Goal: Task Accomplishment & Management: Use online tool/utility

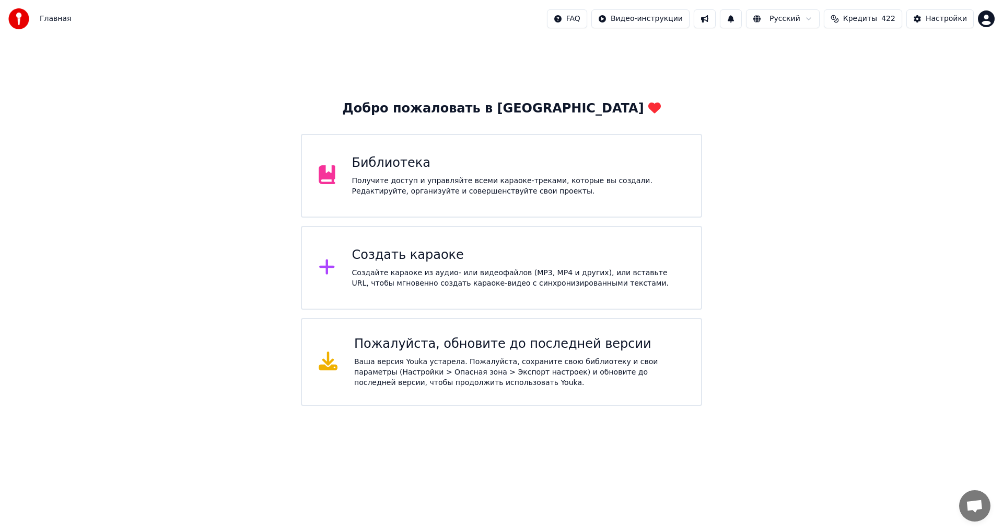
click at [410, 294] on div "Создать караоке Создайте караоке из аудио- или видеофайлов (MP3, MP4 и других),…" at bounding box center [501, 268] width 401 height 84
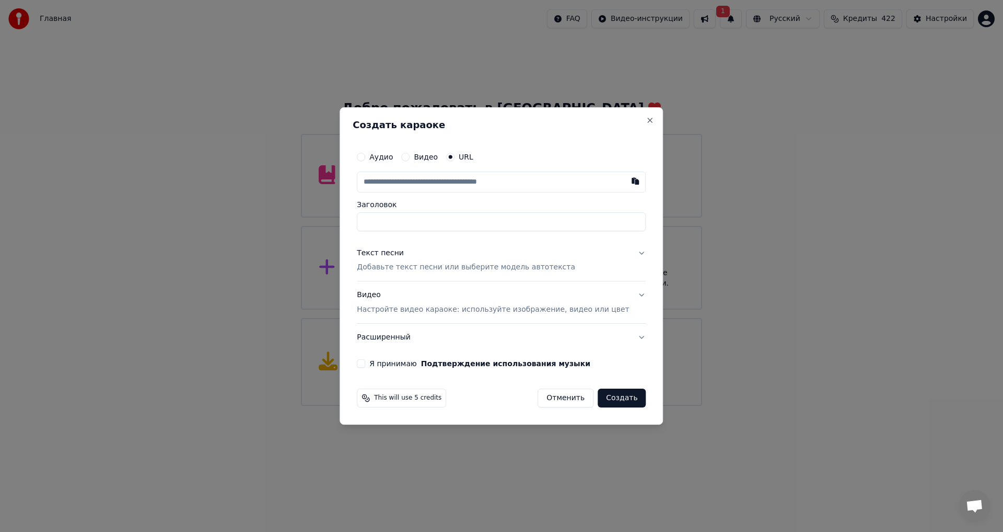
paste input "**********"
type input "**********"
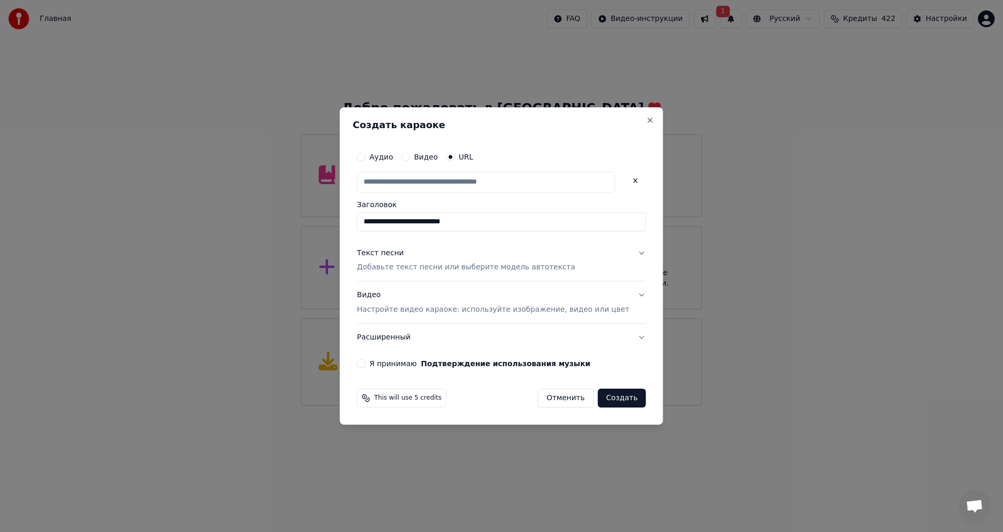
click at [411, 264] on p "Добавьте текст песни или выберите модель автотекста" at bounding box center [466, 267] width 218 height 10
type input "**********"
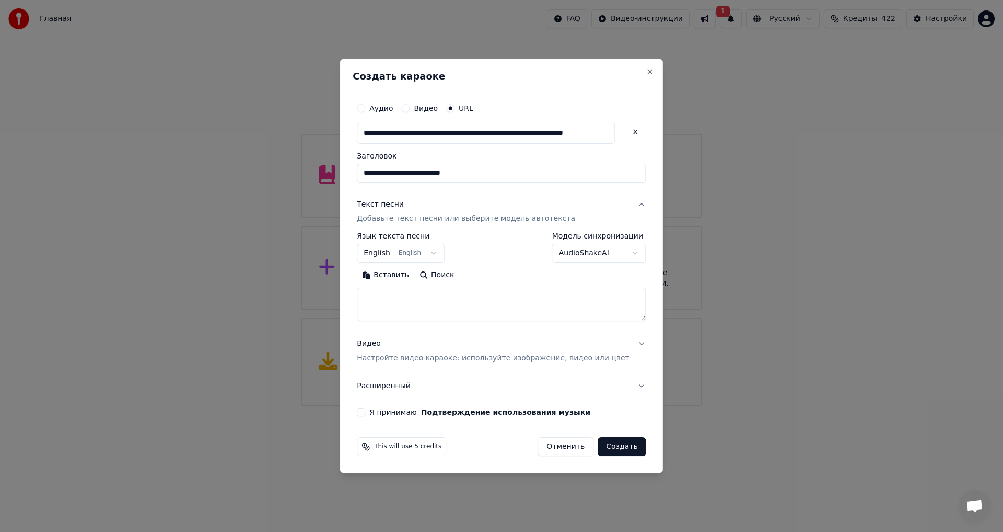
scroll to position [0, 0]
click at [415, 303] on textarea at bounding box center [501, 304] width 289 height 33
paste textarea "**********"
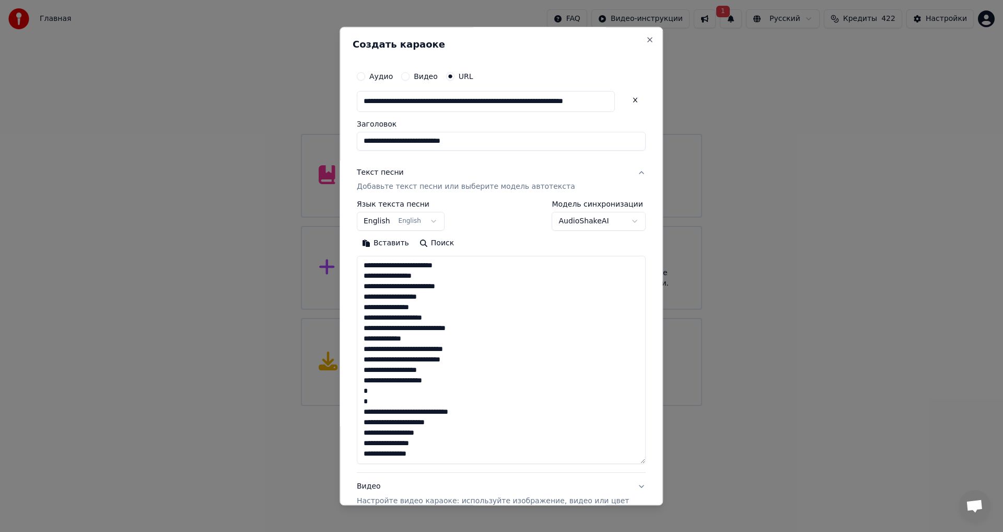
scroll to position [170, 0]
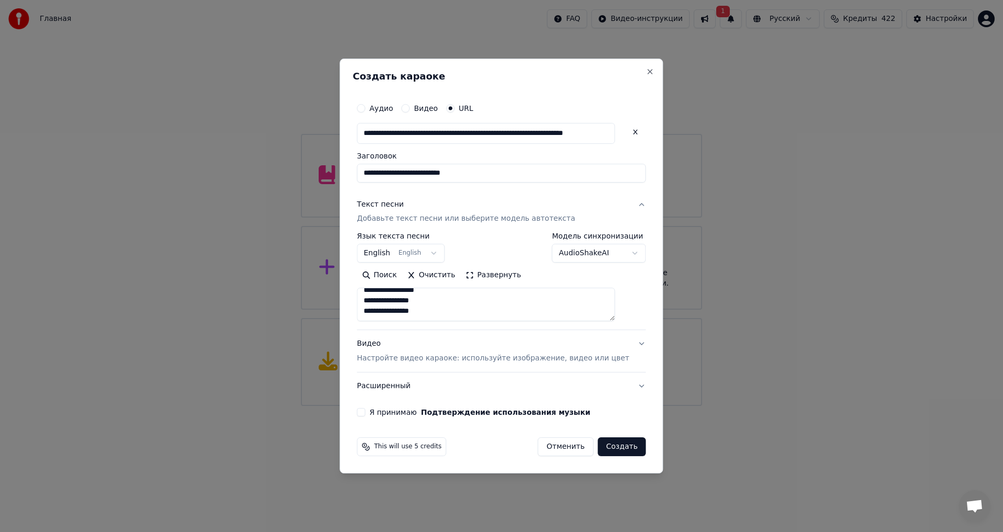
paste textarea "**********"
type textarea "**********"
click at [365, 414] on button "Я принимаю Подтверждение использования музыки" at bounding box center [361, 412] width 8 height 8
click at [621, 452] on button "Создать" at bounding box center [622, 446] width 48 height 19
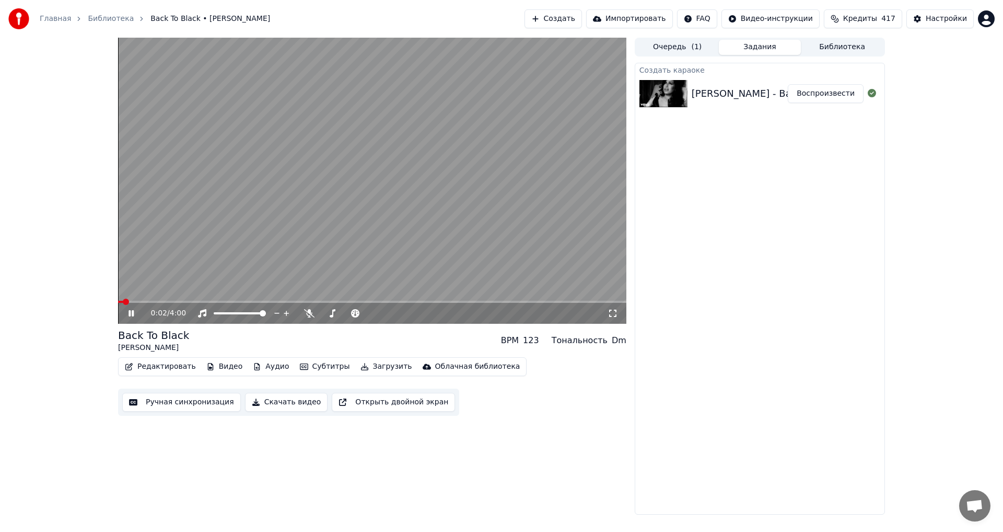
click at [396, 177] on video at bounding box center [372, 181] width 509 height 286
click at [222, 374] on button "Видео" at bounding box center [224, 366] width 45 height 15
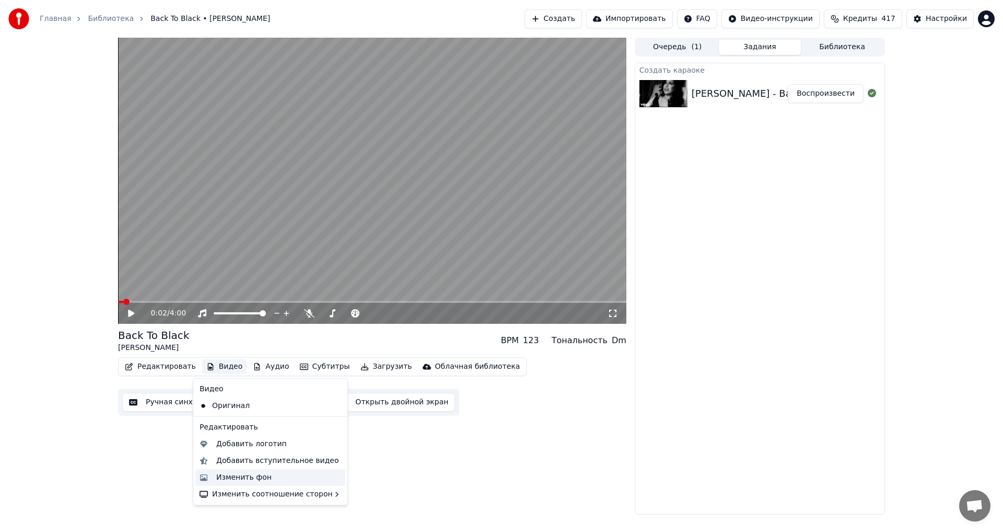
click at [257, 474] on div "Изменить фон" at bounding box center [243, 477] width 55 height 10
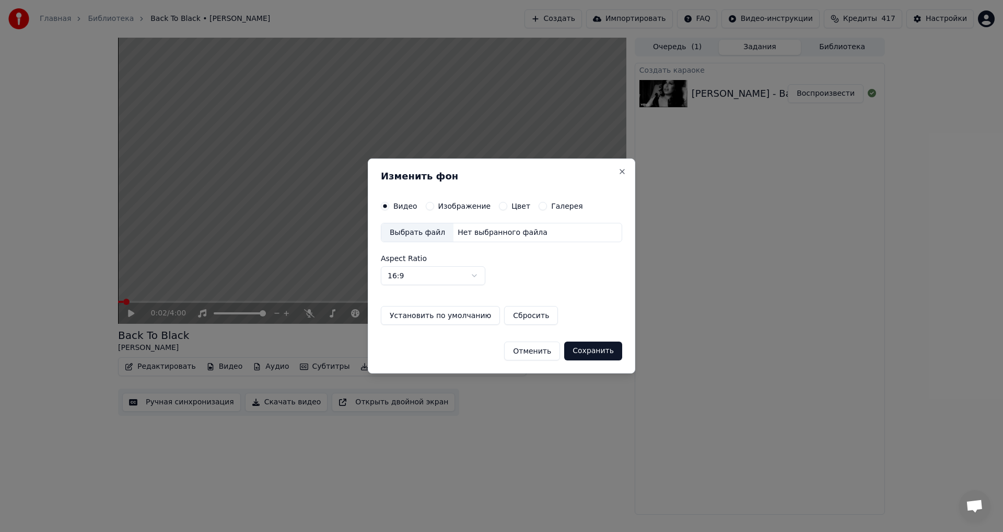
click at [429, 205] on button "Изображение" at bounding box center [430, 206] width 8 height 8
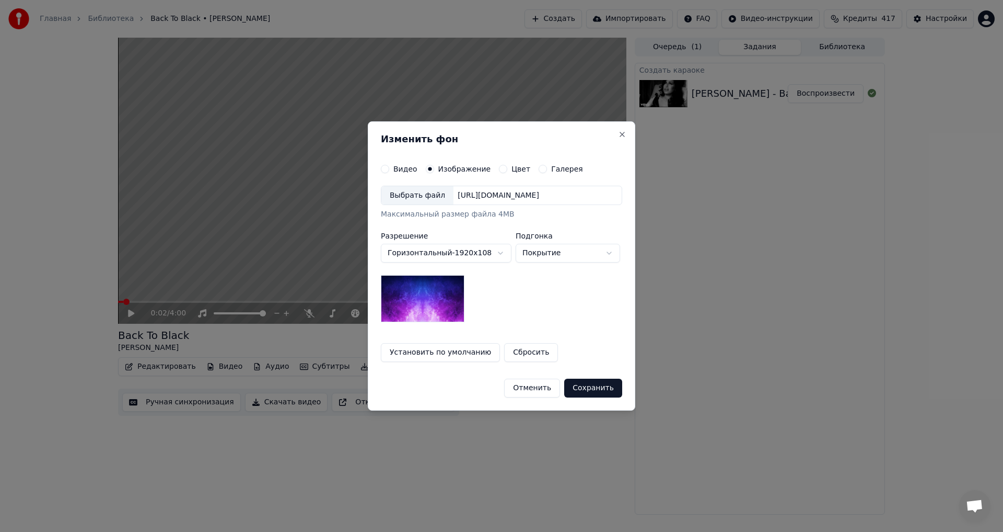
click at [413, 203] on div "Выбрать файл" at bounding box center [418, 195] width 72 height 19
click at [587, 384] on button "Сохранить" at bounding box center [593, 387] width 58 height 19
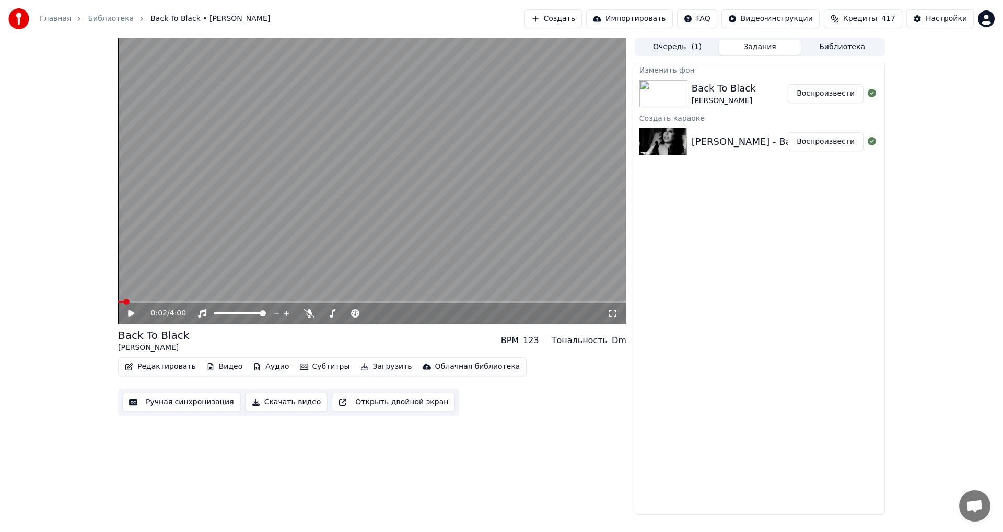
click at [803, 97] on button "Воспроизвести" at bounding box center [826, 93] width 76 height 19
click at [373, 316] on span at bounding box center [370, 313] width 6 height 6
click at [162, 301] on span at bounding box center [146, 302] width 56 height 2
click at [306, 228] on video at bounding box center [372, 181] width 509 height 286
click at [306, 253] on video at bounding box center [372, 181] width 509 height 286
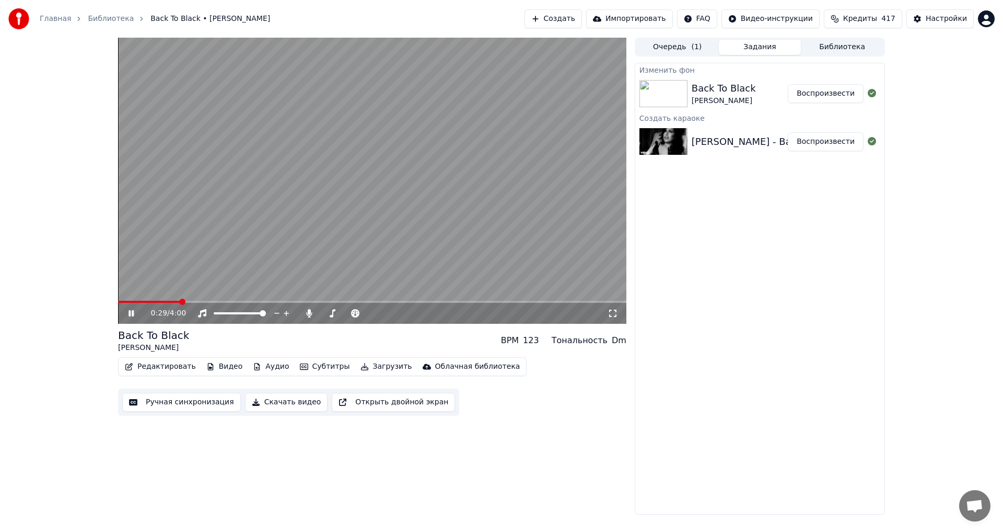
click at [165, 303] on div "0:29 / 4:00" at bounding box center [372, 313] width 509 height 21
click at [169, 303] on span at bounding box center [149, 302] width 63 height 2
click at [159, 299] on video at bounding box center [372, 181] width 509 height 286
click at [157, 303] on span at bounding box center [147, 302] width 59 height 2
click at [302, 169] on video at bounding box center [372, 181] width 509 height 286
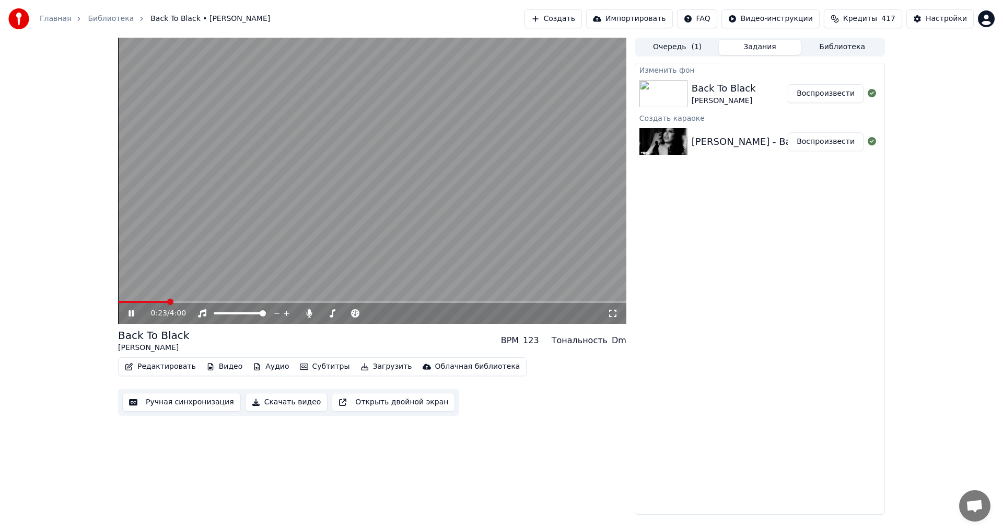
click at [216, 229] on video at bounding box center [372, 181] width 509 height 286
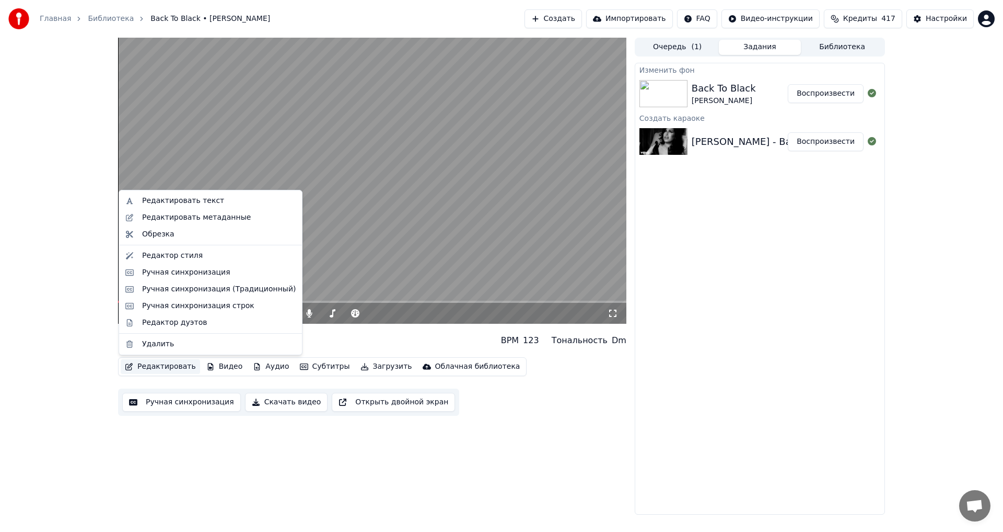
click at [159, 372] on button "Редактировать" at bounding box center [160, 366] width 79 height 15
click at [235, 205] on div "Редактировать текст" at bounding box center [219, 200] width 154 height 10
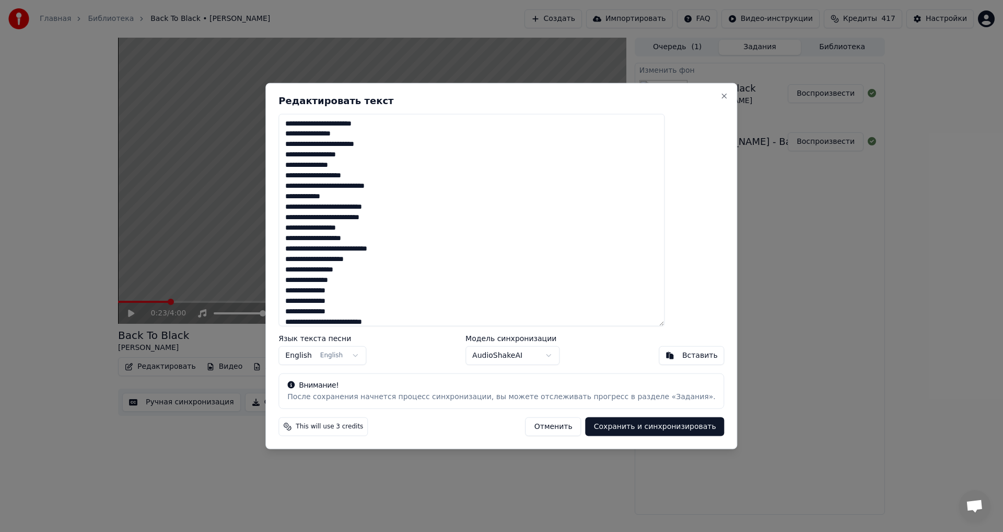
drag, startPoint x: 344, startPoint y: 135, endPoint x: 356, endPoint y: 136, distance: 12.0
click at [356, 136] on textarea "**********" at bounding box center [472, 219] width 386 height 213
type textarea "**********"
click at [609, 418] on button "Сохранить и синхронизировать" at bounding box center [655, 426] width 139 height 19
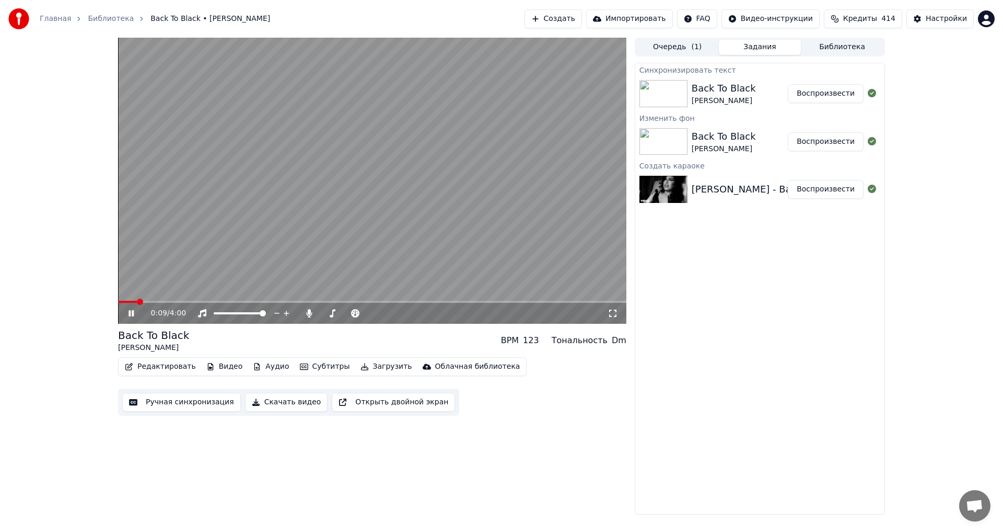
click at [137, 301] on span at bounding box center [127, 302] width 19 height 2
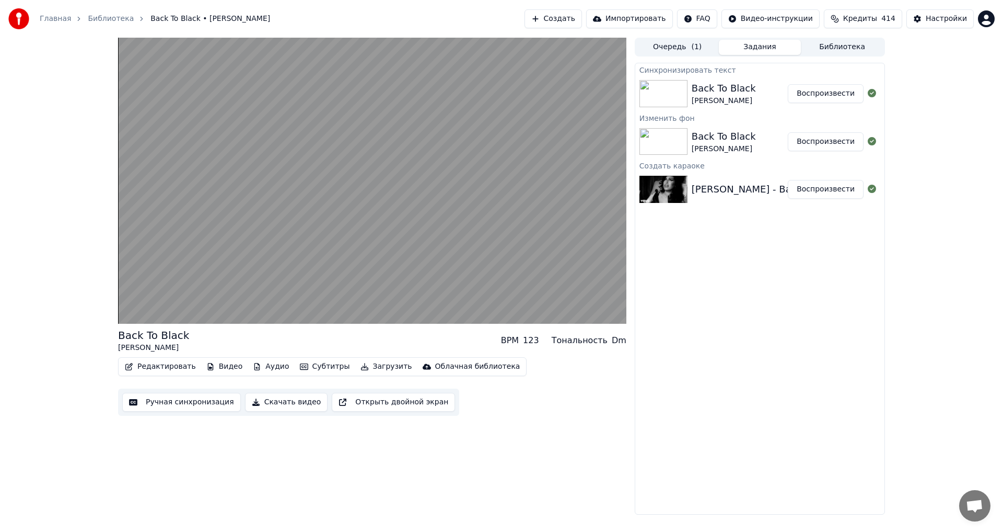
click at [351, 218] on video at bounding box center [372, 181] width 509 height 286
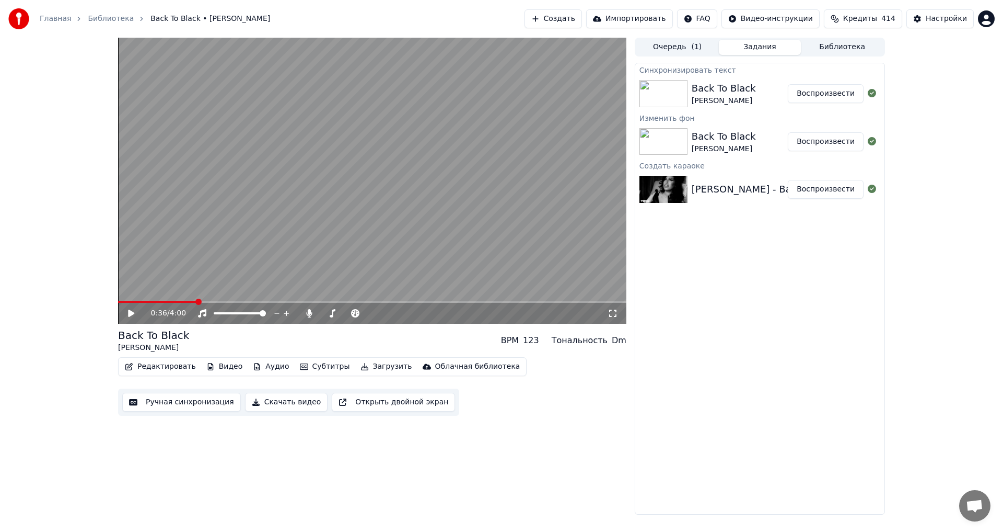
click at [188, 406] on button "Ручная синхронизация" at bounding box center [181, 402] width 119 height 19
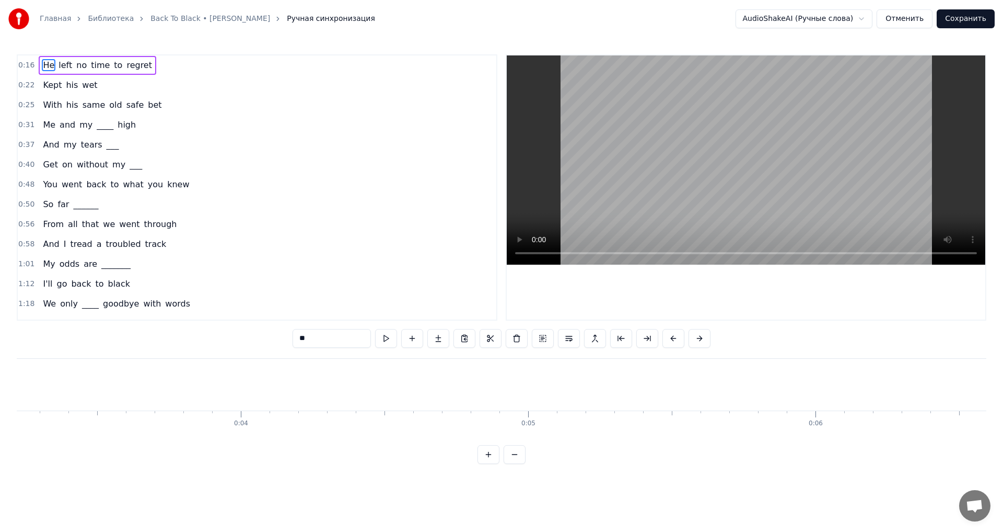
click at [97, 129] on span "____" at bounding box center [105, 125] width 19 height 12
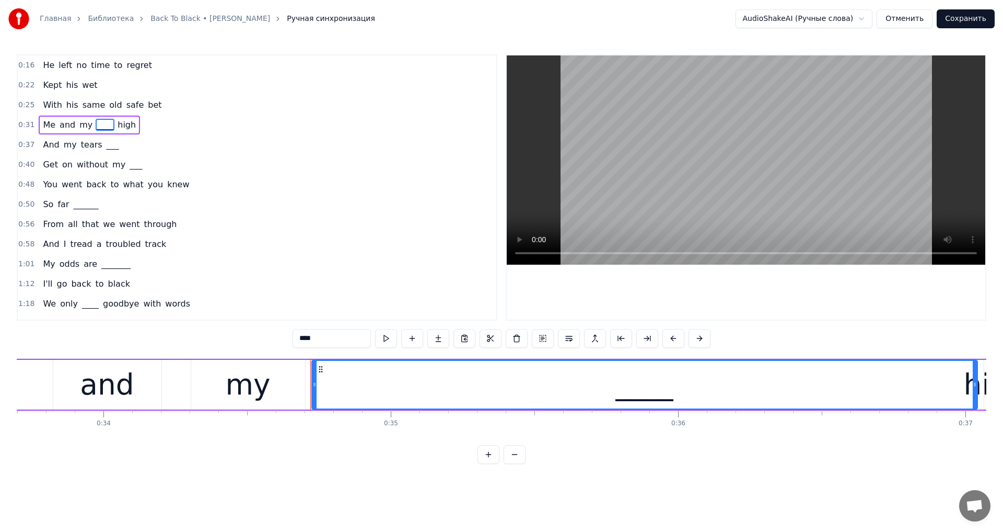
scroll to position [0, 9928]
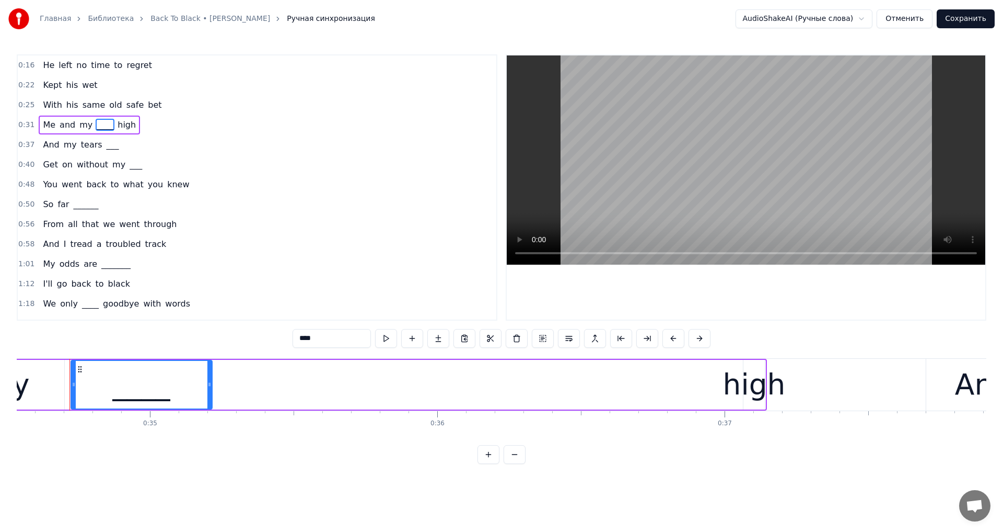
drag, startPoint x: 733, startPoint y: 389, endPoint x: 384, endPoint y: 437, distance: 352.4
click at [209, 436] on div "He left no time to regret Kept his wet With his same old safe bet Me and my ___…" at bounding box center [502, 397] width 970 height 78
click at [751, 386] on div "high" at bounding box center [754, 384] width 63 height 43
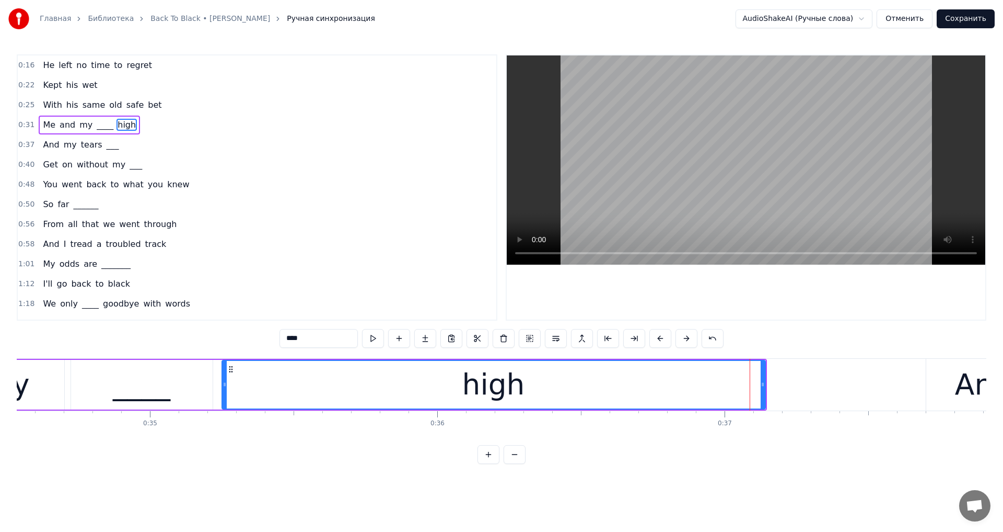
drag, startPoint x: 745, startPoint y: 386, endPoint x: 224, endPoint y: 399, distance: 521.8
click at [224, 399] on div at bounding box center [225, 385] width 4 height 48
click at [690, 115] on video at bounding box center [746, 159] width 479 height 209
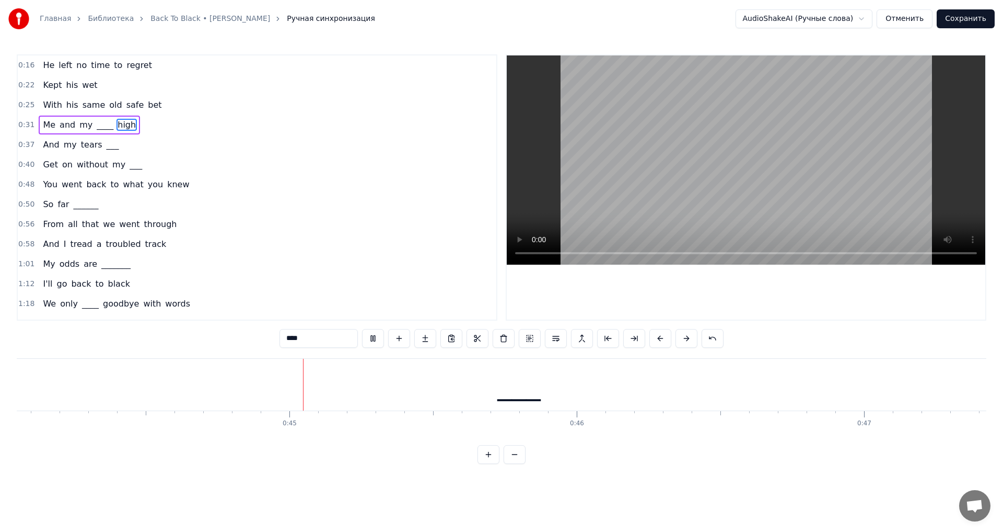
scroll to position [0, 12663]
click at [740, 172] on video at bounding box center [746, 159] width 479 height 209
click at [490, 388] on div "___" at bounding box center [518, 385] width 1321 height 52
type input "***"
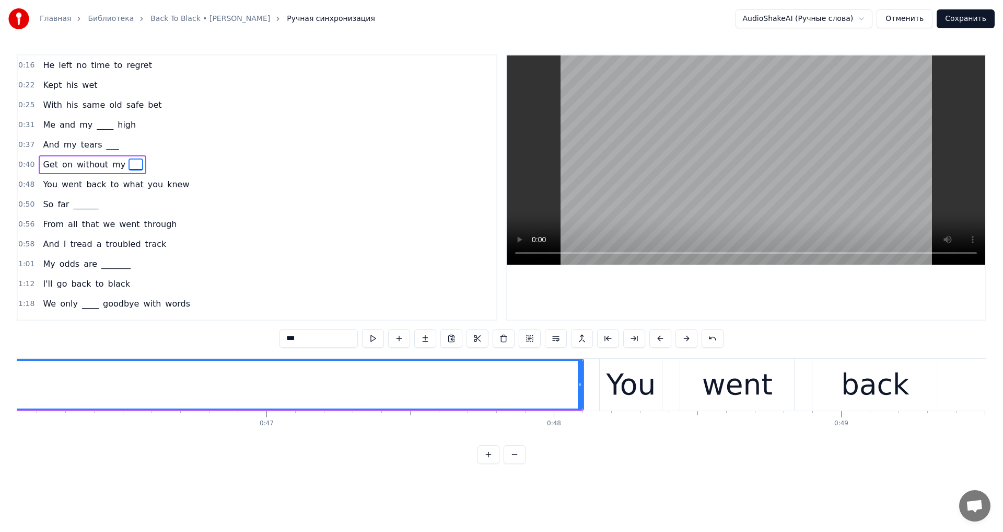
scroll to position [0, 13299]
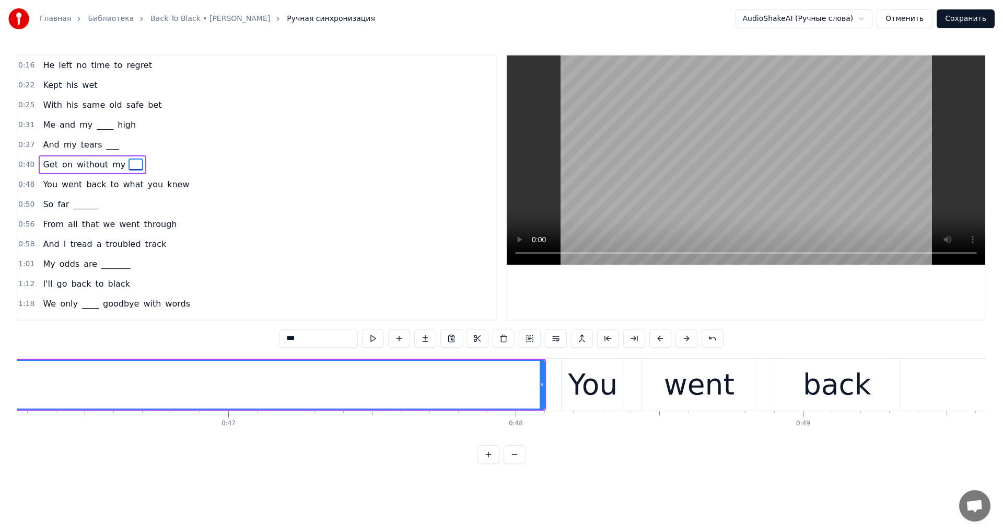
drag, startPoint x: 545, startPoint y: 380, endPoint x: 382, endPoint y: 386, distance: 163.1
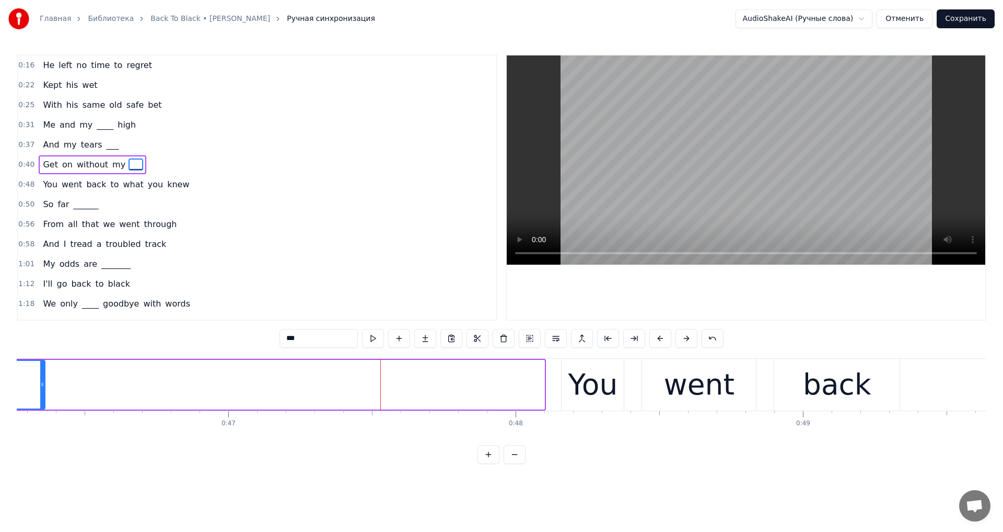
drag, startPoint x: 543, startPoint y: 383, endPoint x: 39, endPoint y: 365, distance: 504.1
click at [40, 365] on div at bounding box center [42, 385] width 4 height 48
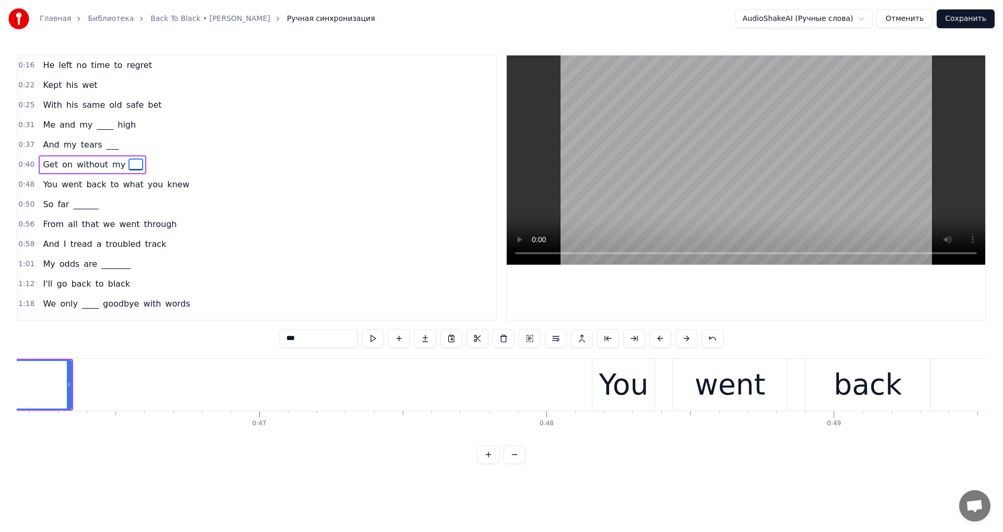
scroll to position [0, 12995]
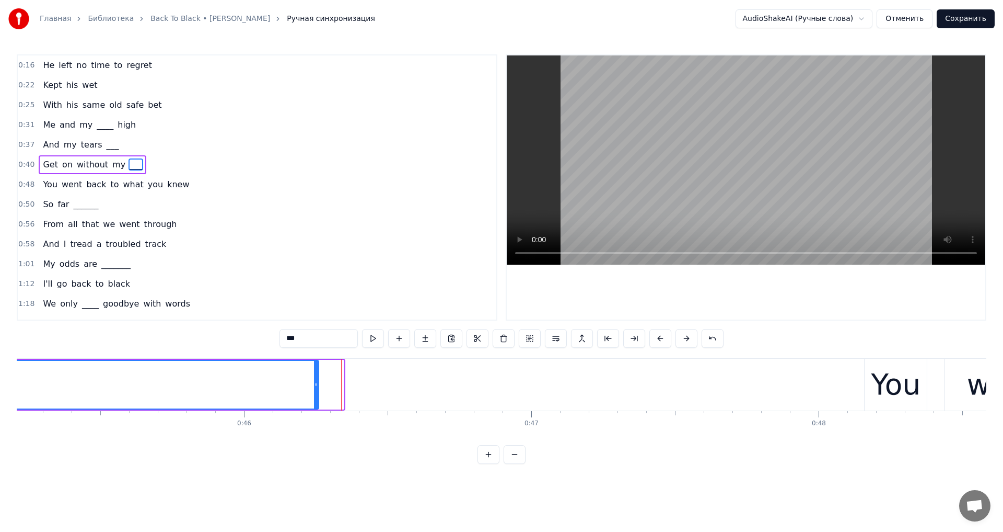
drag, startPoint x: 343, startPoint y: 386, endPoint x: 309, endPoint y: 392, distance: 34.5
click at [314, 393] on div at bounding box center [316, 385] width 4 height 48
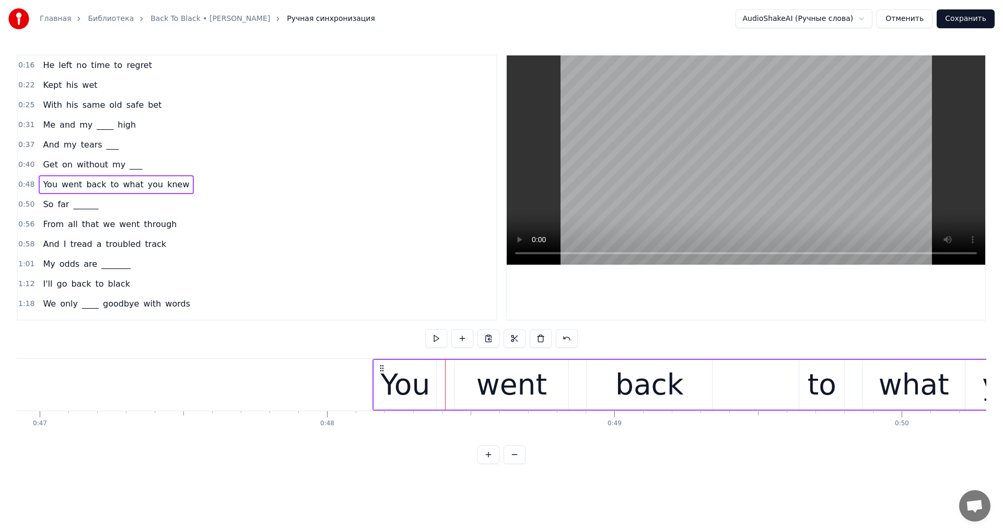
scroll to position [0, 13185]
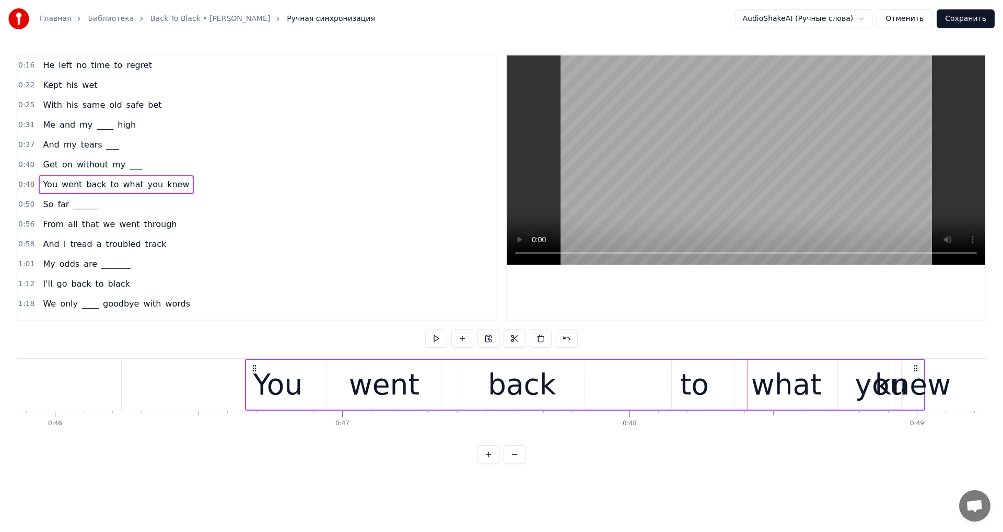
drag, startPoint x: 683, startPoint y: 369, endPoint x: 251, endPoint y: 376, distance: 431.2
click at [252, 376] on div "You went back to what you knew" at bounding box center [585, 385] width 680 height 52
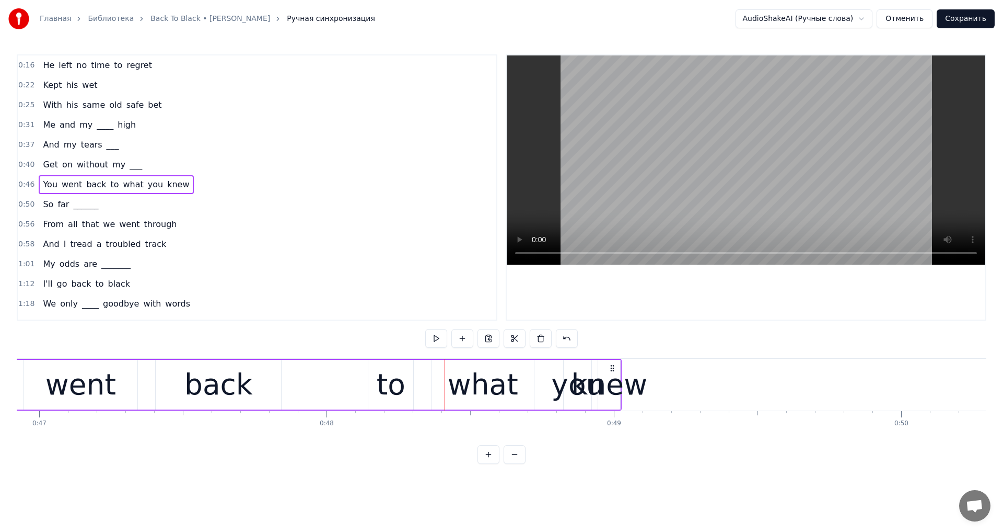
scroll to position [0, 13526]
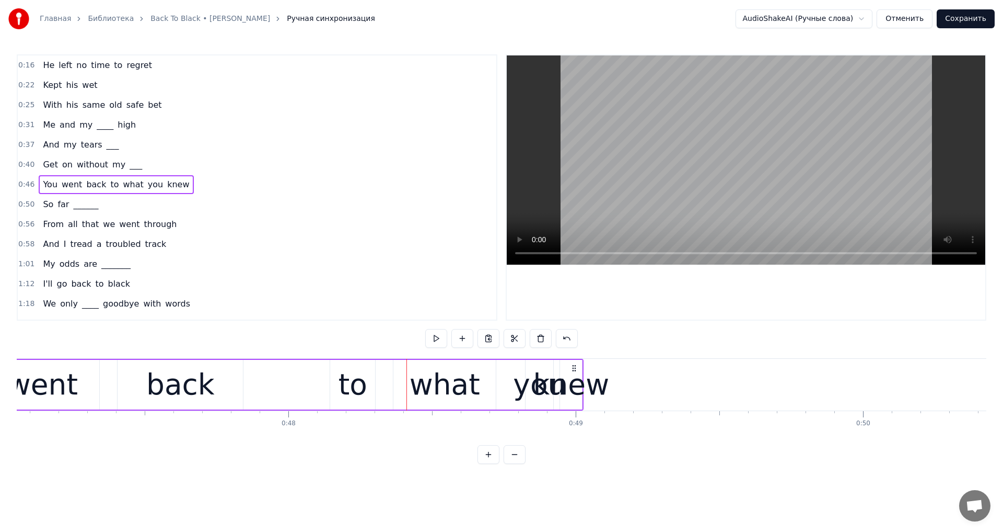
click at [729, 187] on video at bounding box center [746, 159] width 479 height 209
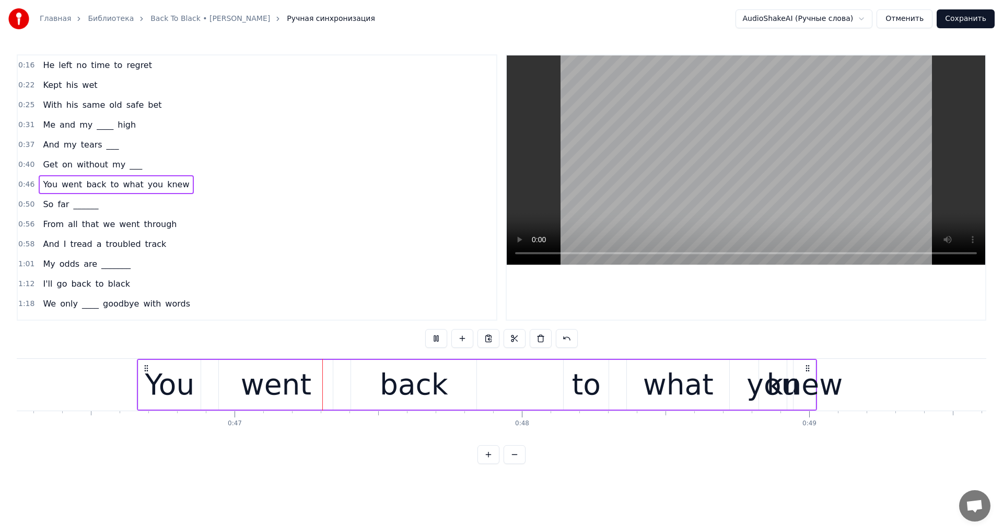
scroll to position [0, 13342]
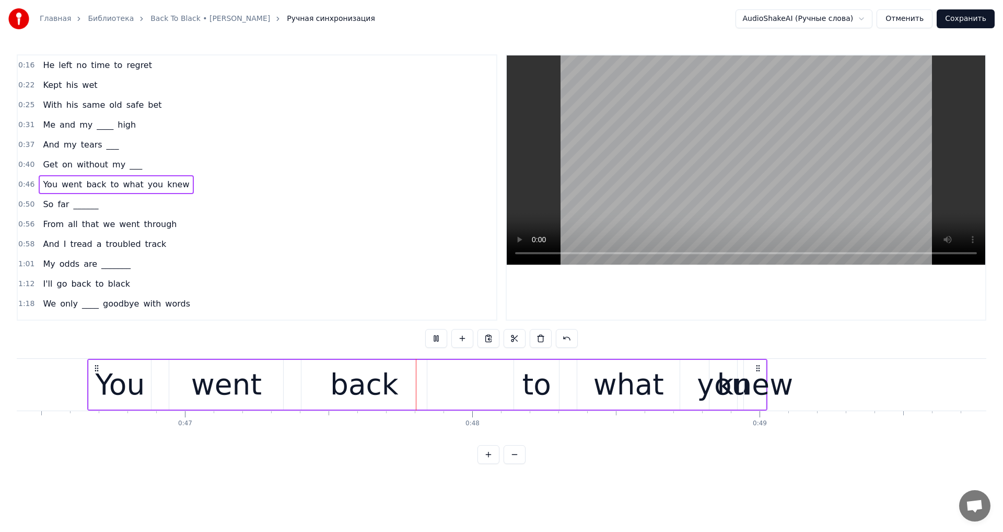
click at [685, 183] on video at bounding box center [746, 159] width 479 height 209
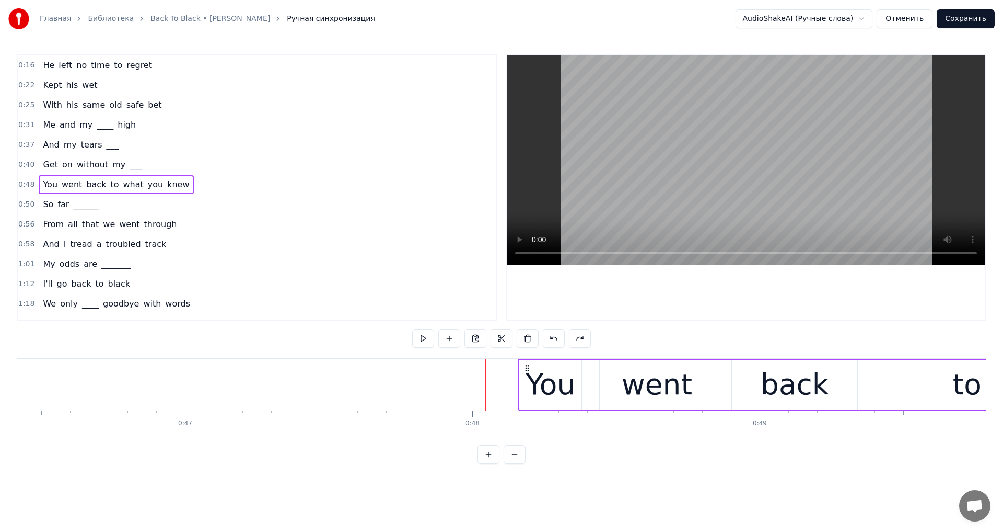
click at [605, 378] on div "went" at bounding box center [657, 385] width 114 height 50
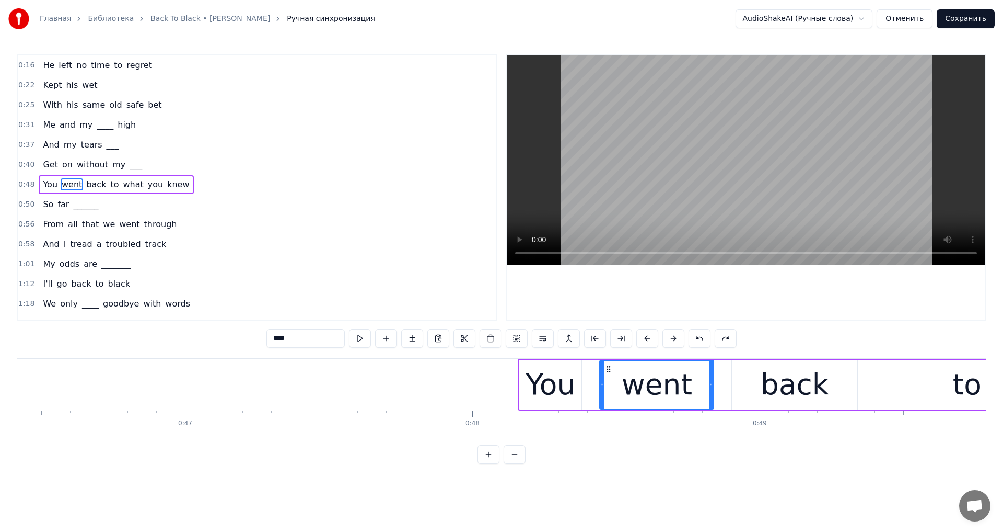
click at [539, 383] on div "You" at bounding box center [551, 384] width 50 height 43
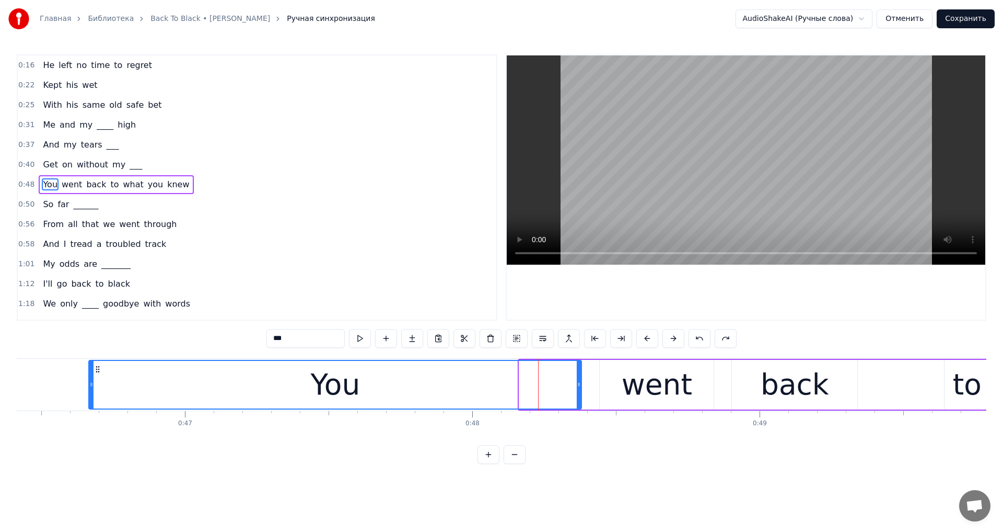
drag, startPoint x: 522, startPoint y: 384, endPoint x: 90, endPoint y: 404, distance: 432.2
click at [90, 405] on div at bounding box center [91, 385] width 4 height 48
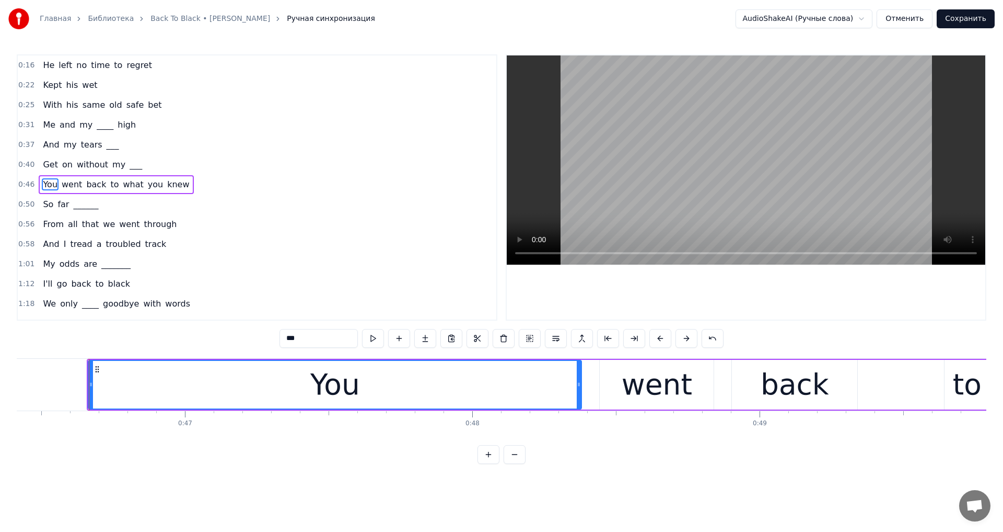
click at [675, 188] on video at bounding box center [746, 159] width 479 height 209
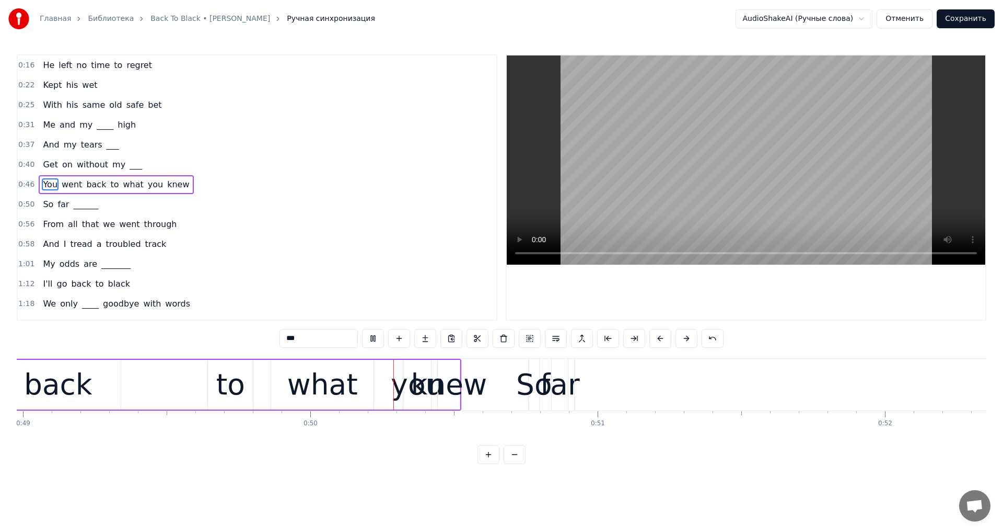
scroll to position [0, 14259]
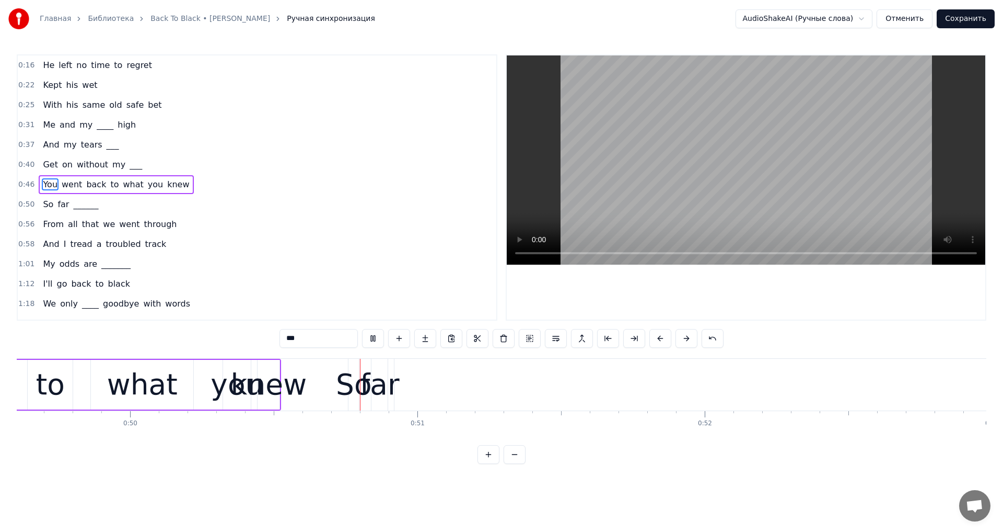
click at [663, 187] on video at bounding box center [746, 159] width 479 height 209
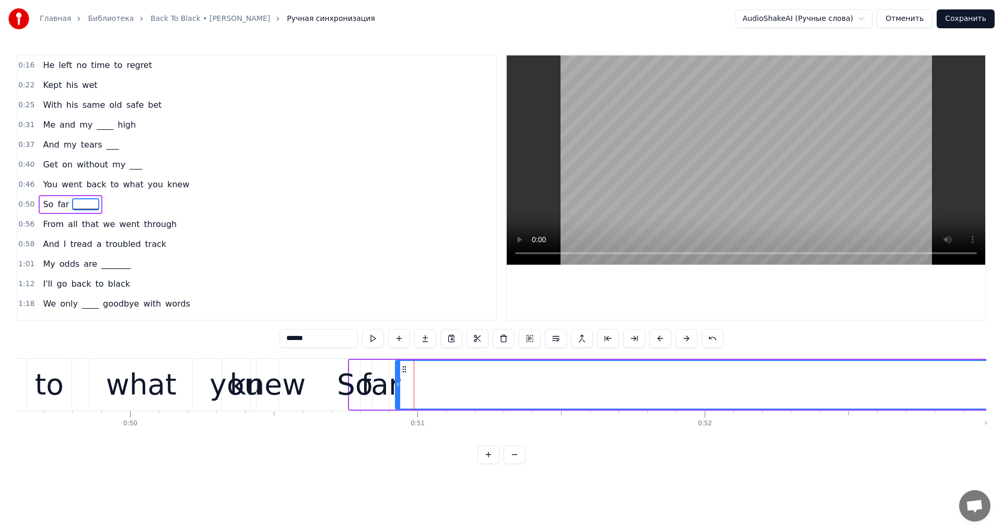
scroll to position [17, 0]
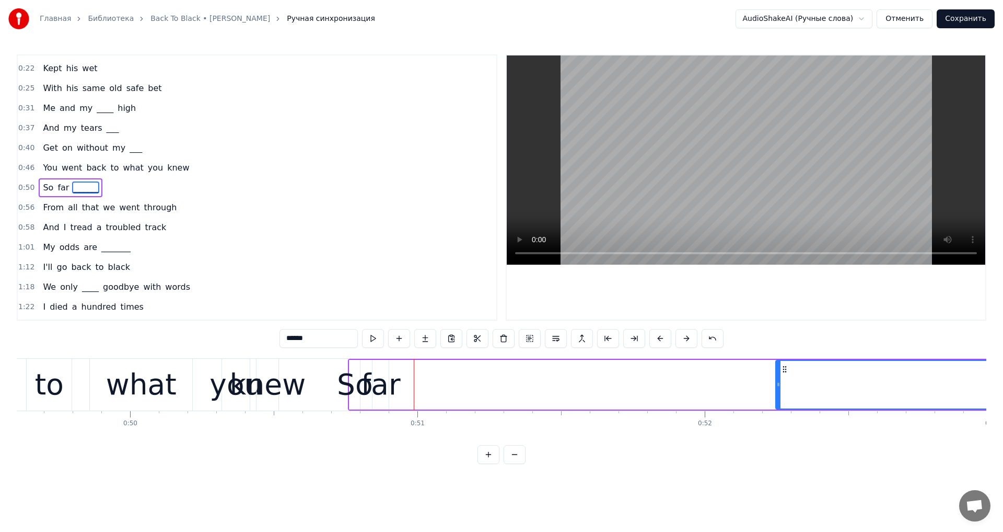
drag, startPoint x: 396, startPoint y: 386, endPoint x: 777, endPoint y: 394, distance: 380.6
click at [777, 394] on div at bounding box center [779, 385] width 4 height 48
click at [380, 390] on div "far" at bounding box center [381, 384] width 40 height 43
type input "***"
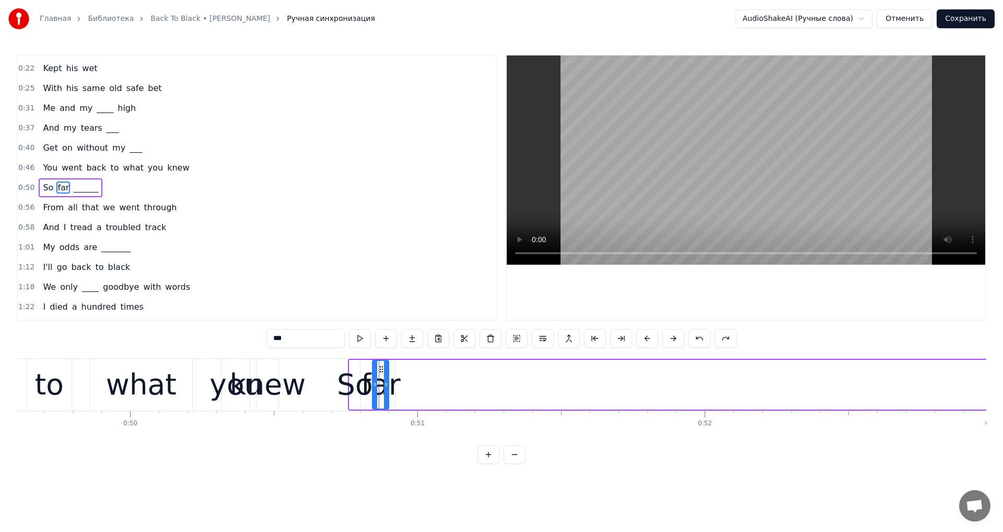
click at [370, 370] on div "far" at bounding box center [381, 384] width 40 height 43
drag, startPoint x: 352, startPoint y: 363, endPoint x: 613, endPoint y: 378, distance: 261.3
click at [362, 371] on div "So" at bounding box center [355, 384] width 36 height 43
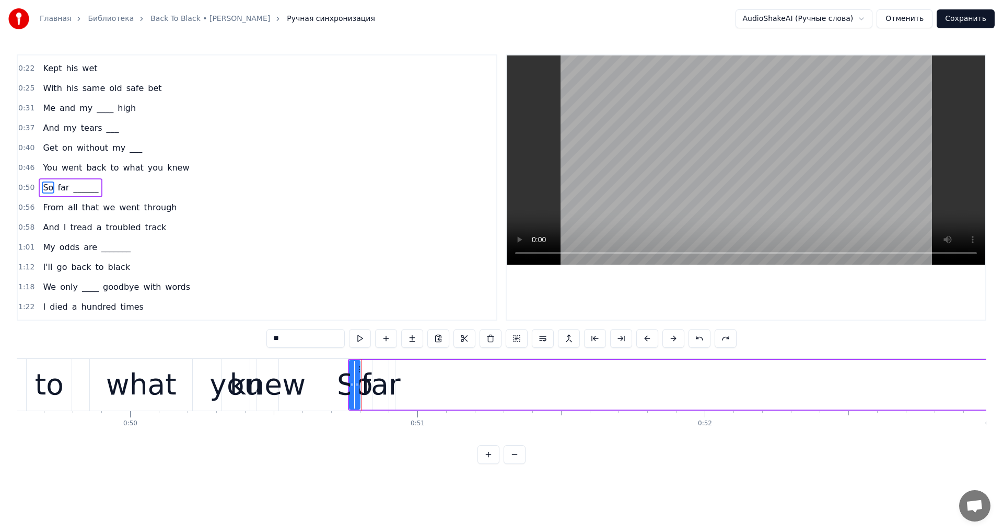
click at [366, 365] on div "So" at bounding box center [355, 384] width 36 height 43
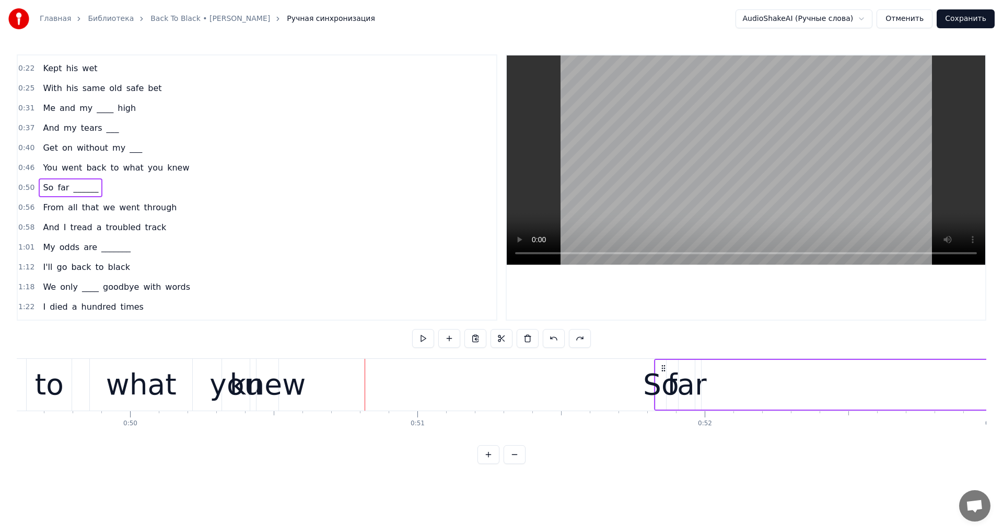
drag, startPoint x: 356, startPoint y: 365, endPoint x: 662, endPoint y: 378, distance: 306.5
drag, startPoint x: 355, startPoint y: 368, endPoint x: 677, endPoint y: 387, distance: 322.0
click at [288, 385] on div "knew" at bounding box center [268, 384] width 76 height 43
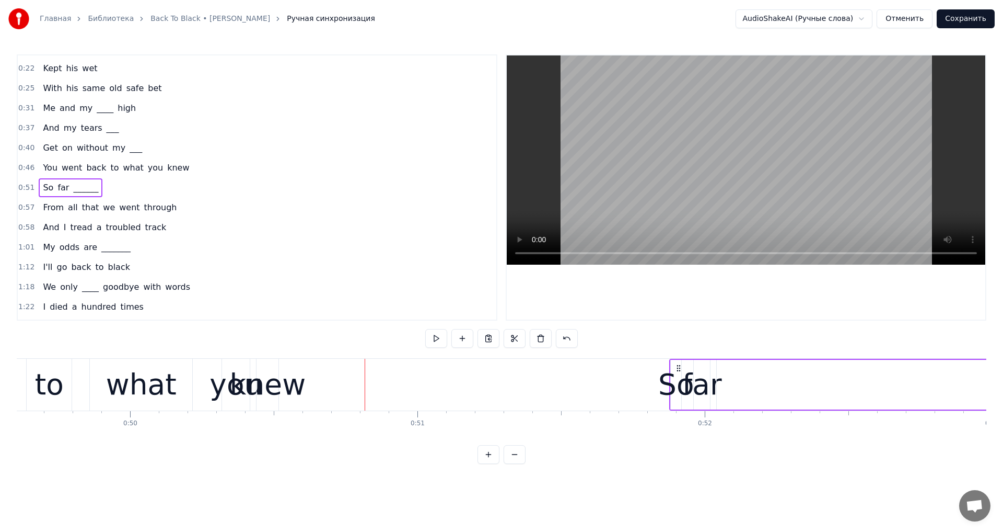
scroll to position [0, 0]
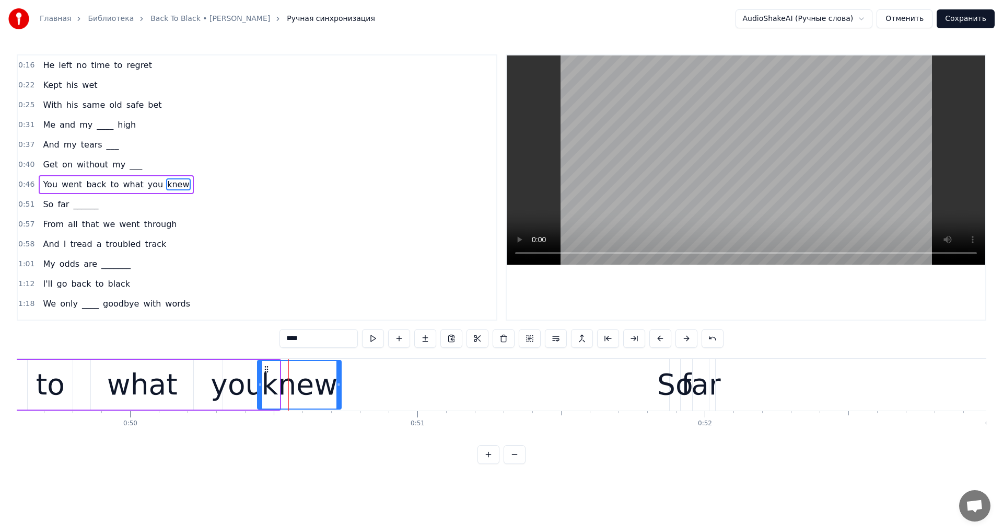
drag, startPoint x: 277, startPoint y: 384, endPoint x: 291, endPoint y: 388, distance: 14.2
click at [337, 393] on div at bounding box center [339, 385] width 4 height 48
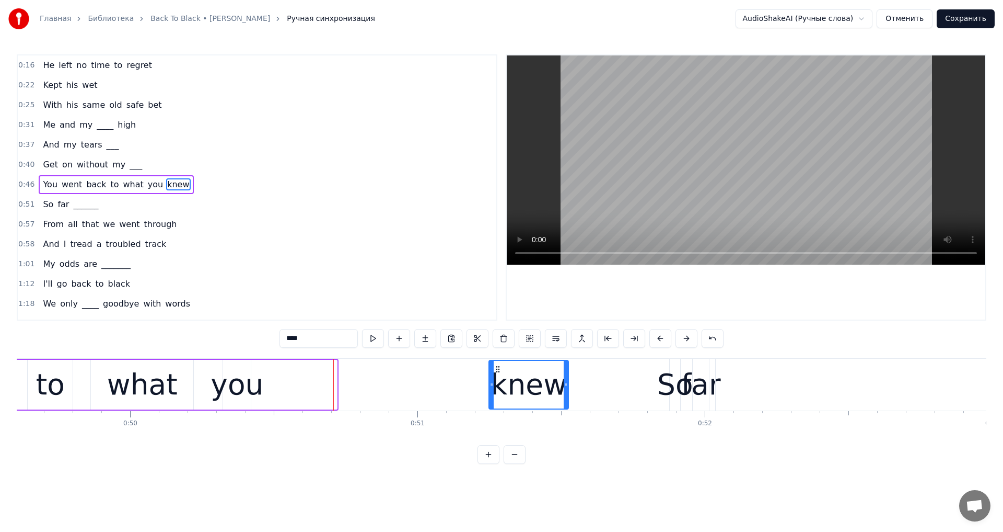
drag, startPoint x: 264, startPoint y: 372, endPoint x: 496, endPoint y: 391, distance: 232.3
click at [496, 391] on div "knew" at bounding box center [529, 385] width 78 height 48
click at [682, 173] on video at bounding box center [746, 159] width 479 height 209
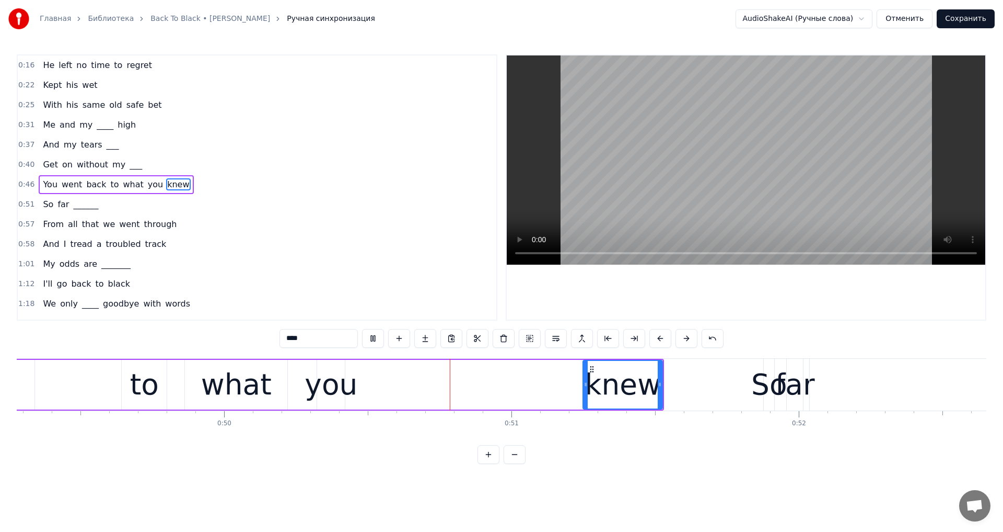
scroll to position [0, 14373]
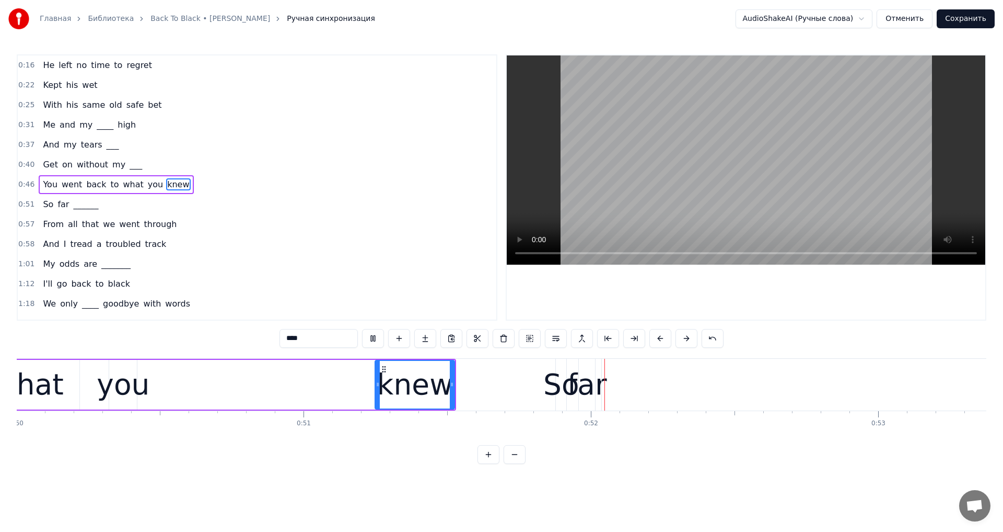
click at [797, 189] on video at bounding box center [746, 159] width 479 height 209
drag, startPoint x: 453, startPoint y: 383, endPoint x: 531, endPoint y: 388, distance: 78.1
click at [531, 388] on div at bounding box center [530, 385] width 4 height 48
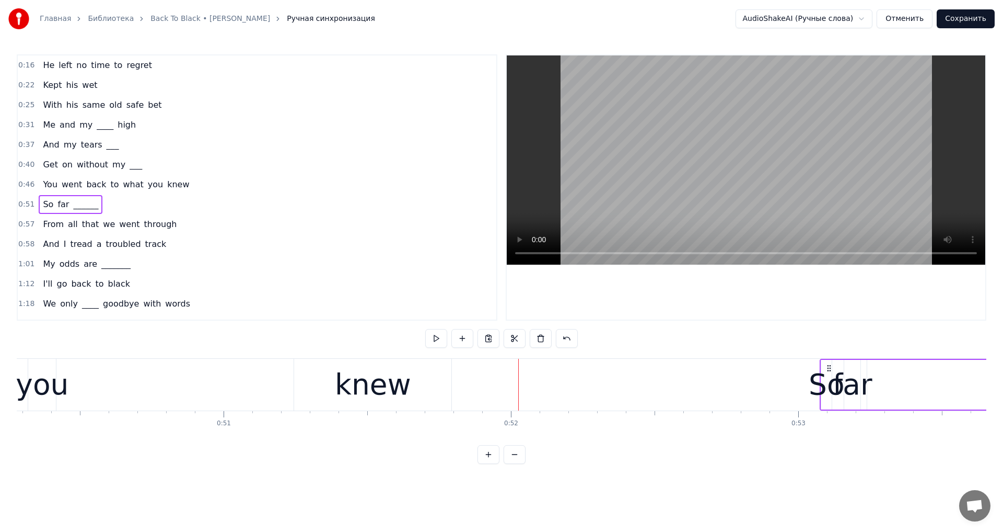
scroll to position [0, 14467]
drag, startPoint x: 563, startPoint y: 367, endPoint x: 808, endPoint y: 399, distance: 246.7
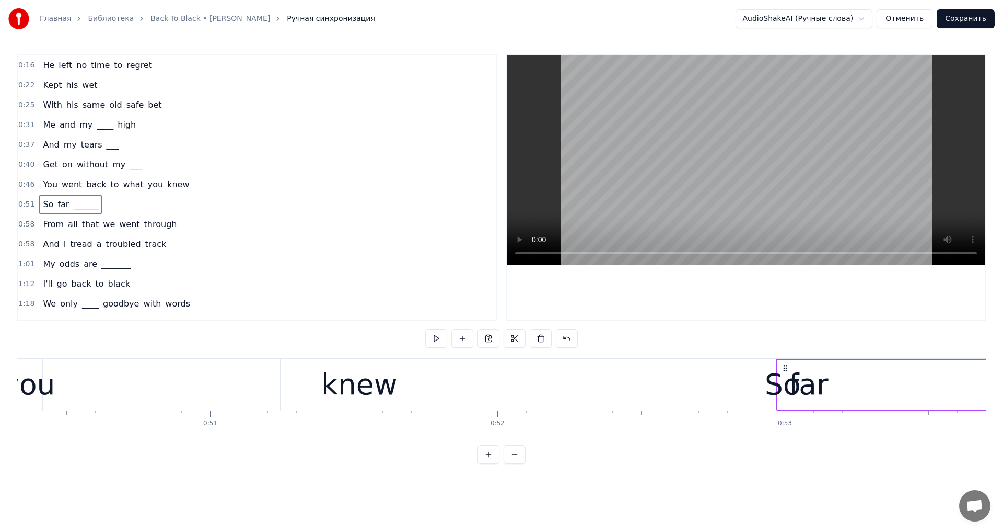
drag, startPoint x: 472, startPoint y: 367, endPoint x: 786, endPoint y: 370, distance: 314.1
click at [786, 370] on icon at bounding box center [785, 368] width 8 height 8
click at [392, 393] on div "knew" at bounding box center [359, 384] width 76 height 43
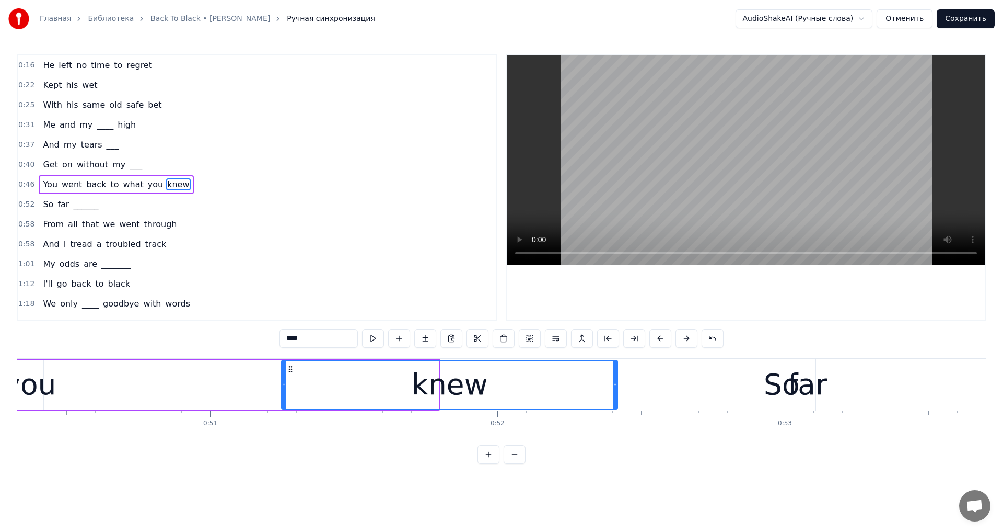
drag, startPoint x: 438, startPoint y: 386, endPoint x: 617, endPoint y: 390, distance: 178.8
click at [617, 390] on div at bounding box center [615, 385] width 4 height 48
click at [803, 122] on video at bounding box center [746, 159] width 479 height 209
click at [738, 155] on video at bounding box center [746, 159] width 479 height 209
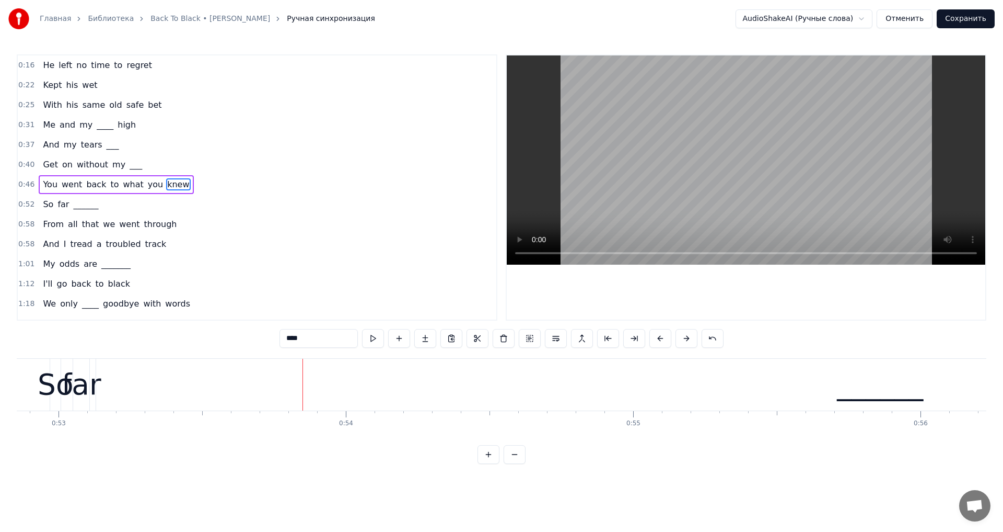
scroll to position [0, 14738]
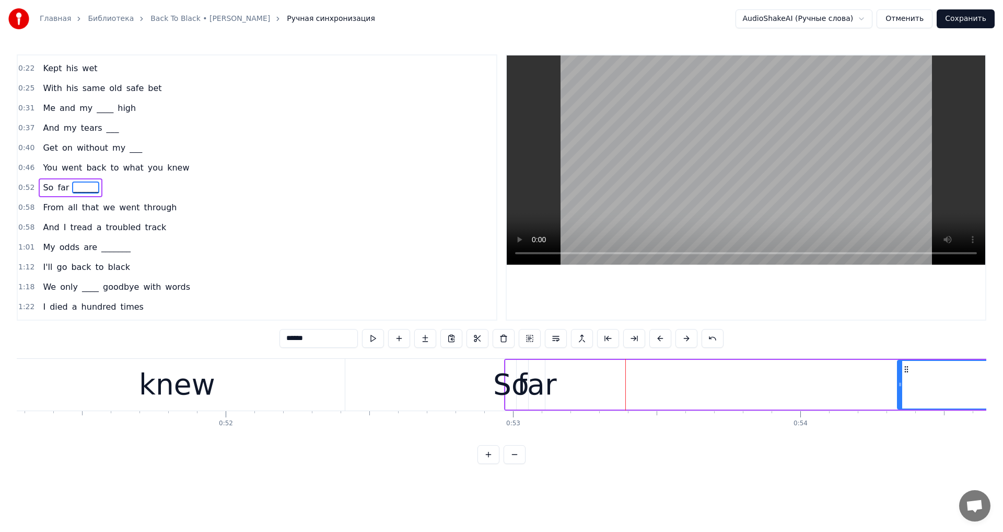
drag, startPoint x: 555, startPoint y: 386, endPoint x: 901, endPoint y: 386, distance: 346.0
click at [901, 386] on icon at bounding box center [900, 384] width 4 height 8
click at [541, 380] on div "far" at bounding box center [537, 384] width 40 height 43
type input "***"
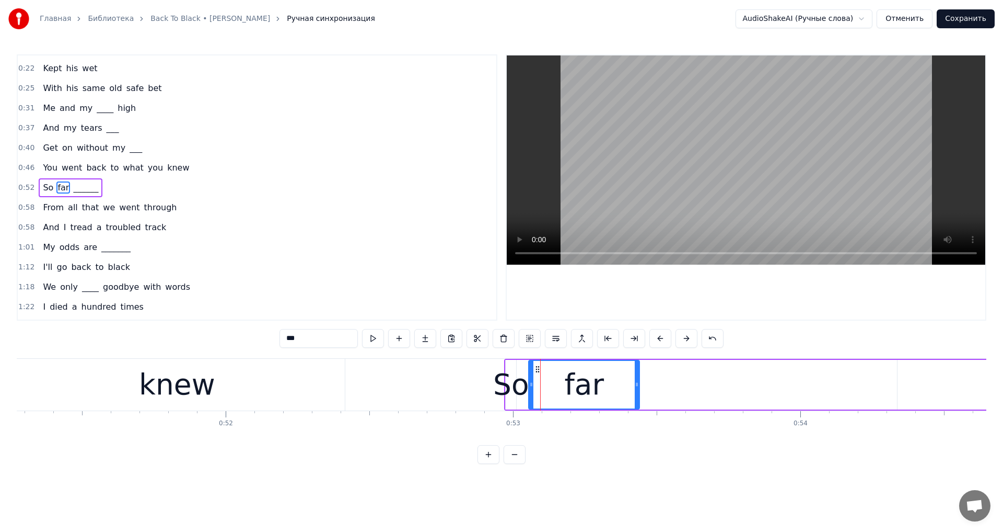
drag, startPoint x: 541, startPoint y: 380, endPoint x: 637, endPoint y: 385, distance: 95.2
click at [637, 385] on icon at bounding box center [637, 384] width 4 height 8
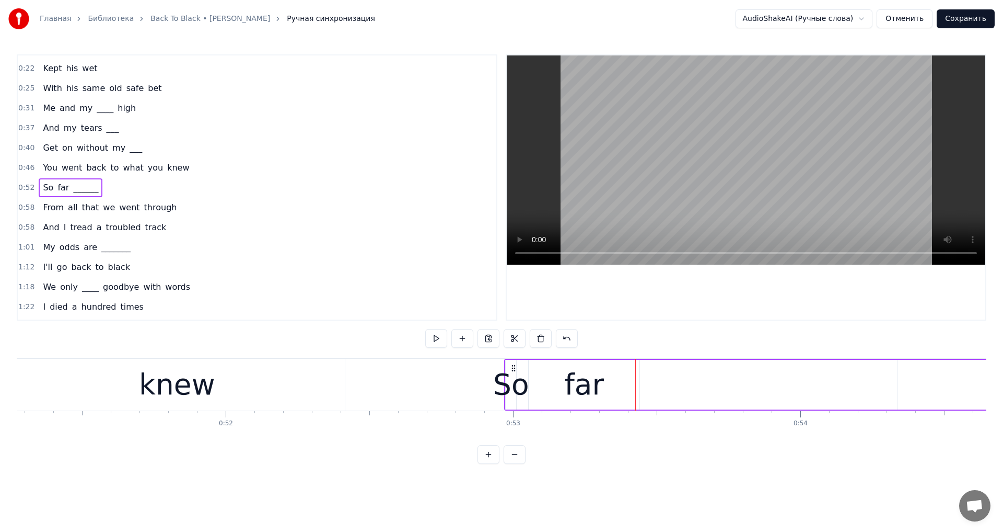
click at [557, 370] on div "far" at bounding box center [584, 385] width 111 height 50
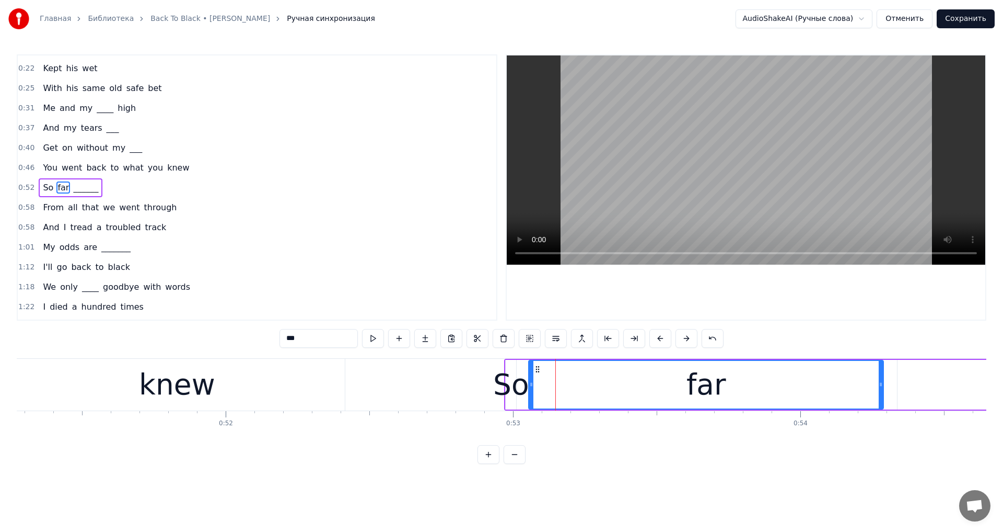
drag, startPoint x: 638, startPoint y: 385, endPoint x: 882, endPoint y: 392, distance: 244.7
click at [882, 392] on div at bounding box center [881, 385] width 4 height 48
click at [509, 386] on div "So" at bounding box center [511, 384] width 36 height 43
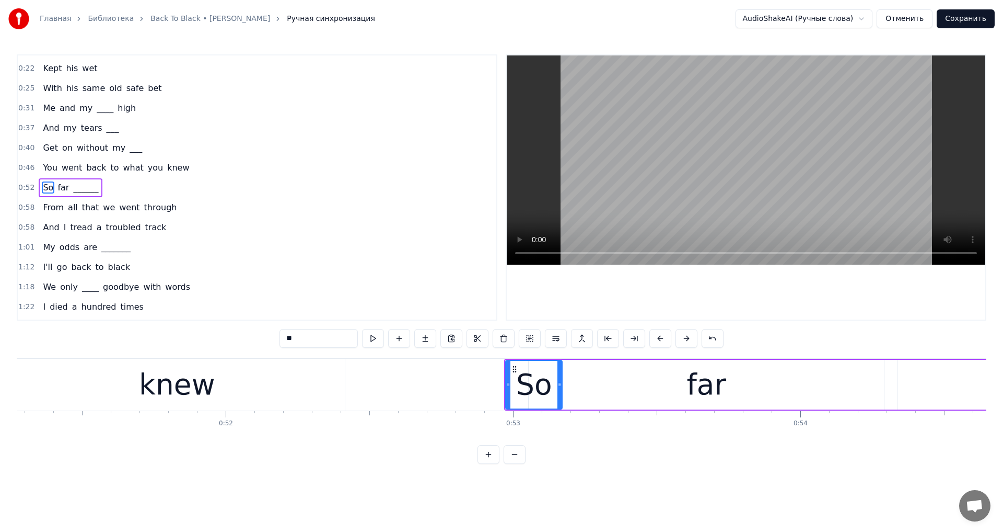
drag, startPoint x: 515, startPoint y: 385, endPoint x: 561, endPoint y: 385, distance: 46.0
click at [561, 385] on icon at bounding box center [560, 384] width 4 height 8
click at [713, 147] on video at bounding box center [746, 159] width 479 height 209
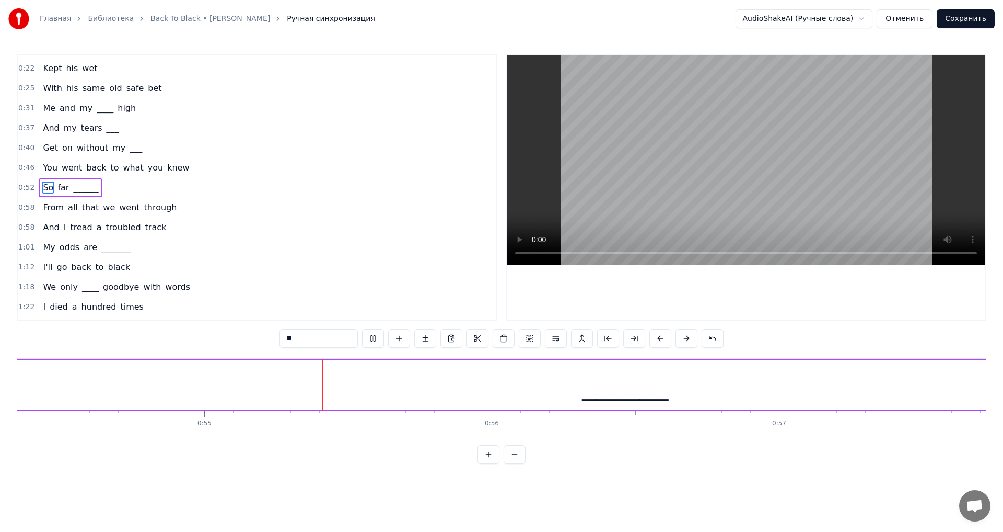
scroll to position [0, 15674]
click at [708, 164] on video at bounding box center [746, 159] width 479 height 209
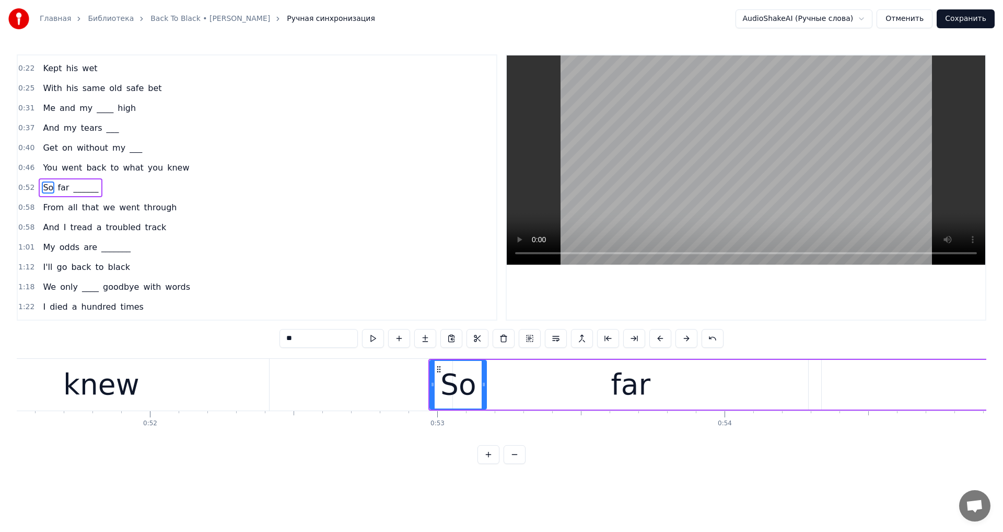
scroll to position [0, 14738]
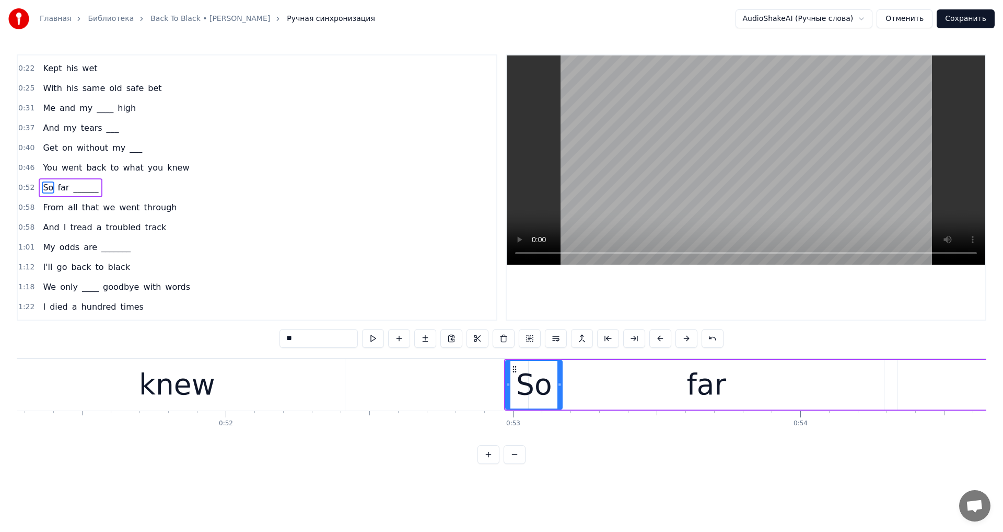
click at [609, 395] on div "far" at bounding box center [706, 385] width 355 height 50
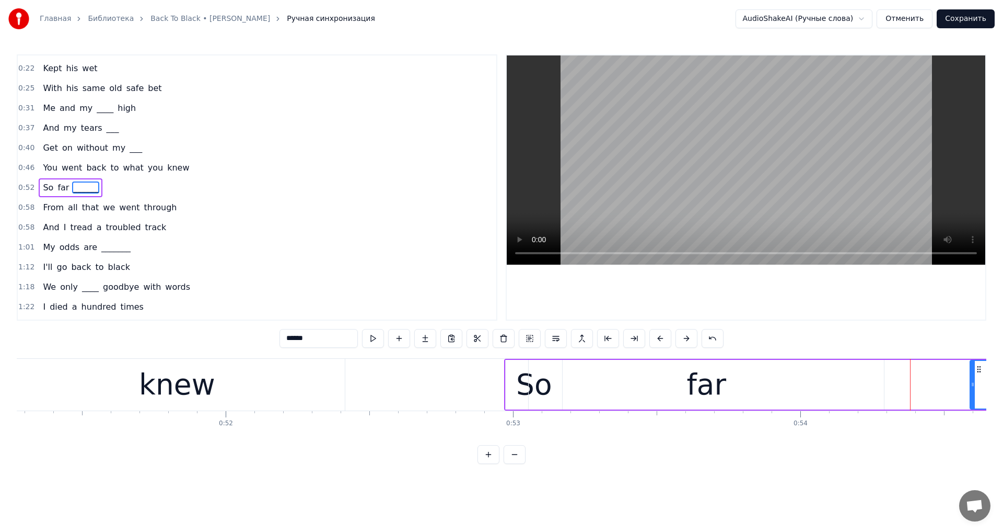
drag, startPoint x: 899, startPoint y: 386, endPoint x: 969, endPoint y: 394, distance: 70.5
click at [973, 392] on div at bounding box center [973, 385] width 4 height 48
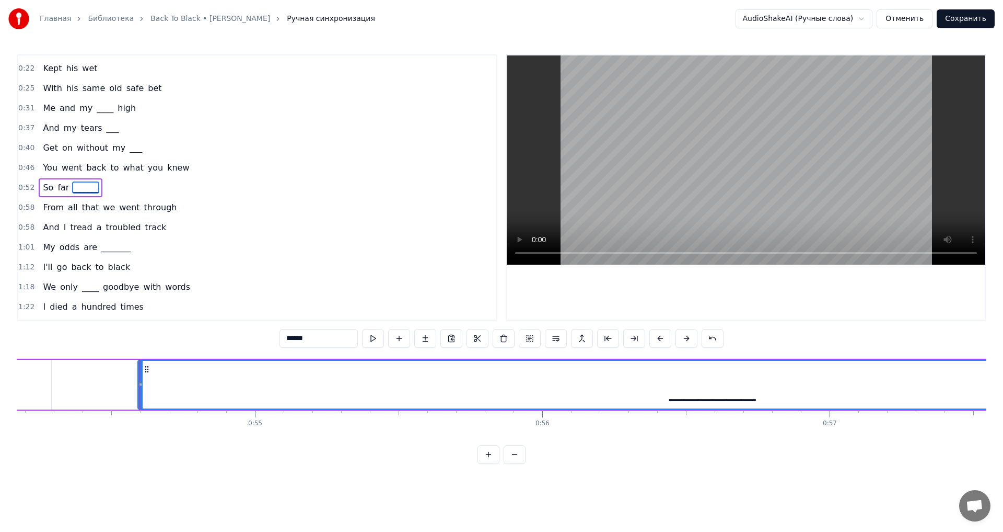
scroll to position [0, 15003]
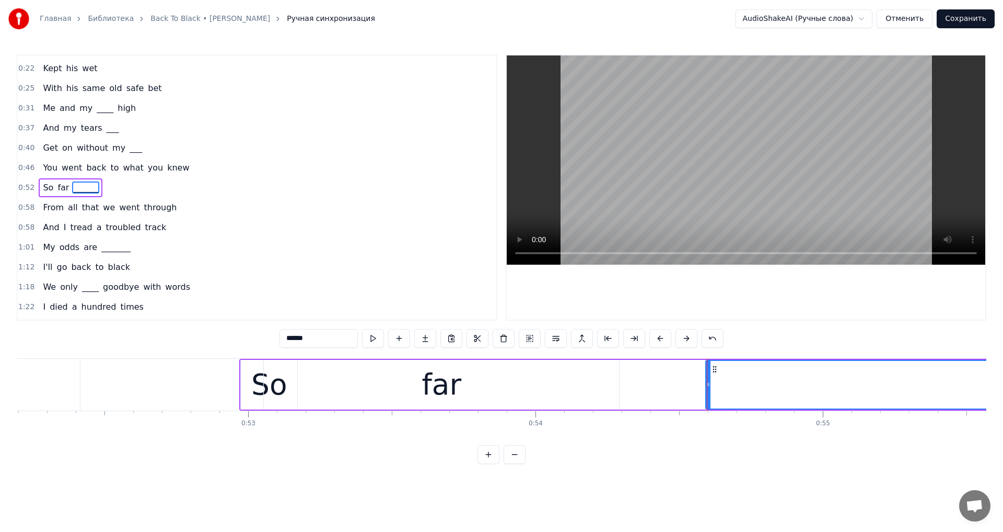
click at [399, 361] on div "far" at bounding box center [441, 385] width 355 height 50
type input "***"
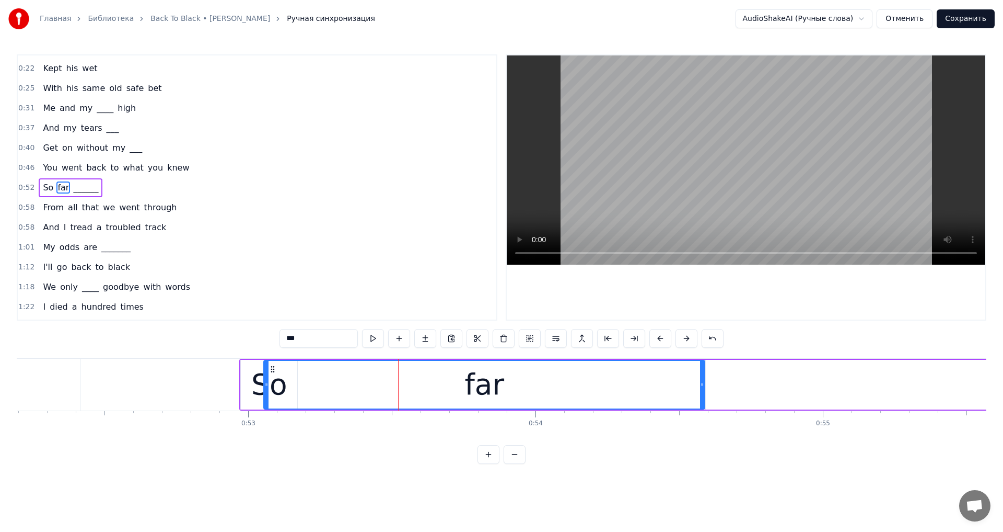
drag, startPoint x: 617, startPoint y: 384, endPoint x: 702, endPoint y: 393, distance: 86.1
click at [702, 393] on div at bounding box center [702, 385] width 4 height 48
drag, startPoint x: 266, startPoint y: 384, endPoint x: 304, endPoint y: 387, distance: 38.8
click at [304, 387] on icon at bounding box center [305, 384] width 4 height 8
click at [658, 192] on video at bounding box center [746, 159] width 479 height 209
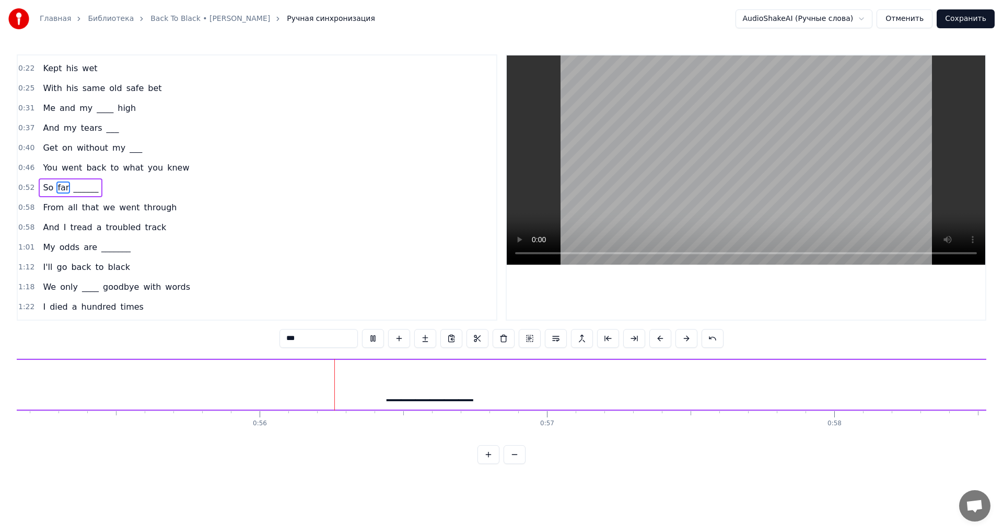
scroll to position [0, 15920]
click at [653, 184] on video at bounding box center [746, 159] width 479 height 209
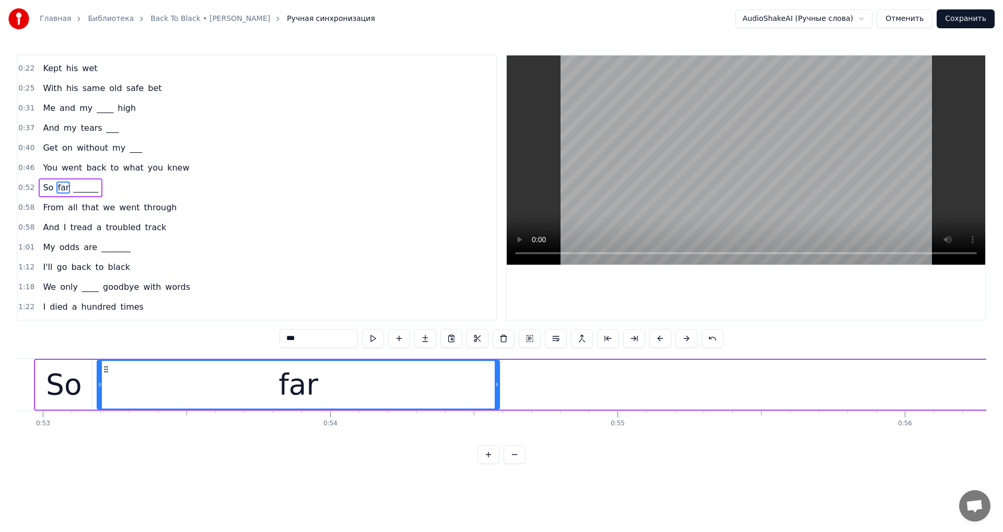
click at [672, 177] on video at bounding box center [746, 159] width 479 height 209
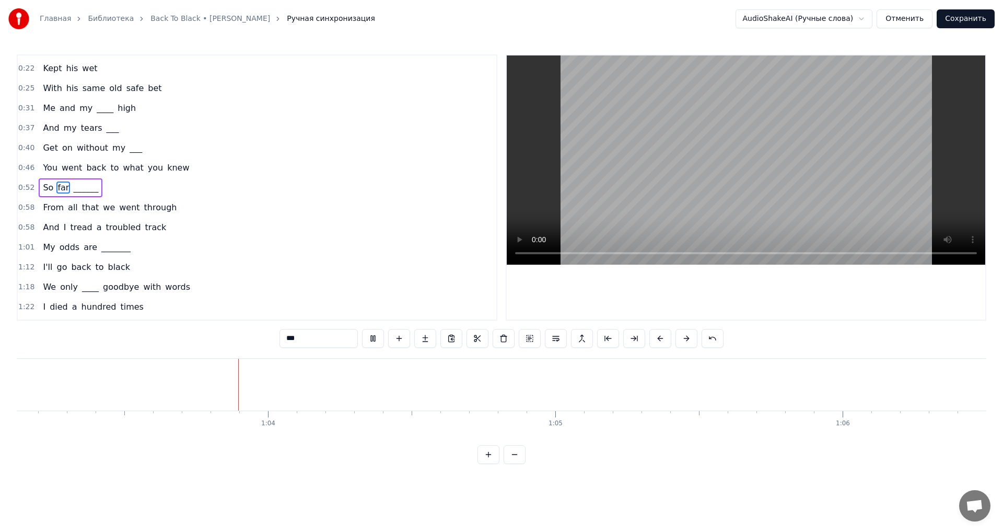
scroll to position [0, 18147]
click at [903, 24] on button "Отменить" at bounding box center [905, 18] width 56 height 19
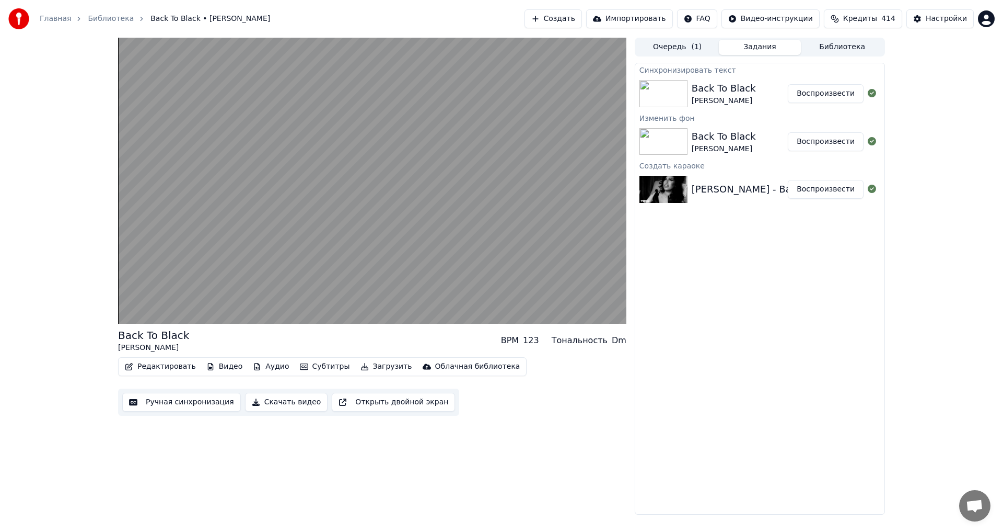
click at [557, 14] on button "Создать" at bounding box center [553, 18] width 57 height 19
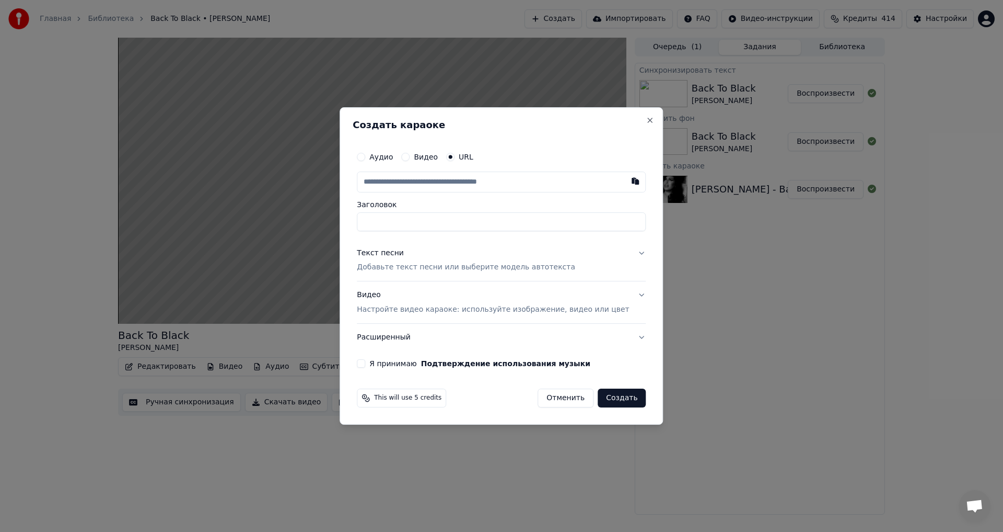
paste input "**********"
click at [405, 270] on p "Добавьте текст песни или выберите модель автотекста" at bounding box center [466, 267] width 218 height 10
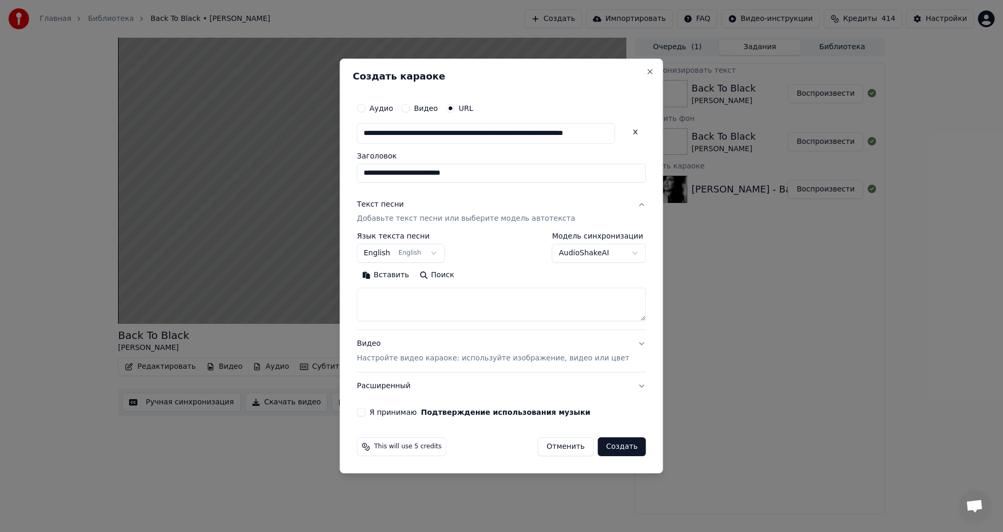
type input "**********"
click at [556, 257] on body "**********" at bounding box center [501, 266] width 1003 height 532
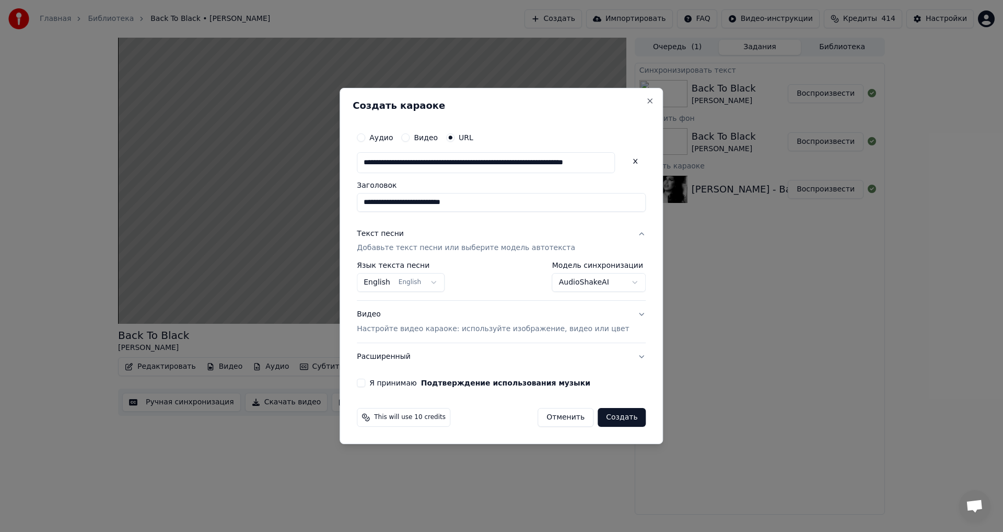
click at [370, 381] on div "**********" at bounding box center [501, 257] width 297 height 269
click at [372, 382] on div "**********" at bounding box center [501, 257] width 297 height 269
click at [365, 382] on button "Я принимаю Подтверждение использования музыки" at bounding box center [361, 382] width 8 height 8
click at [611, 422] on button "Создать" at bounding box center [622, 417] width 48 height 19
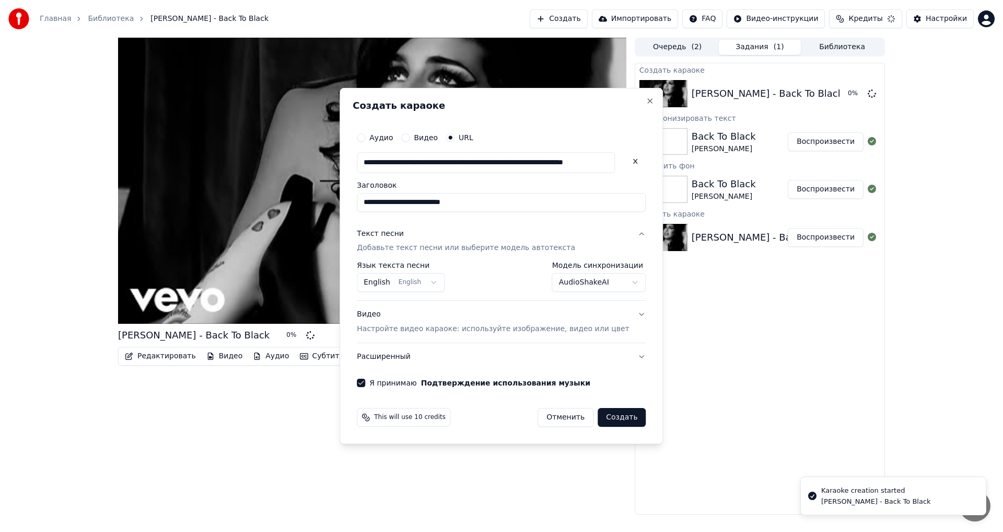
select select "**********"
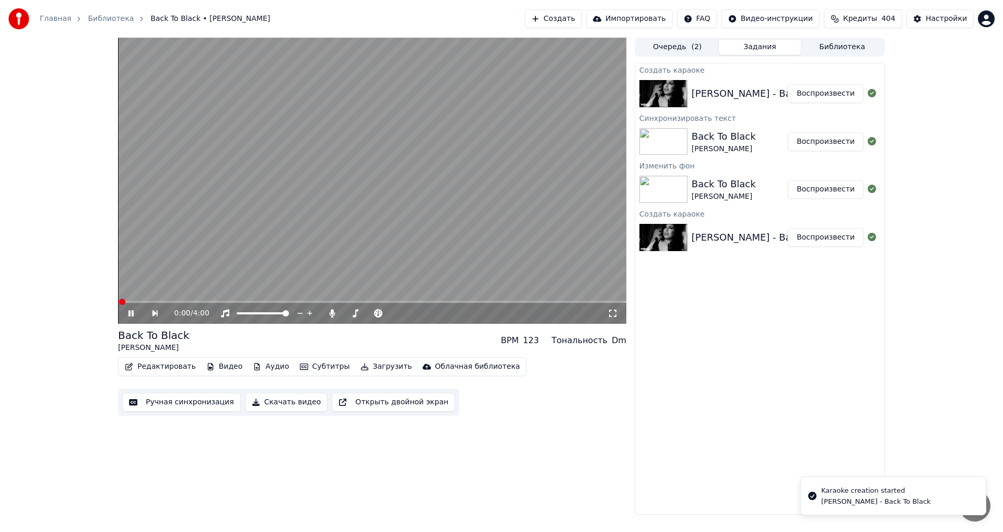
click at [167, 366] on button "Редактировать" at bounding box center [160, 366] width 79 height 15
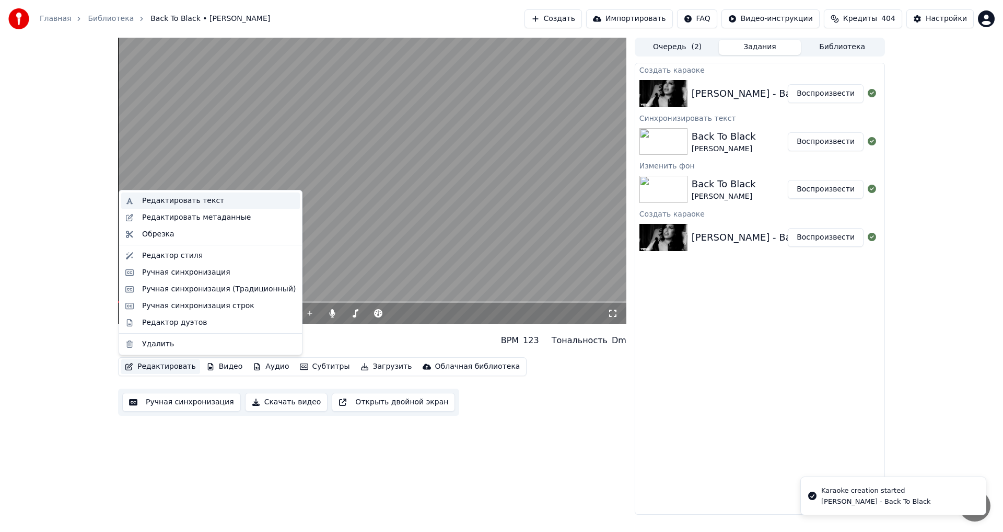
click at [213, 205] on div "Редактировать текст" at bounding box center [219, 200] width 154 height 10
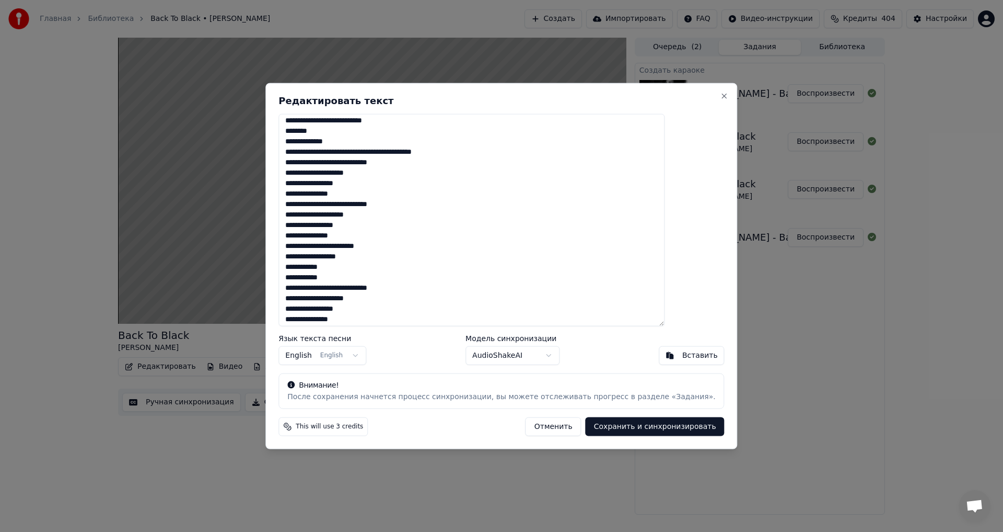
scroll to position [246, 0]
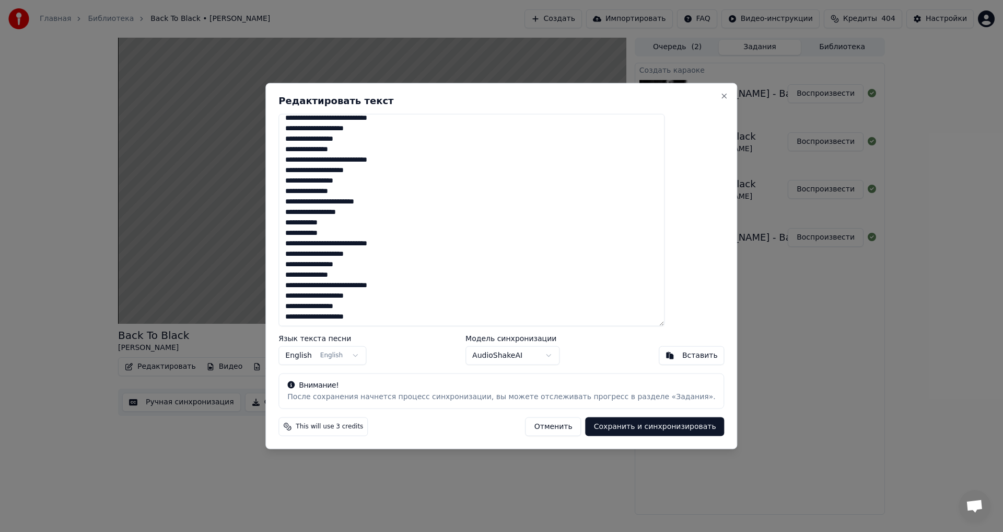
drag, startPoint x: 316, startPoint y: 124, endPoint x: 432, endPoint y: 394, distance: 293.8
click at [432, 404] on div "**********" at bounding box center [502, 266] width 472 height 366
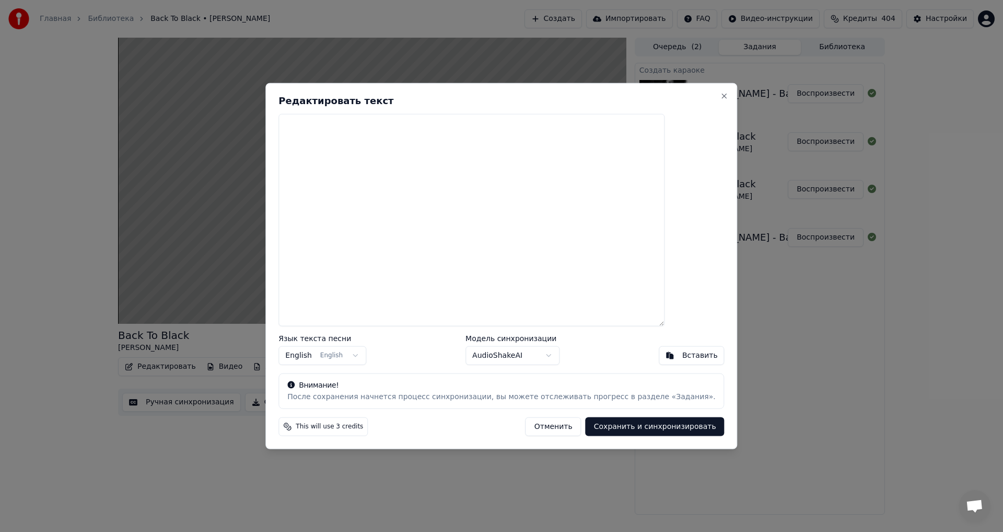
scroll to position [0, 0]
click at [505, 363] on body "Главная Библиотека Back To Black • [PERSON_NAME] Создать Импортировать FAQ Виде…" at bounding box center [501, 266] width 1003 height 532
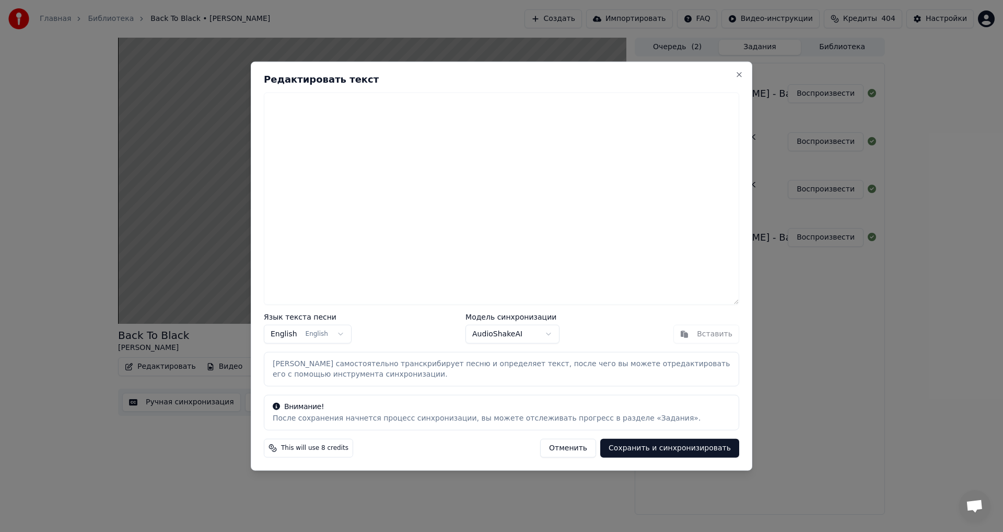
click at [665, 451] on button "Сохранить и синхронизировать" at bounding box center [670, 447] width 139 height 19
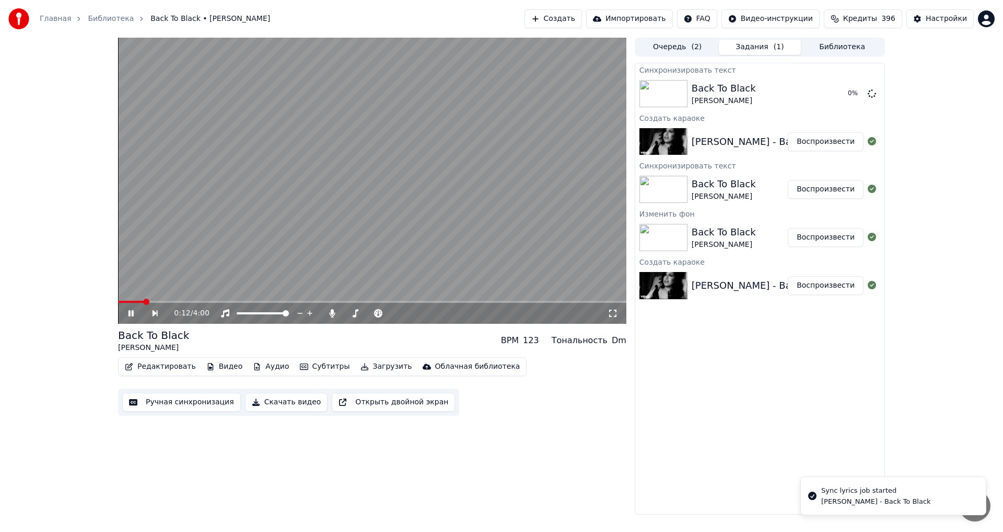
click at [373, 204] on video at bounding box center [372, 181] width 509 height 286
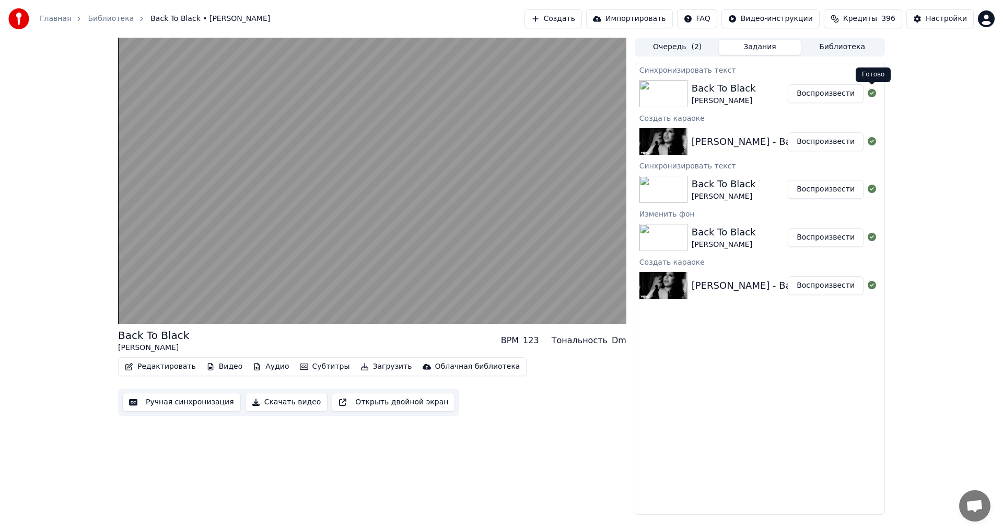
click at [817, 102] on button "Воспроизвести" at bounding box center [826, 93] width 76 height 19
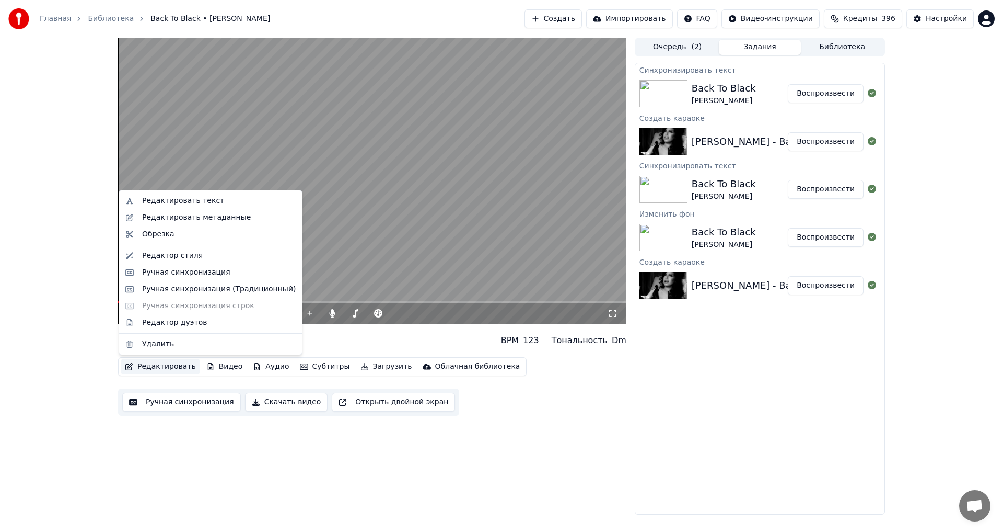
click at [167, 367] on button "Редактировать" at bounding box center [160, 366] width 79 height 15
click at [195, 201] on div "Редактировать текст" at bounding box center [183, 200] width 82 height 10
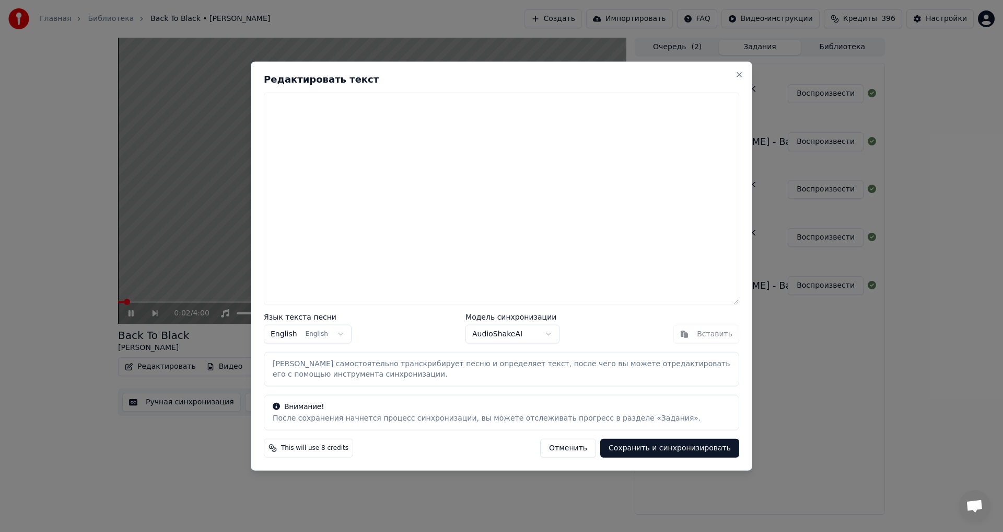
click at [581, 452] on button "Отменить" at bounding box center [568, 447] width 56 height 19
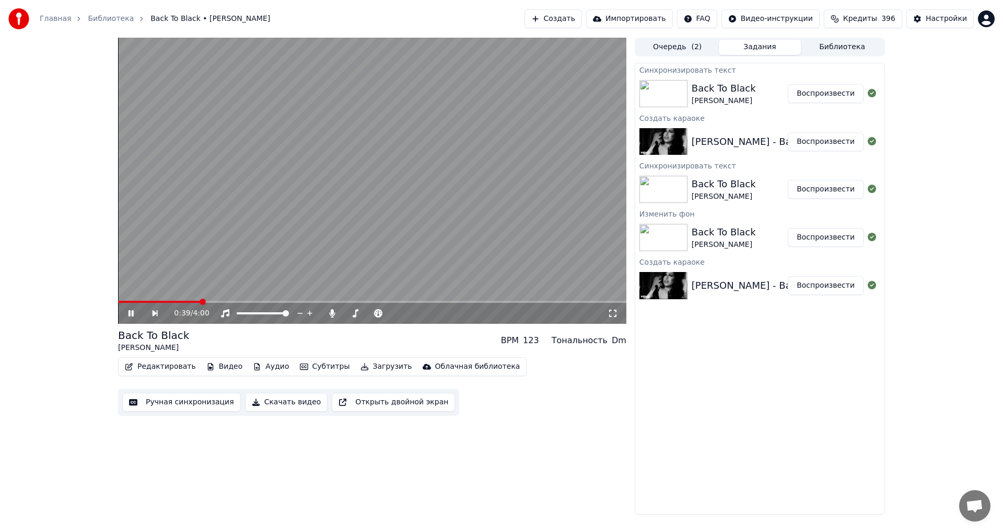
click at [201, 302] on span at bounding box center [372, 302] width 509 height 2
click at [275, 232] on video at bounding box center [372, 181] width 509 height 286
click at [171, 366] on button "Редактировать" at bounding box center [160, 366] width 79 height 15
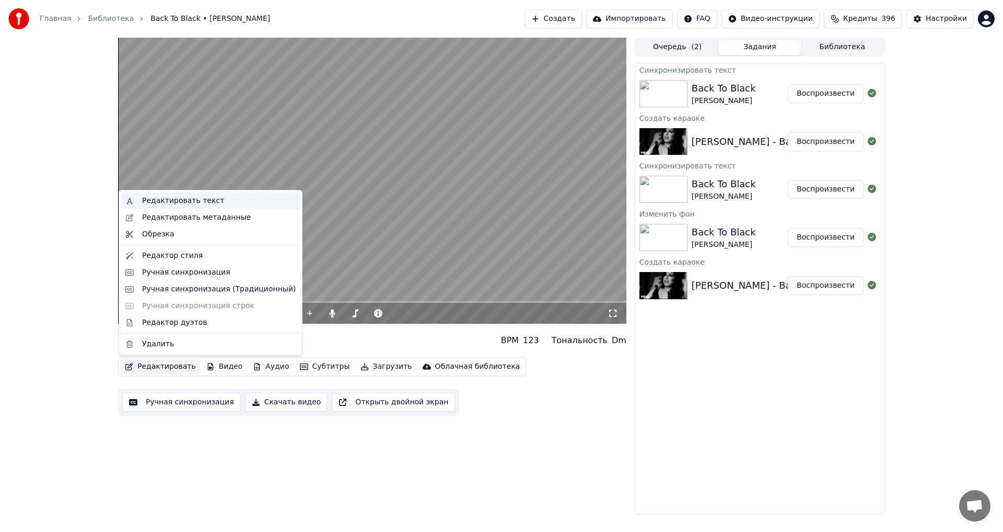
click at [174, 200] on div "Редактировать текст" at bounding box center [183, 200] width 82 height 10
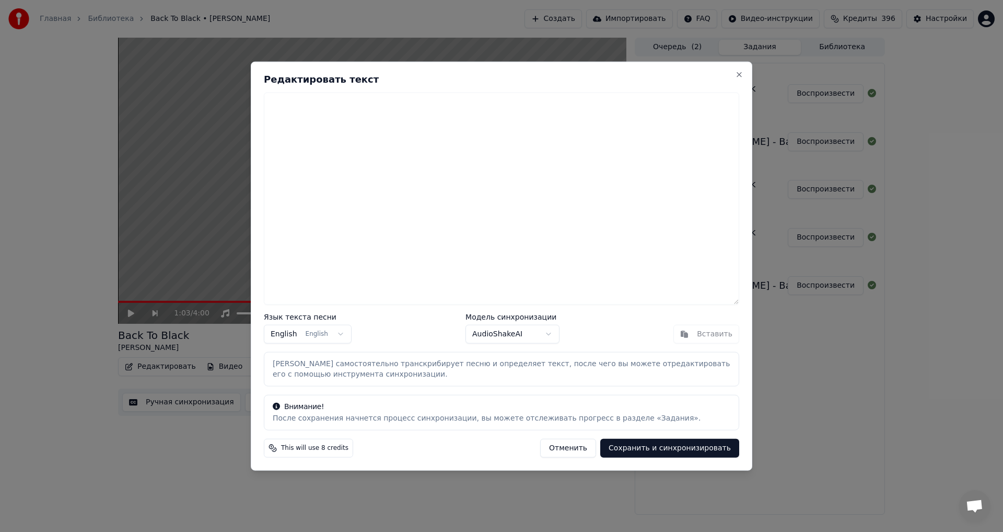
click at [389, 129] on textarea at bounding box center [502, 198] width 476 height 213
click at [587, 442] on button "Отменить" at bounding box center [568, 447] width 56 height 19
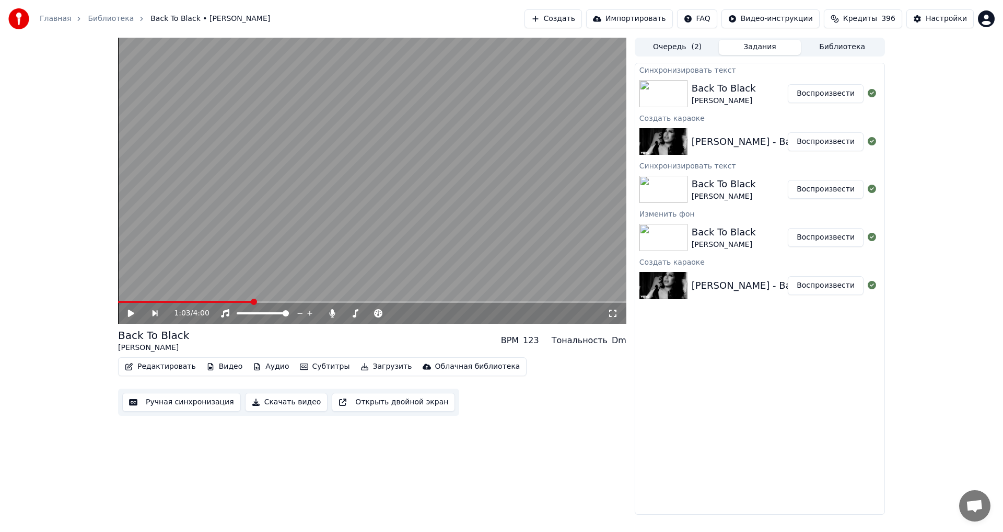
click at [352, 240] on video at bounding box center [372, 181] width 509 height 286
click at [352, 239] on video at bounding box center [372, 181] width 509 height 286
click at [200, 403] on button "Ручная синхронизация" at bounding box center [181, 402] width 119 height 19
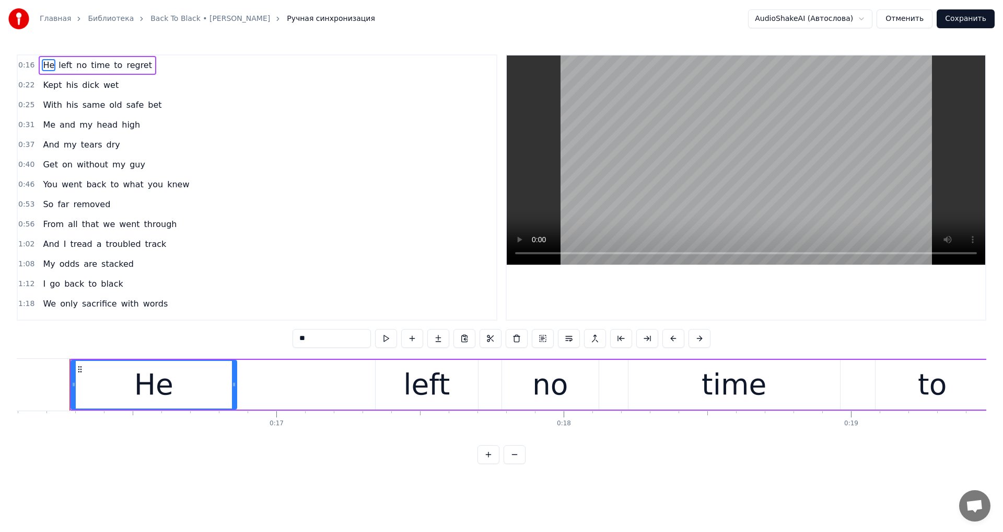
click at [102, 87] on span "wet" at bounding box center [110, 85] width 17 height 12
type input "***"
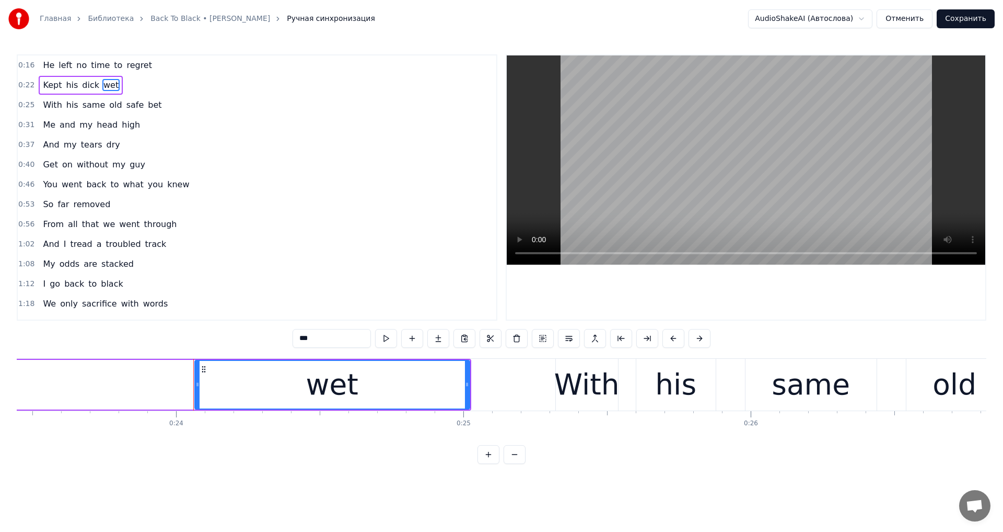
scroll to position [0, 6863]
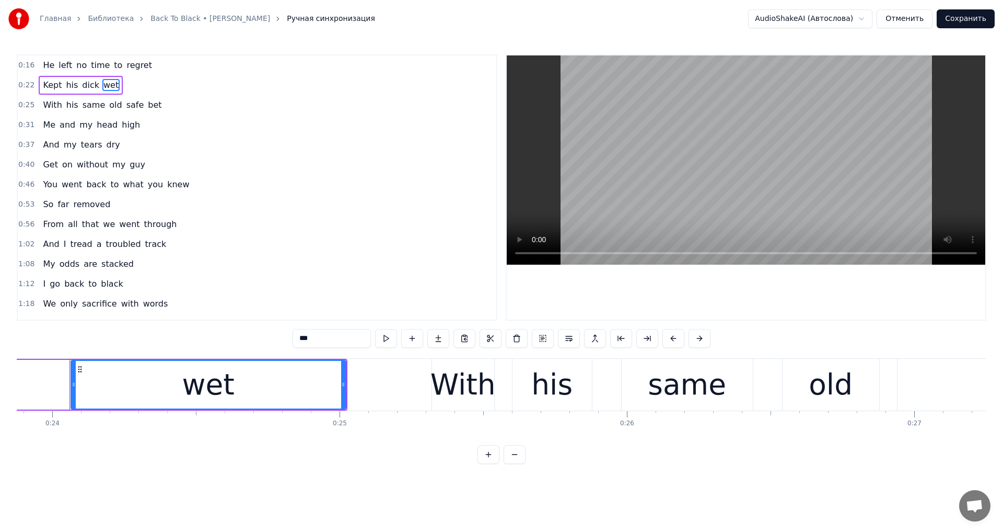
click at [189, 377] on div "wet" at bounding box center [208, 384] width 52 height 43
click at [492, 338] on button at bounding box center [491, 338] width 22 height 19
click at [250, 383] on div "wet" at bounding box center [209, 385] width 274 height 48
click at [493, 334] on button at bounding box center [504, 338] width 22 height 19
click at [485, 339] on button at bounding box center [491, 338] width 22 height 19
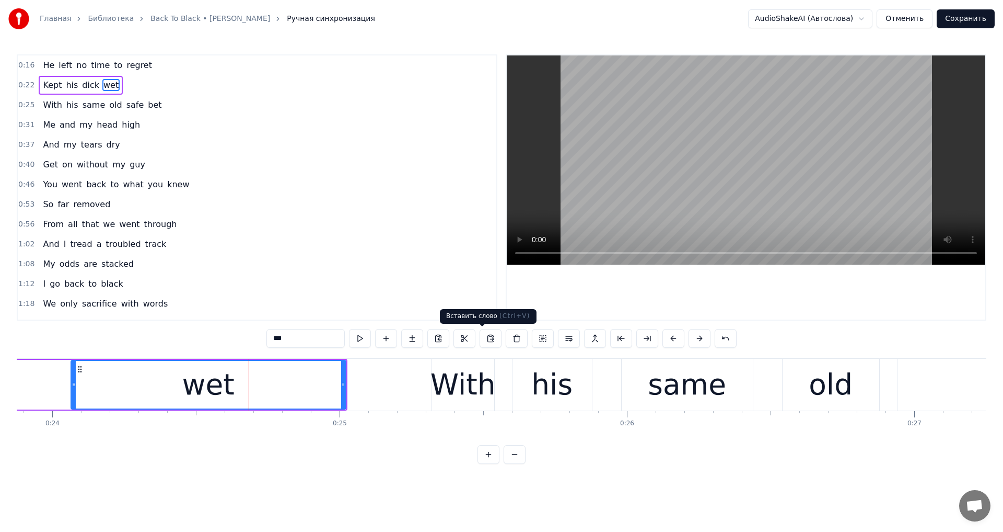
click at [486, 340] on button at bounding box center [491, 338] width 22 height 19
click at [480, 337] on button at bounding box center [491, 338] width 22 height 19
click at [454, 337] on button at bounding box center [465, 338] width 22 height 19
click at [320, 389] on div "wet" at bounding box center [209, 385] width 274 height 48
drag, startPoint x: 197, startPoint y: 382, endPoint x: 245, endPoint y: 384, distance: 48.7
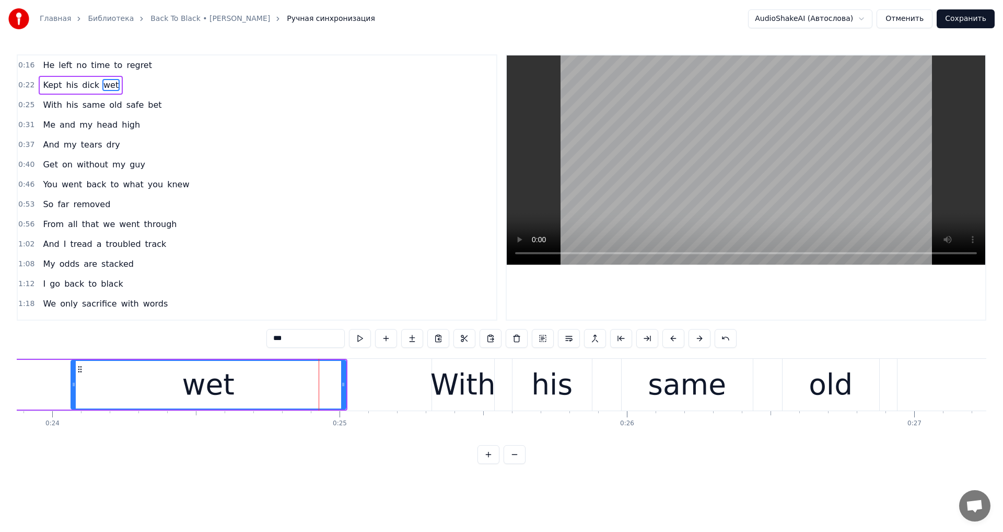
click at [245, 384] on div "wet" at bounding box center [209, 385] width 274 height 48
click at [266, 364] on div "wet" at bounding box center [209, 385] width 274 height 48
click at [302, 342] on input "***" at bounding box center [306, 338] width 78 height 19
click at [891, 17] on button "Отменить" at bounding box center [905, 18] width 56 height 19
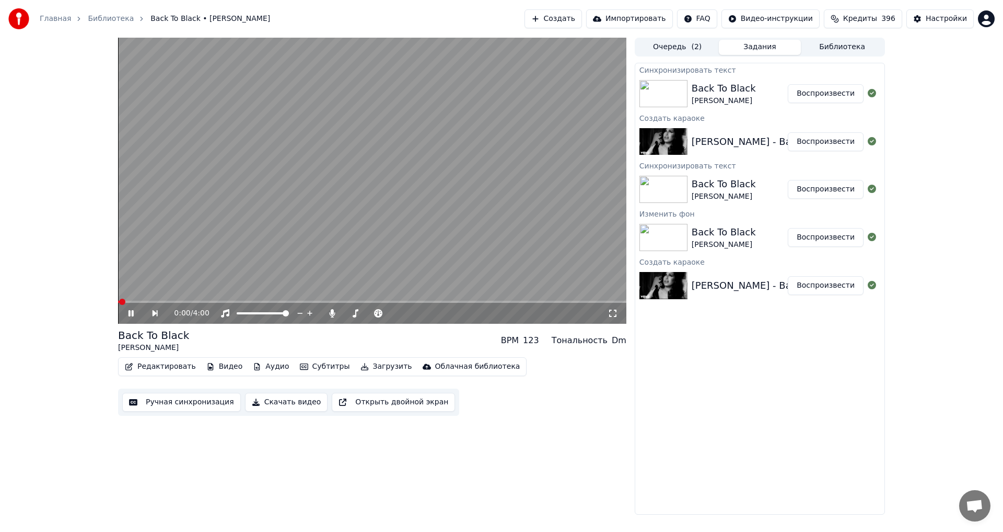
click at [276, 206] on video at bounding box center [372, 181] width 509 height 286
click at [180, 408] on button "Ручная синхронизация" at bounding box center [181, 402] width 119 height 19
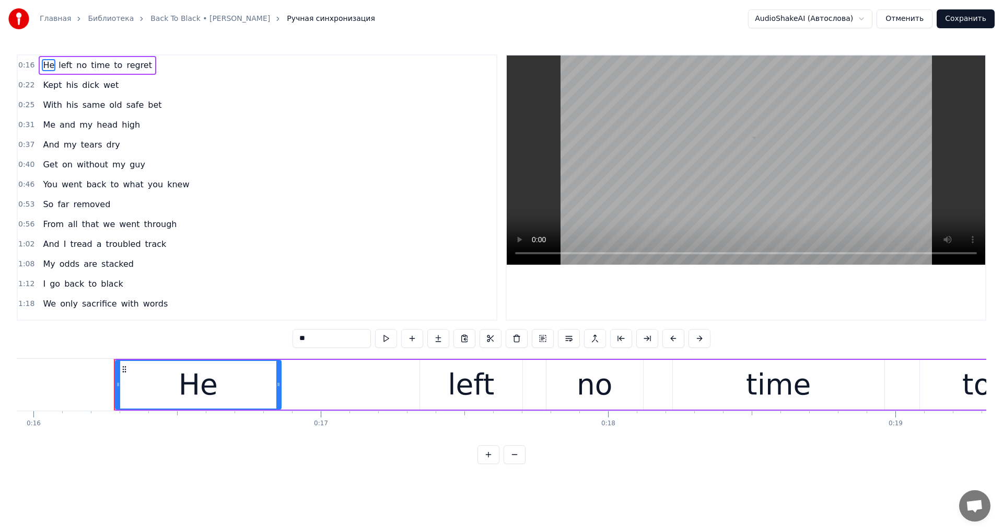
scroll to position [0, 4627]
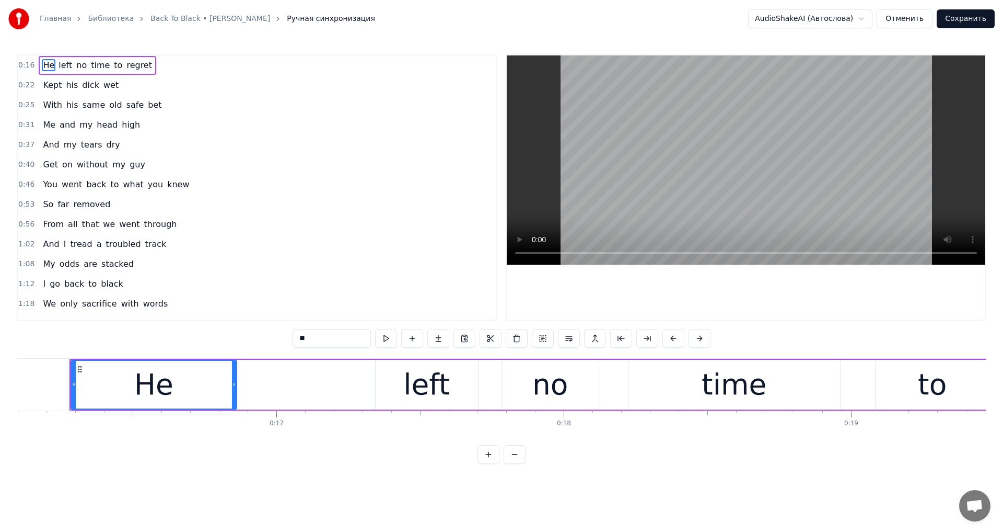
click at [101, 127] on span "head" at bounding box center [107, 125] width 23 height 12
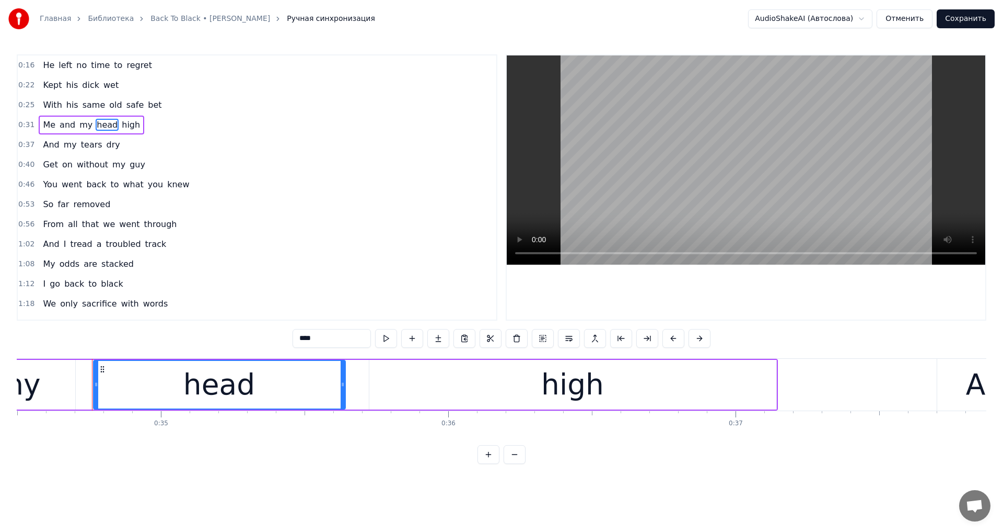
scroll to position [0, 9939]
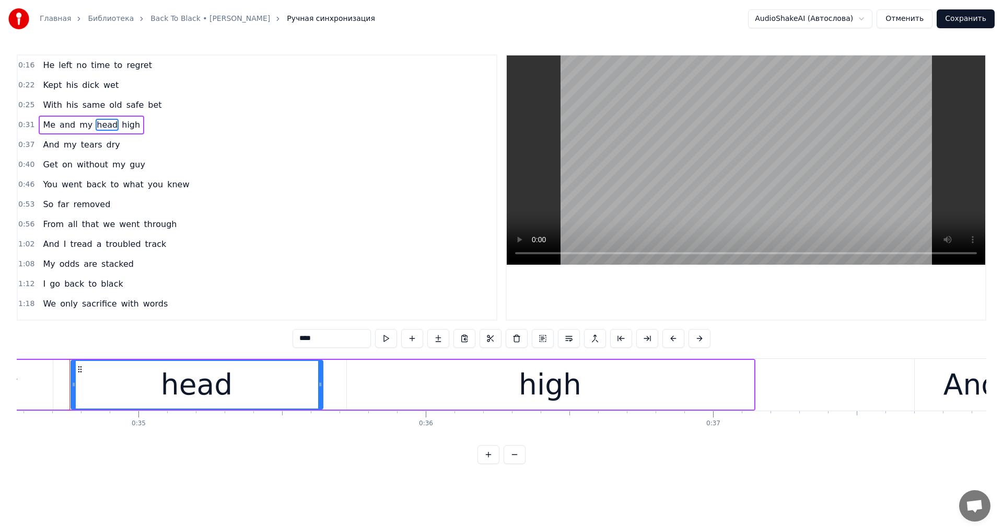
click at [293, 339] on input "****" at bounding box center [332, 338] width 78 height 19
type input "*"
click at [596, 176] on video at bounding box center [746, 159] width 479 height 209
click at [109, 143] on span "dry" at bounding box center [114, 144] width 16 height 12
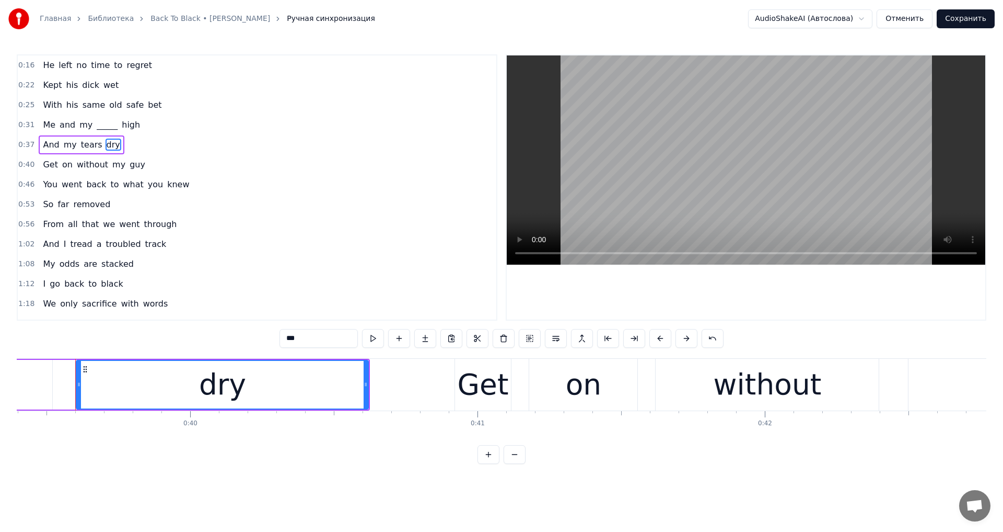
scroll to position [0, 11330]
click at [303, 340] on input "***" at bounding box center [319, 338] width 78 height 19
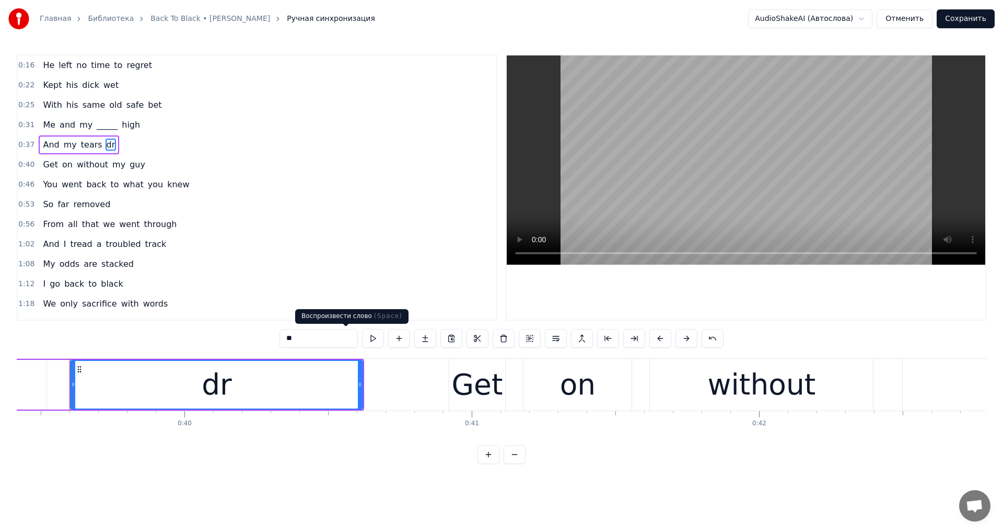
type input "*"
click at [129, 163] on span "guy" at bounding box center [138, 164] width 18 height 12
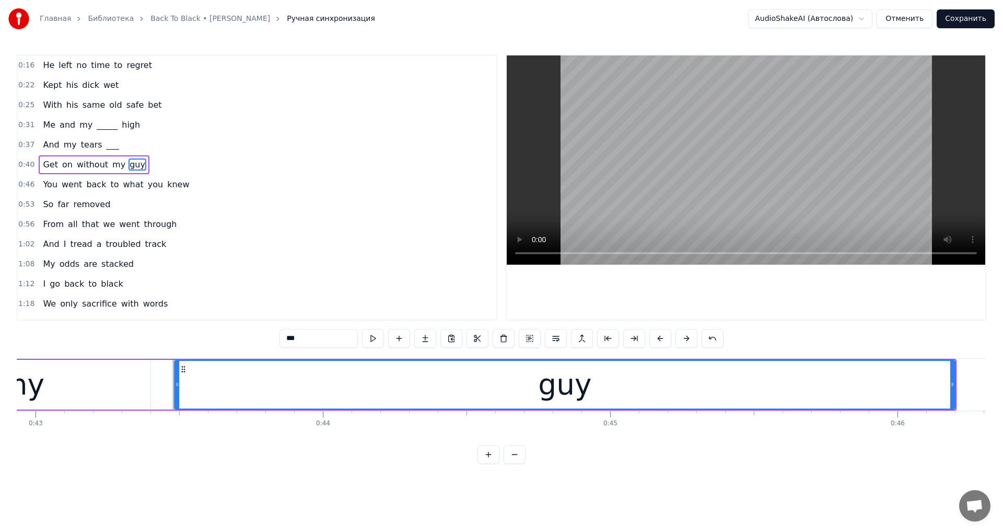
click at [283, 341] on input "***" at bounding box center [319, 338] width 78 height 19
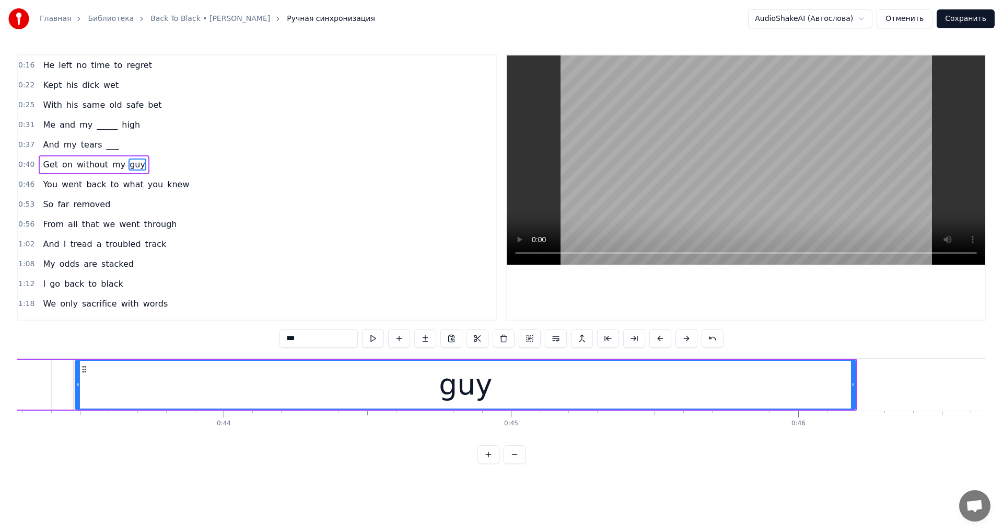
scroll to position [0, 12446]
type input "*"
click at [87, 203] on span "removed" at bounding box center [91, 204] width 39 height 12
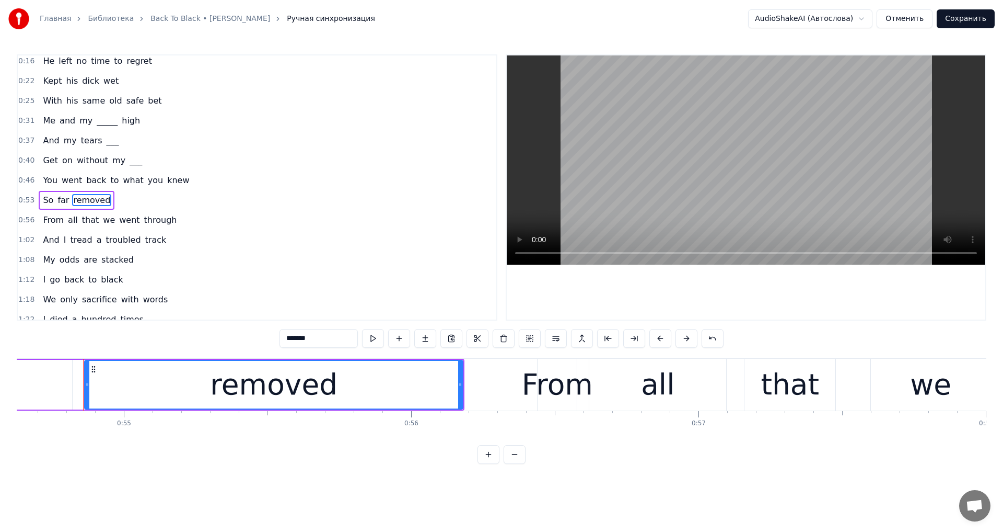
scroll to position [0, 15717]
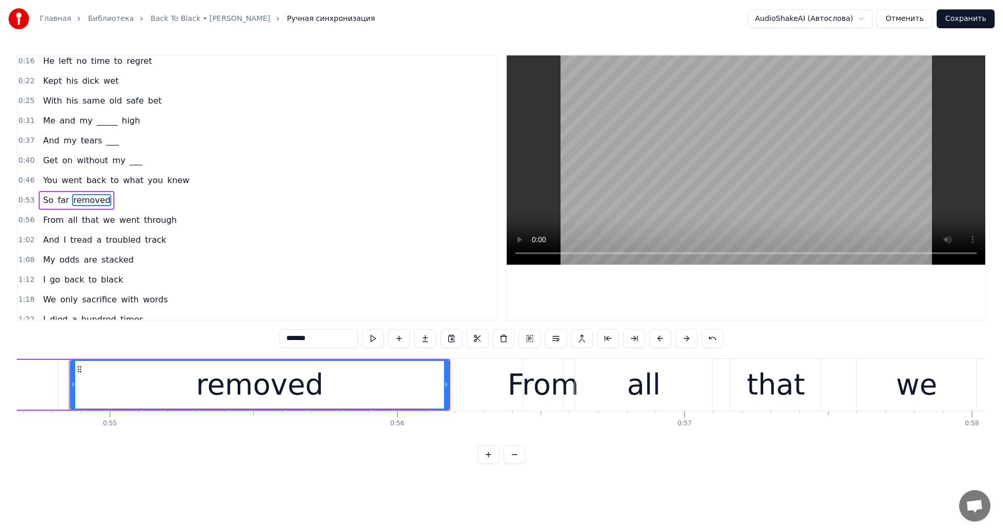
click at [295, 337] on input "*******" at bounding box center [319, 338] width 78 height 19
type input "*"
click at [118, 261] on span "stacked" at bounding box center [117, 259] width 34 height 12
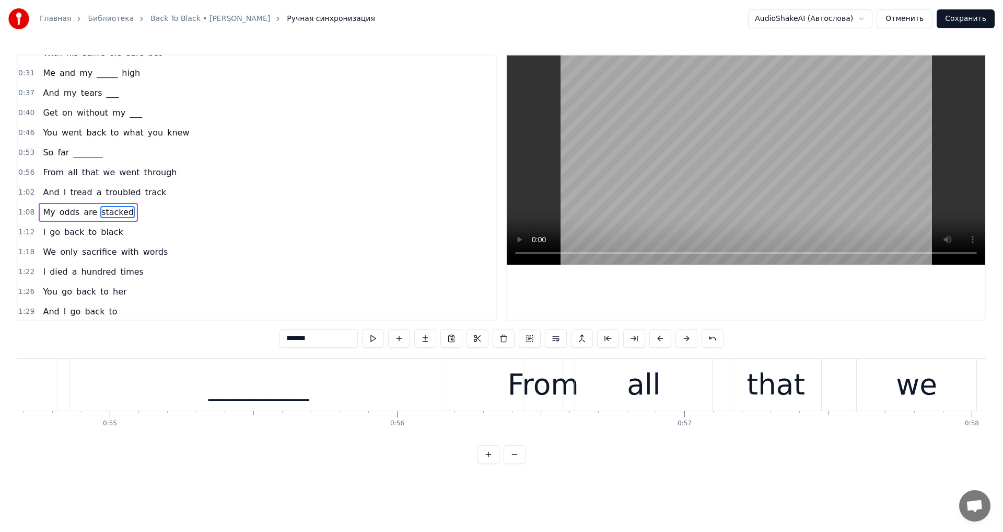
scroll to position [76, 0]
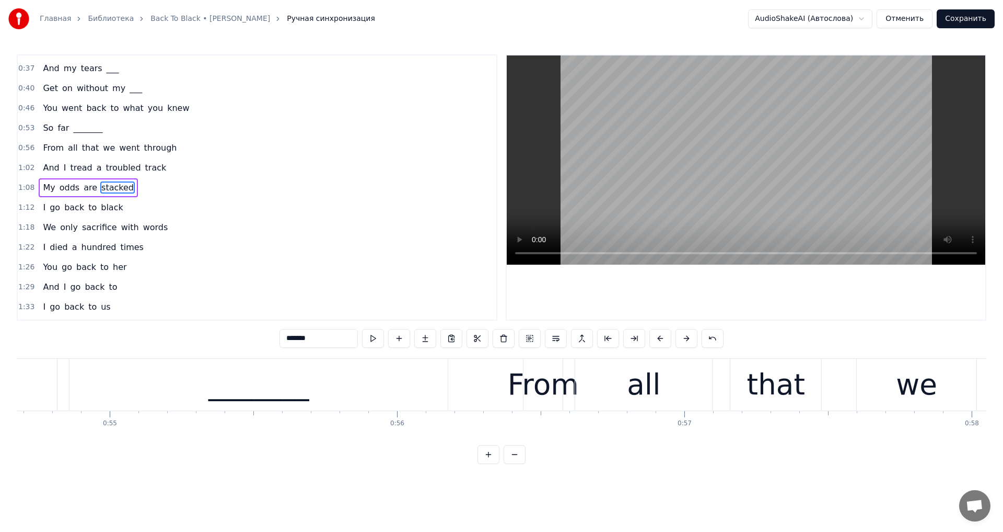
click at [299, 343] on input "*******" at bounding box center [319, 338] width 78 height 19
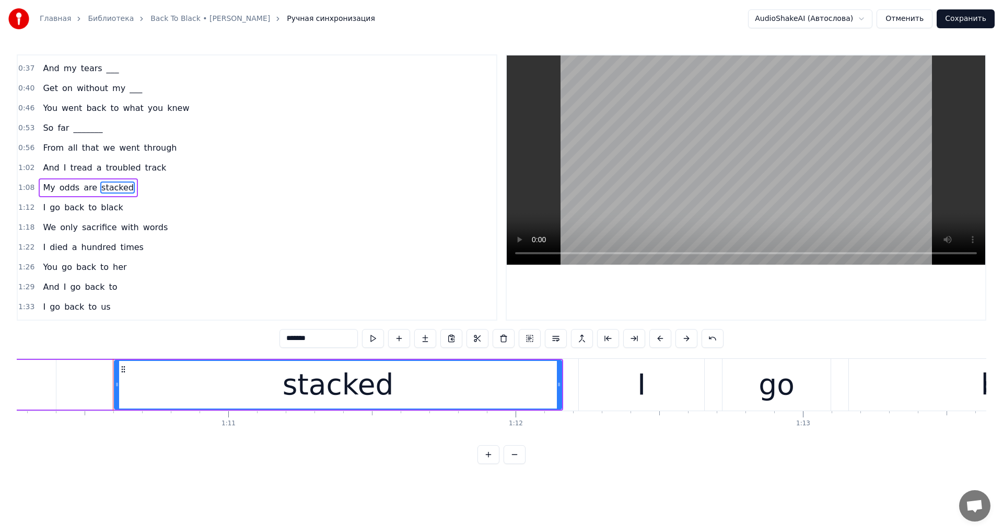
scroll to position [0, 20241]
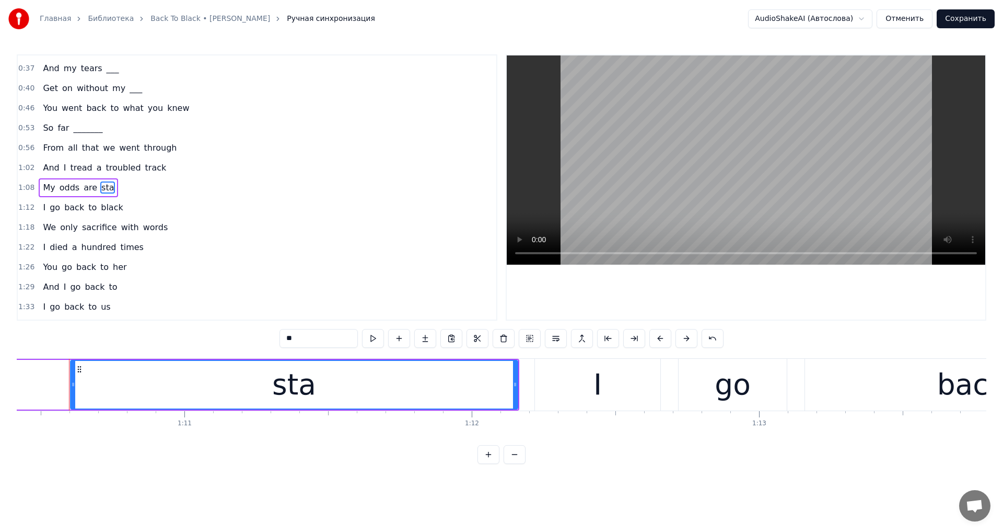
type input "*"
click at [81, 224] on span "sacrifice" at bounding box center [99, 227] width 37 height 12
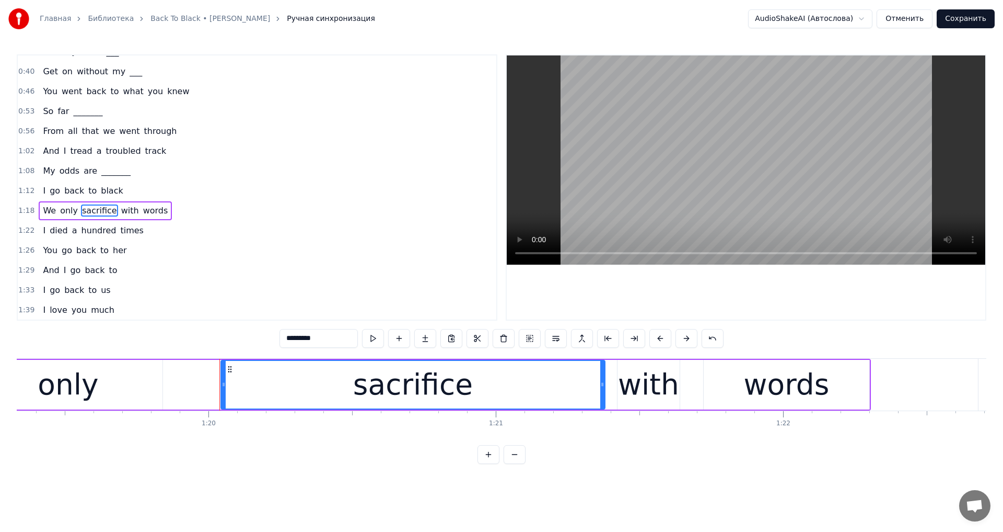
scroll to position [0, 22954]
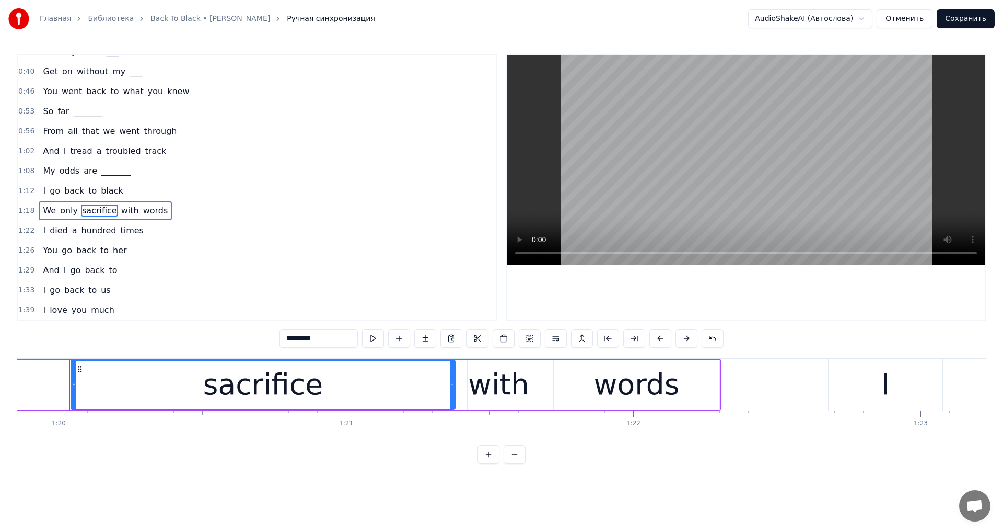
drag, startPoint x: 310, startPoint y: 339, endPoint x: 232, endPoint y: 339, distance: 78.4
click at [232, 339] on div "0:16 He left no time to regret 0:22 Kept his dick wet 0:25 With his same old sa…" at bounding box center [502, 258] width 970 height 409
paste input "********"
drag, startPoint x: 229, startPoint y: 391, endPoint x: 178, endPoint y: 391, distance: 51.7
click at [178, 391] on div "said goodbye" at bounding box center [263, 384] width 192 height 43
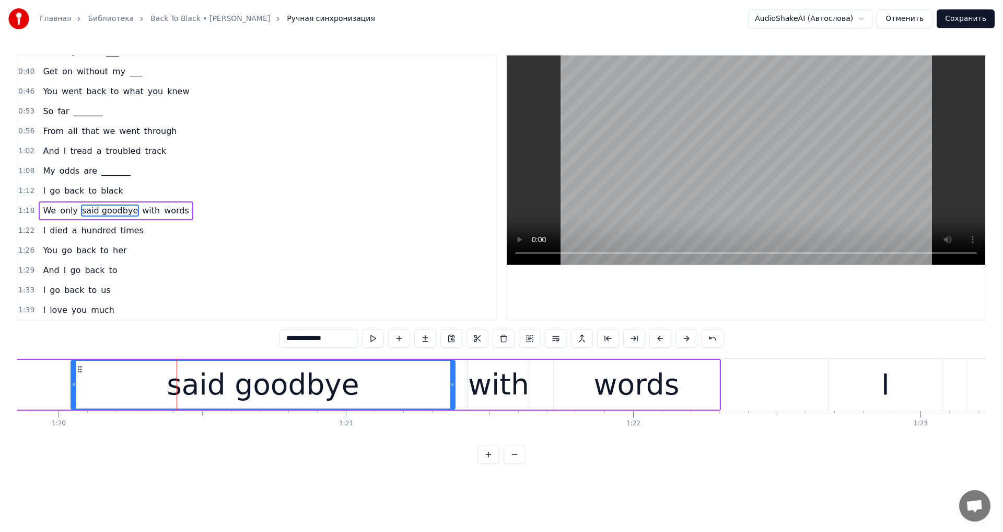
scroll to position [116, 0]
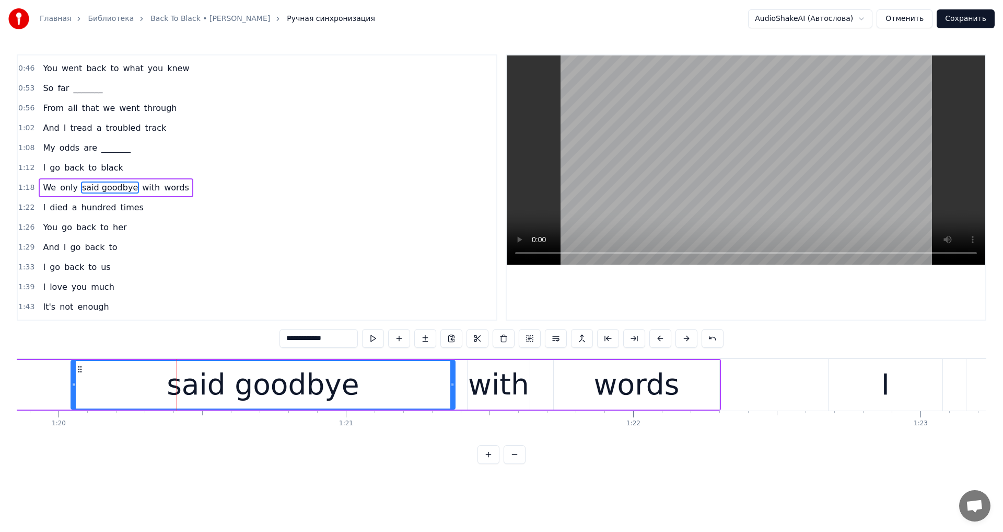
drag, startPoint x: 268, startPoint y: 340, endPoint x: 249, endPoint y: 342, distance: 19.5
click at [249, 342] on div "0:16 He left no time to regret 0:22 Kept his dick wet 0:25 With his same old sa…" at bounding box center [502, 258] width 970 height 409
click at [280, 339] on input "*********" at bounding box center [319, 338] width 78 height 19
click at [280, 338] on input "*********" at bounding box center [319, 338] width 78 height 19
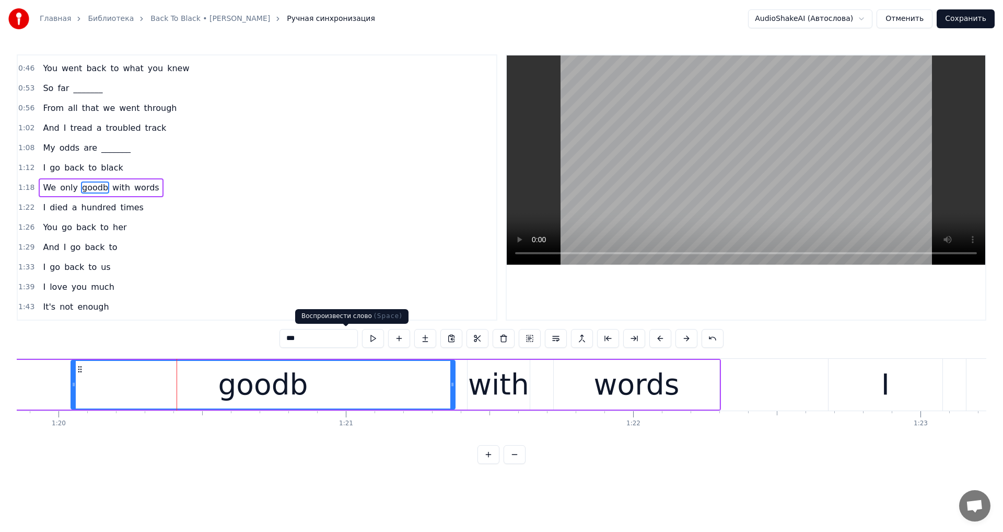
type input "*"
paste input "********"
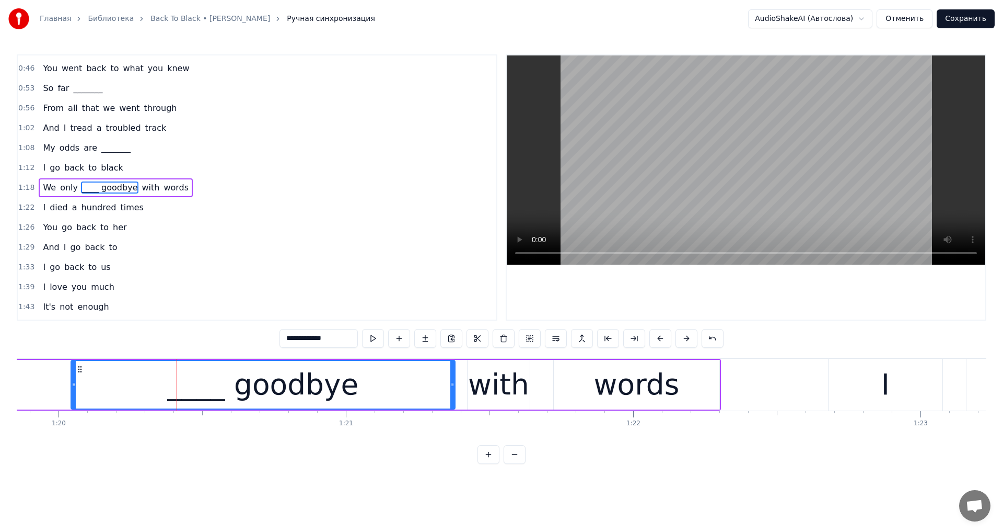
type input "**********"
click at [973, 24] on button "Сохранить" at bounding box center [966, 18] width 58 height 19
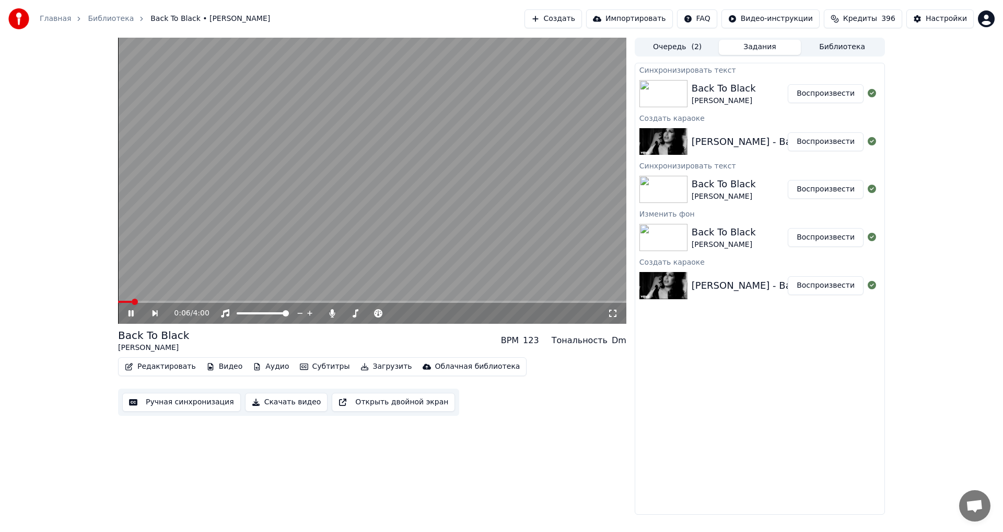
click at [155, 302] on span at bounding box center [372, 302] width 509 height 2
click at [290, 245] on video at bounding box center [372, 181] width 509 height 286
click at [169, 368] on button "Редактировать" at bounding box center [160, 366] width 79 height 15
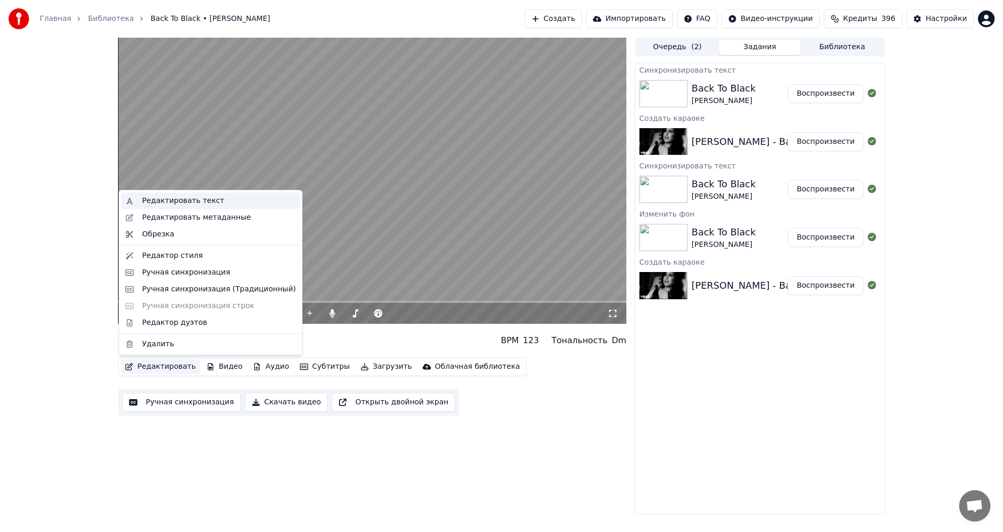
click at [205, 198] on div "Редактировать текст" at bounding box center [183, 200] width 82 height 10
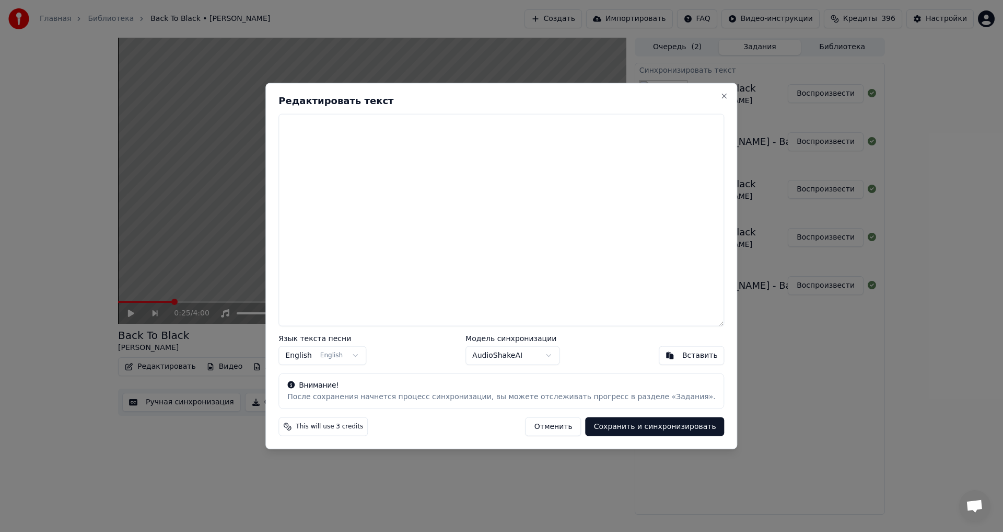
click at [544, 423] on button "Отменить" at bounding box center [554, 426] width 56 height 19
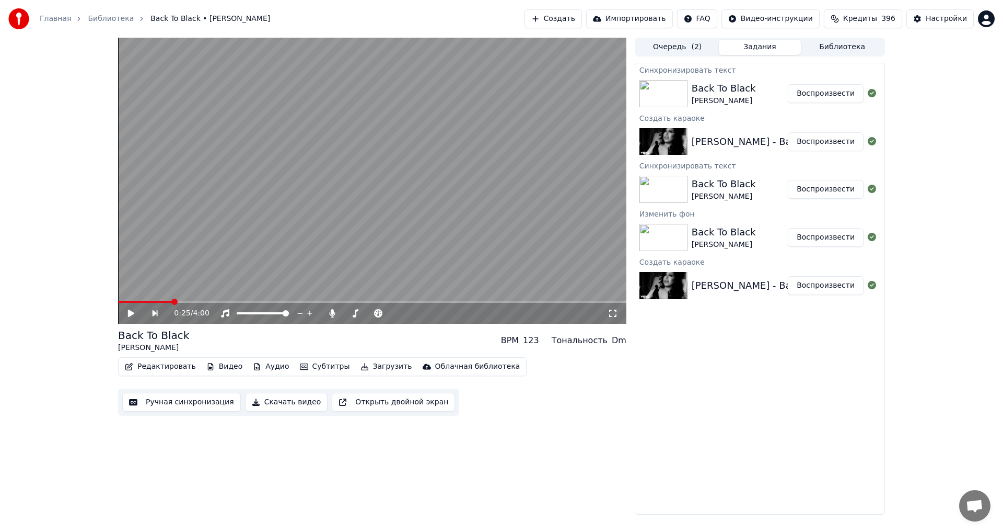
click at [832, 90] on button "Воспроизвести" at bounding box center [826, 93] width 76 height 19
click at [150, 303] on span at bounding box center [372, 302] width 509 height 2
click at [302, 176] on video at bounding box center [372, 181] width 509 height 286
click at [194, 398] on button "Ручная синхронизация" at bounding box center [181, 402] width 119 height 19
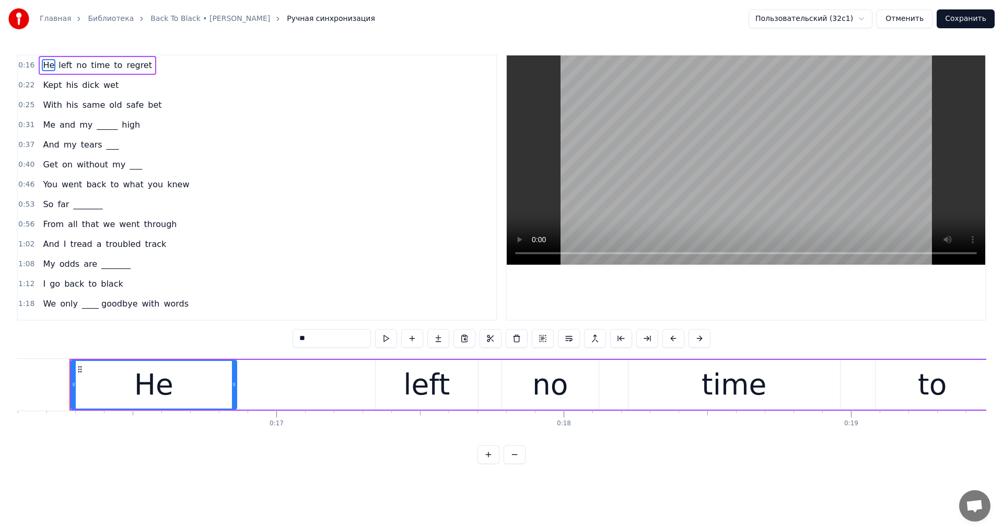
click at [83, 86] on span "dick" at bounding box center [90, 85] width 19 height 12
type input "****"
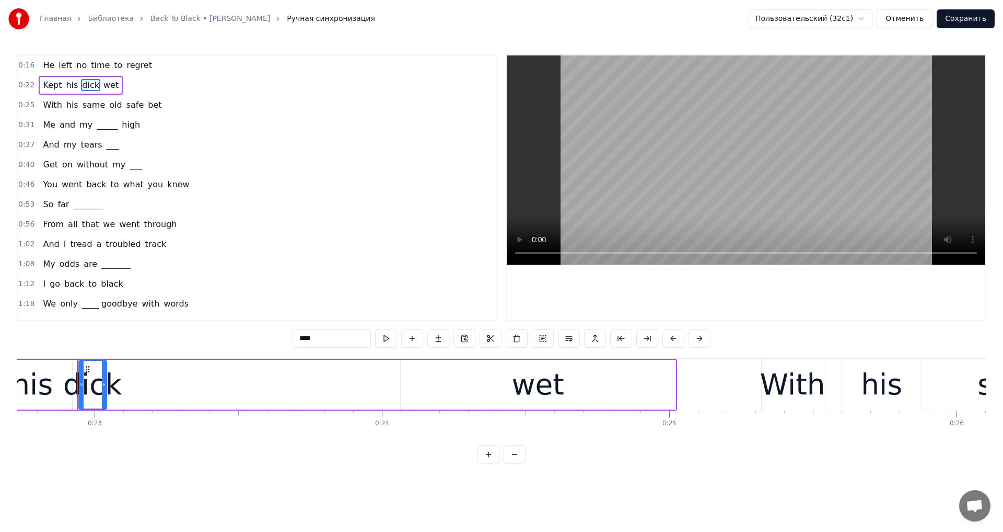
scroll to position [0, 6541]
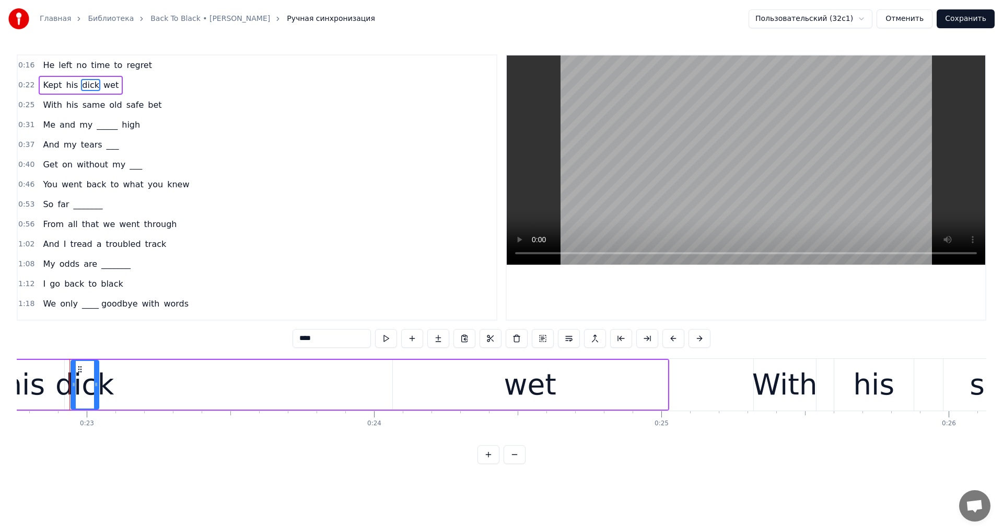
click at [85, 380] on div "dick" at bounding box center [84, 384] width 59 height 43
click at [517, 338] on button at bounding box center [517, 338] width 22 height 19
click at [972, 20] on button "Сохранить" at bounding box center [966, 18] width 58 height 19
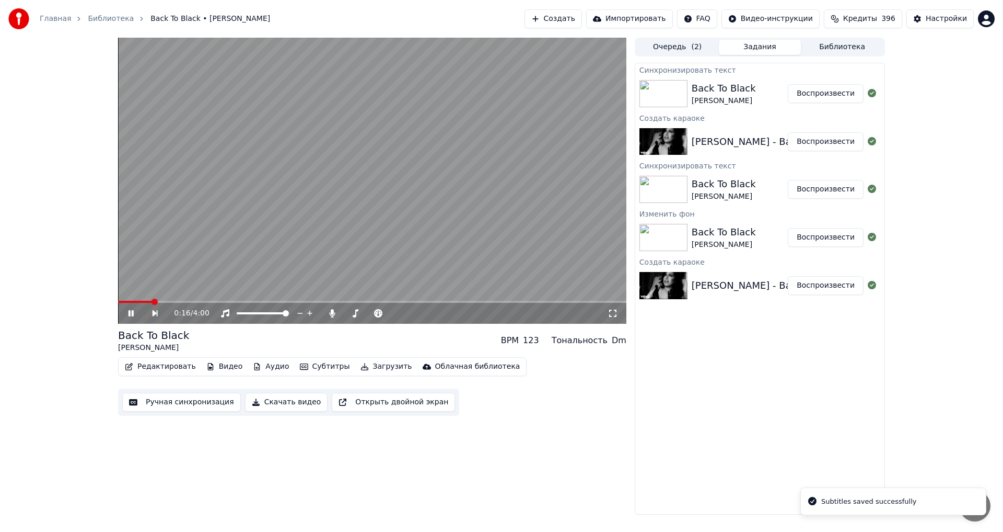
click at [153, 303] on span at bounding box center [372, 302] width 509 height 2
click at [341, 226] on video at bounding box center [372, 181] width 509 height 286
click at [146, 396] on button "Ручная синхронизация" at bounding box center [181, 402] width 119 height 19
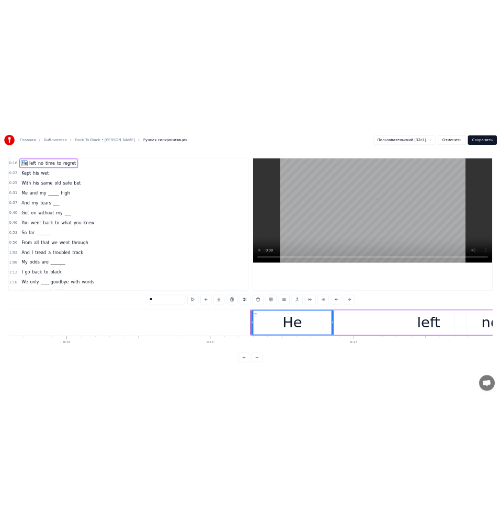
scroll to position [0, 4627]
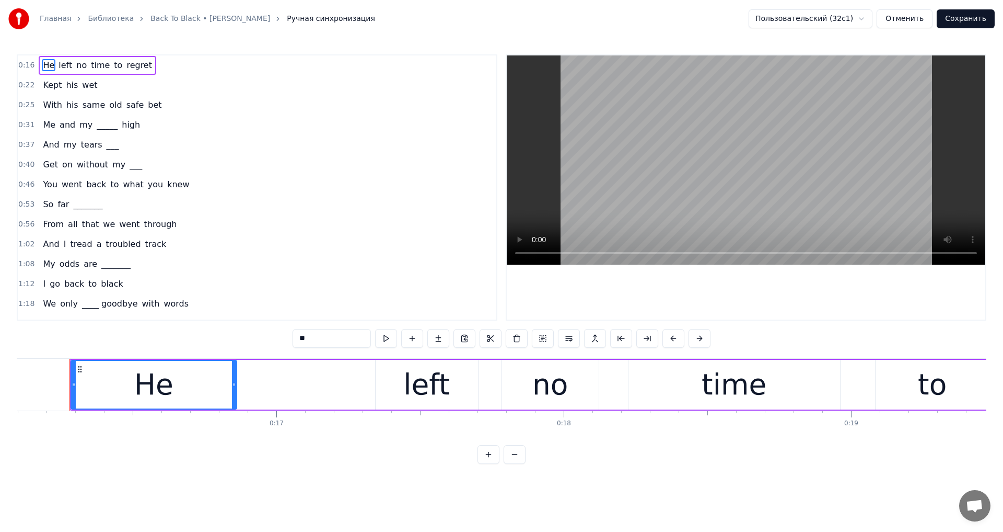
click at [963, 0] on div "Главная Библиотека Back To Black • [PERSON_NAME] Ручная синхронизация Пользоват…" at bounding box center [501, 19] width 1003 height 38
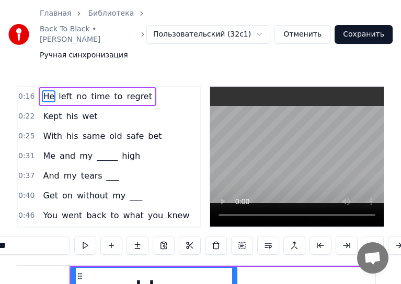
click at [382, 9] on div "Главная Библиотека Back To Black • [PERSON_NAME] Ручная синхронизация Пользоват…" at bounding box center [200, 34] width 401 height 69
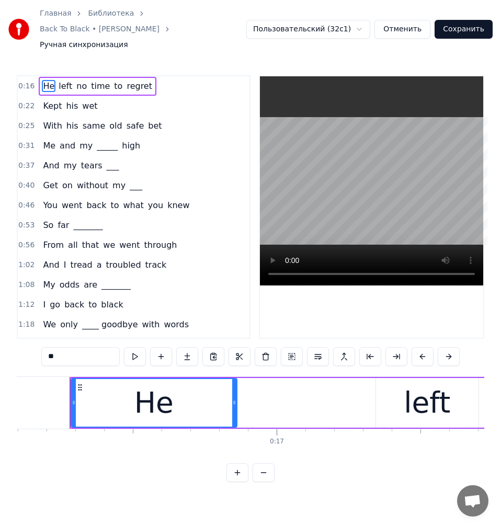
click at [43, 298] on span "I" at bounding box center [44, 304] width 5 height 12
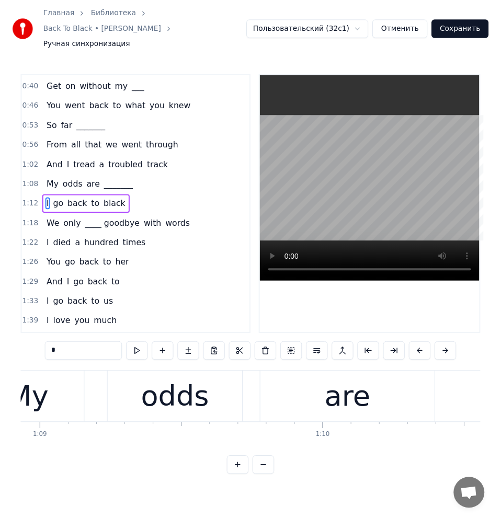
scroll to position [0, 20707]
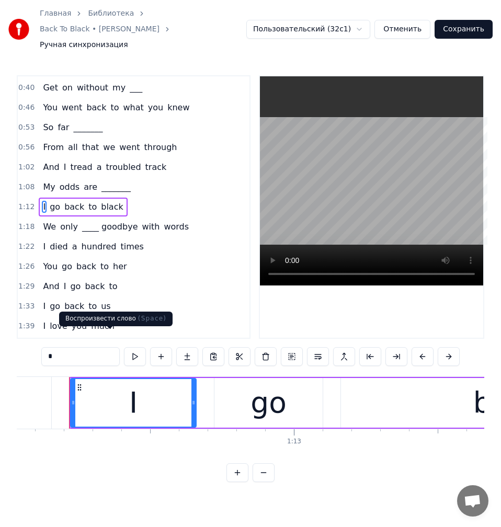
click at [42, 347] on input "*" at bounding box center [80, 356] width 78 height 19
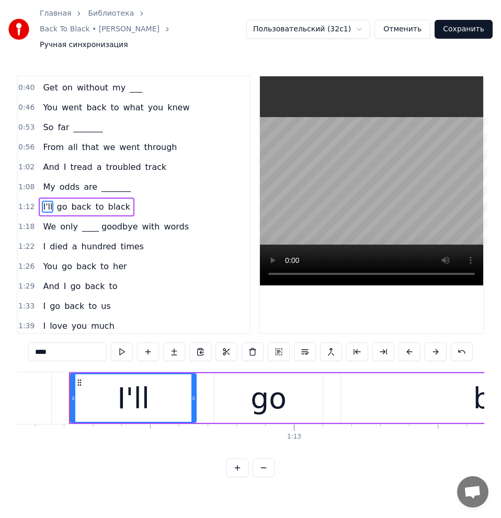
click at [48, 280] on span "And" at bounding box center [51, 286] width 18 height 12
type input "***"
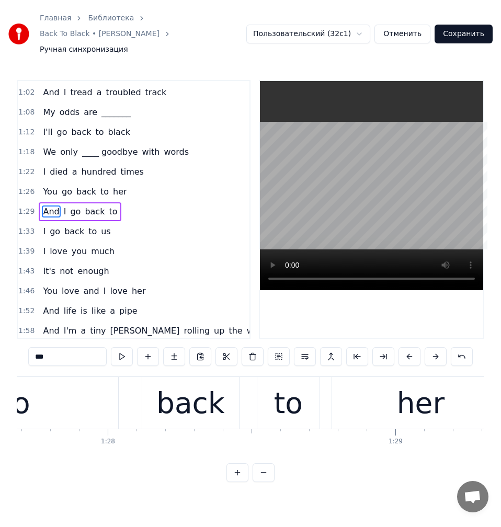
scroll to position [0, 25668]
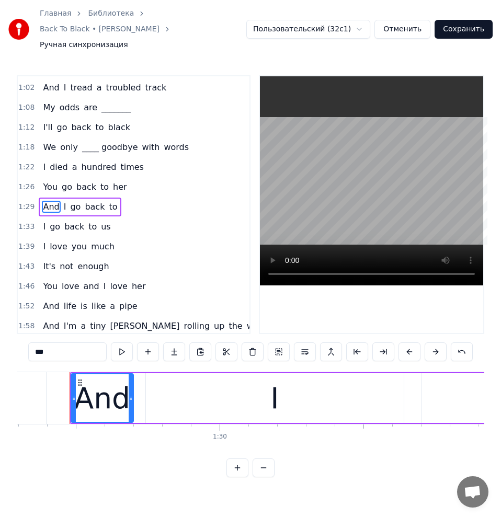
click at [34, 276] on div "1:46 You love and I love her" at bounding box center [134, 286] width 232 height 20
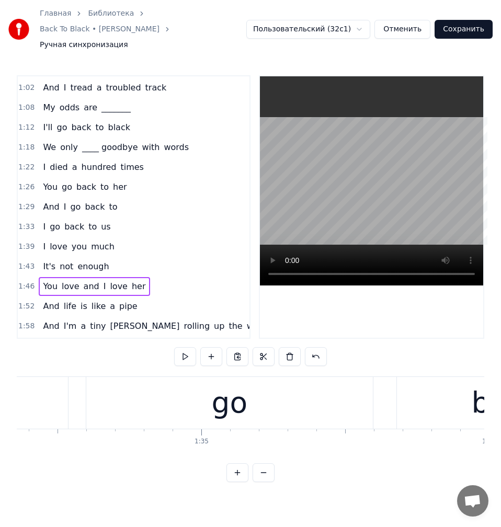
click at [42, 280] on span "You" at bounding box center [50, 286] width 17 height 12
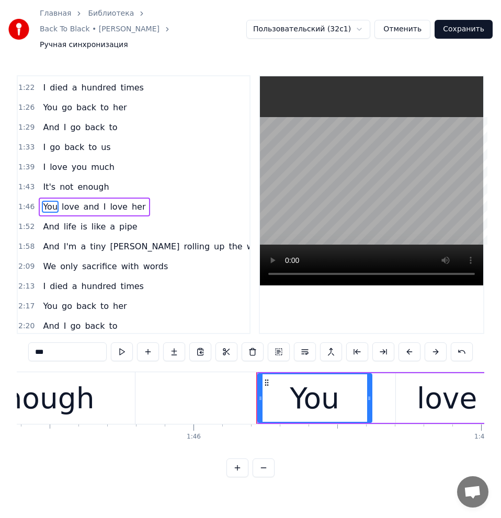
scroll to position [0, 30480]
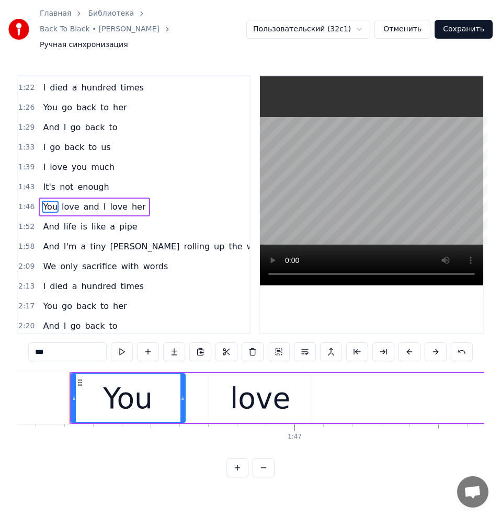
click at [118, 221] on span "pipe" at bounding box center [128, 227] width 20 height 12
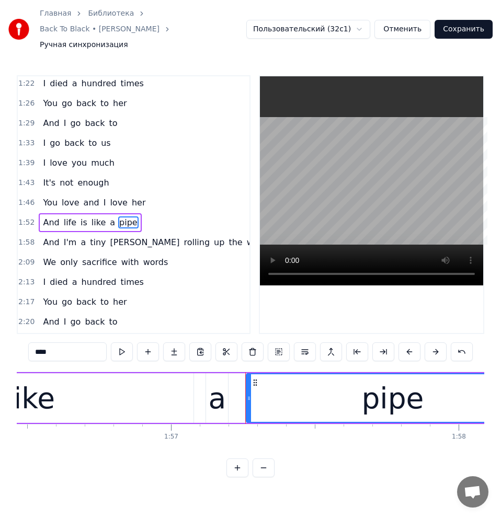
scroll to position [0, 33653]
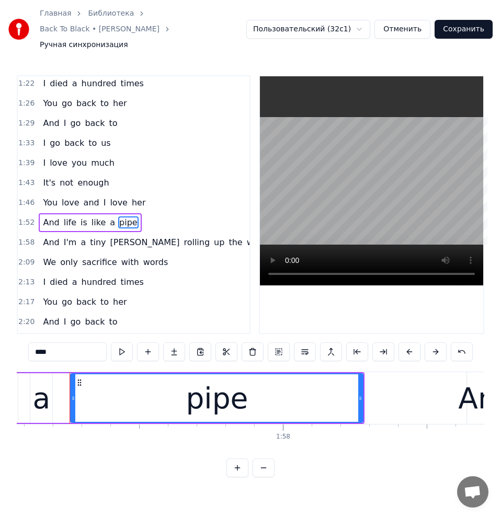
click at [46, 342] on input "****" at bounding box center [67, 351] width 78 height 19
click at [51, 236] on span "And" at bounding box center [51, 242] width 18 height 12
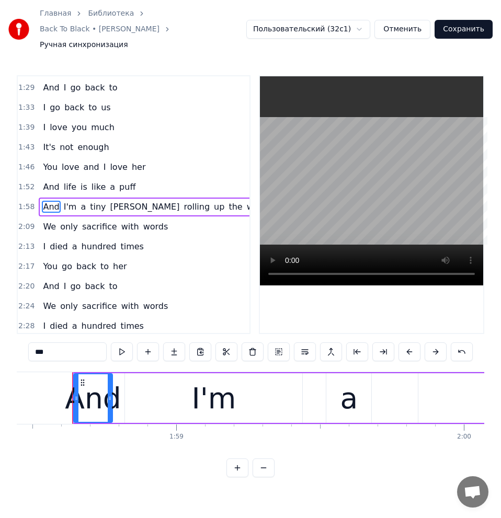
scroll to position [0, 34050]
click at [133, 161] on span "her" at bounding box center [139, 167] width 16 height 12
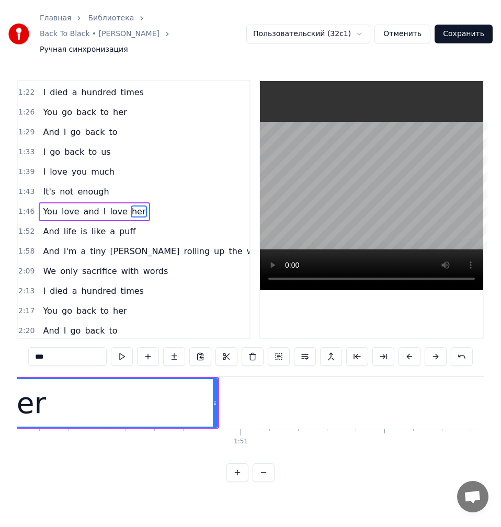
scroll to position [0, 31440]
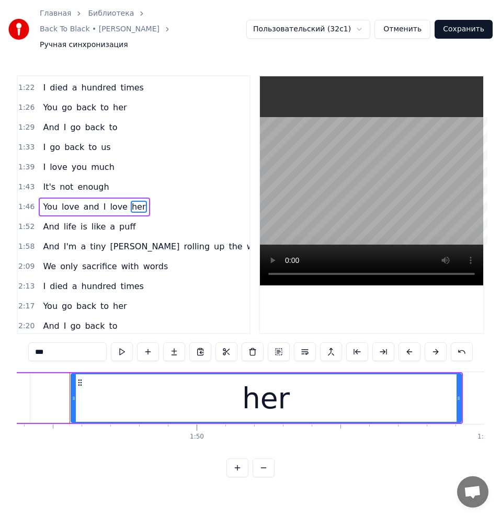
click at [36, 342] on input "***" at bounding box center [67, 351] width 78 height 19
type input "*"
type input "****"
click at [147, 217] on div "1:52 And life is like a puff" at bounding box center [134, 227] width 232 height 20
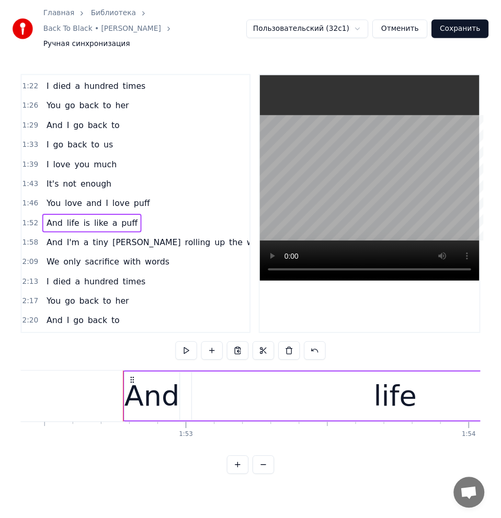
scroll to position [0, 32366]
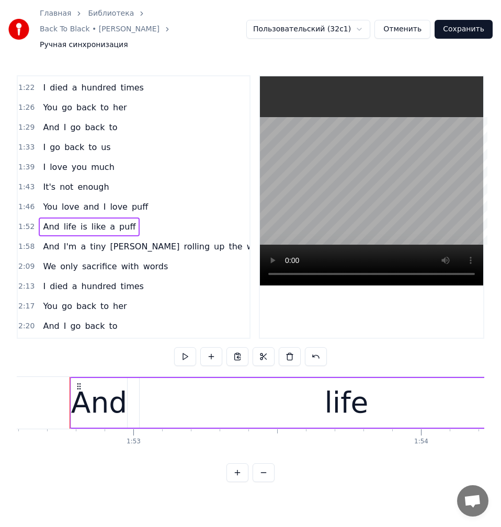
click at [118, 221] on span "puff" at bounding box center [127, 227] width 18 height 12
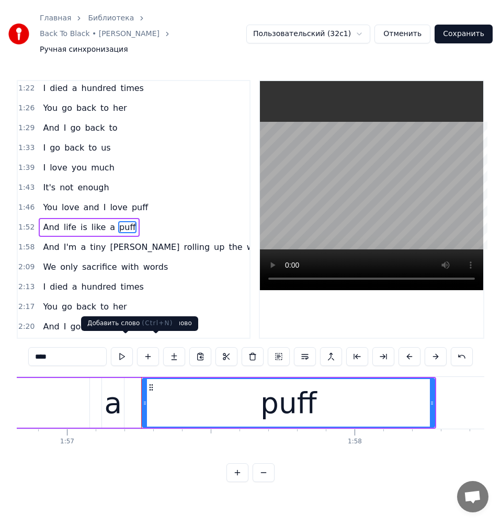
scroll to position [0, 33653]
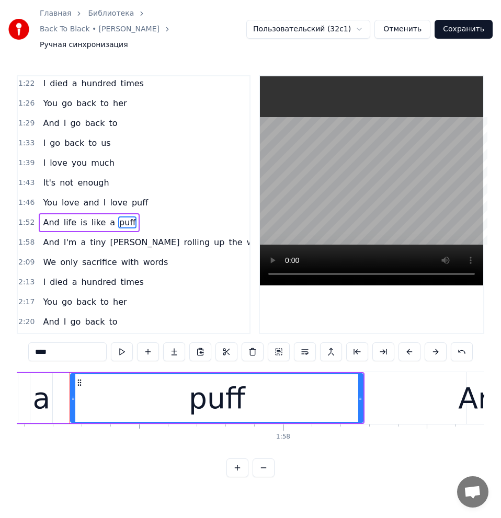
click at [32, 342] on input "****" at bounding box center [67, 351] width 78 height 19
type input "*"
type input "****"
click at [172, 252] on div "2:09 We only sacrifice with words" at bounding box center [134, 262] width 232 height 20
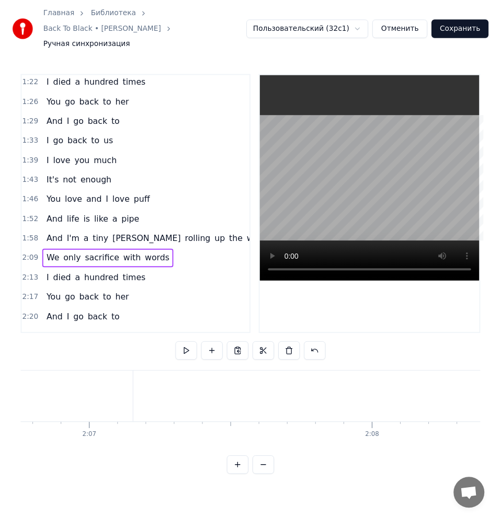
scroll to position [0, 37126]
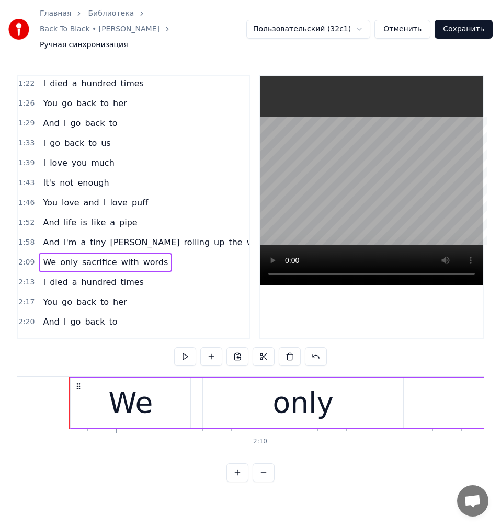
click at [85, 256] on span "sacrifice" at bounding box center [99, 262] width 37 height 12
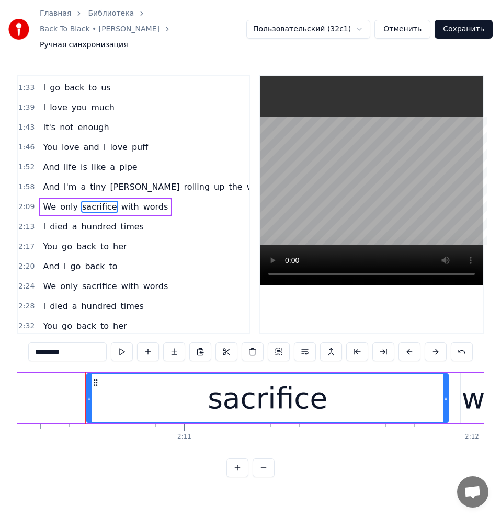
scroll to position [0, 37505]
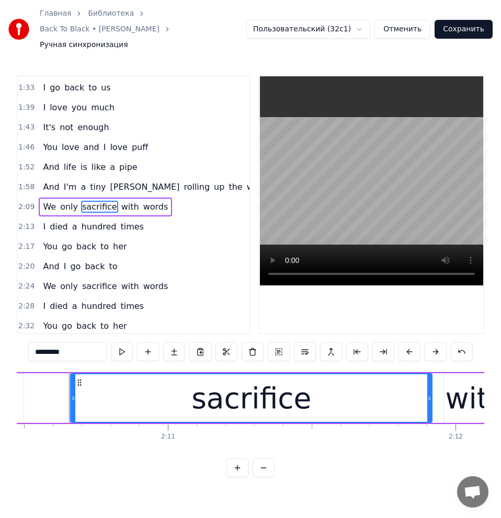
drag, startPoint x: 30, startPoint y: 341, endPoint x: -1, endPoint y: 339, distance: 30.9
click at [0, 339] on html "Главная Библиотека Back To Black • [PERSON_NAME] Ручная синхронизация Пользоват…" at bounding box center [250, 247] width 501 height 494
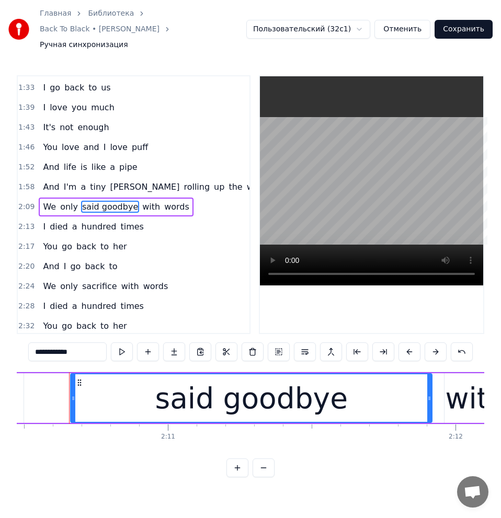
click at [87, 240] on span "back" at bounding box center [86, 246] width 22 height 12
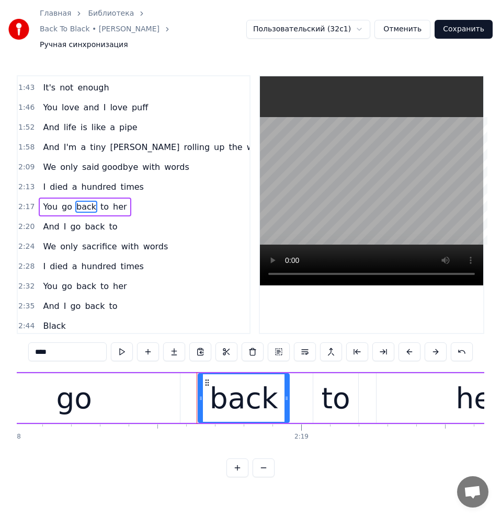
scroll to position [0, 39799]
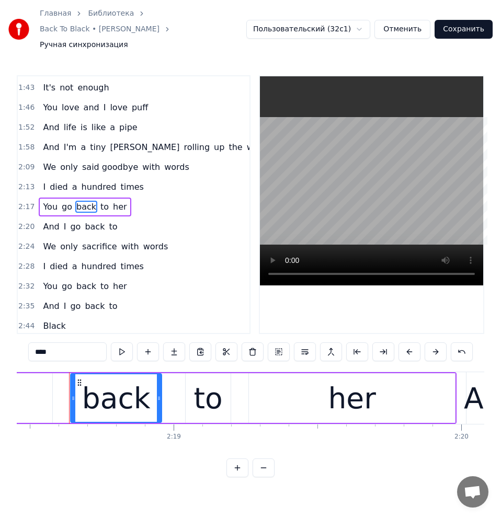
click at [112, 201] on span "her" at bounding box center [120, 207] width 16 height 12
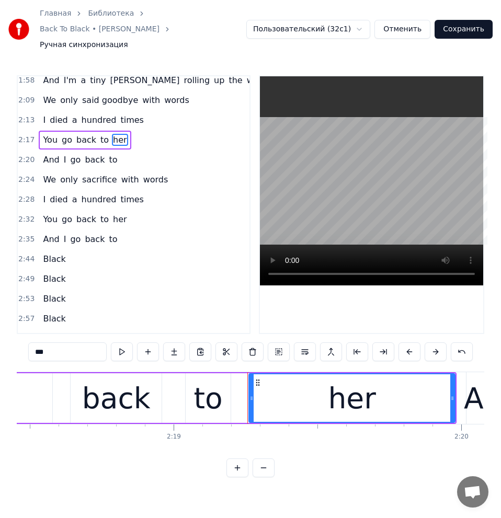
scroll to position [408, 0]
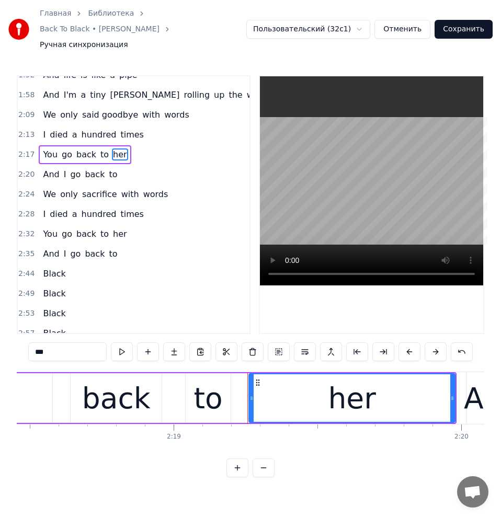
click at [97, 248] on span "back" at bounding box center [95, 254] width 22 height 12
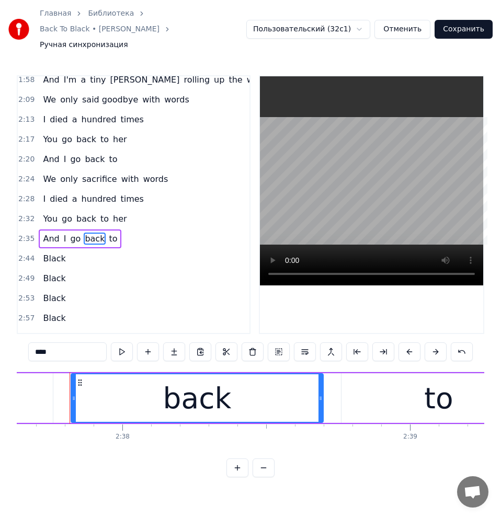
scroll to position [403, 0]
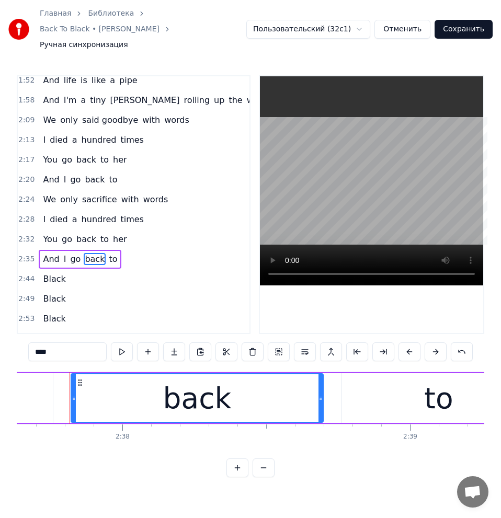
click at [87, 193] on span "sacrifice" at bounding box center [99, 199] width 37 height 12
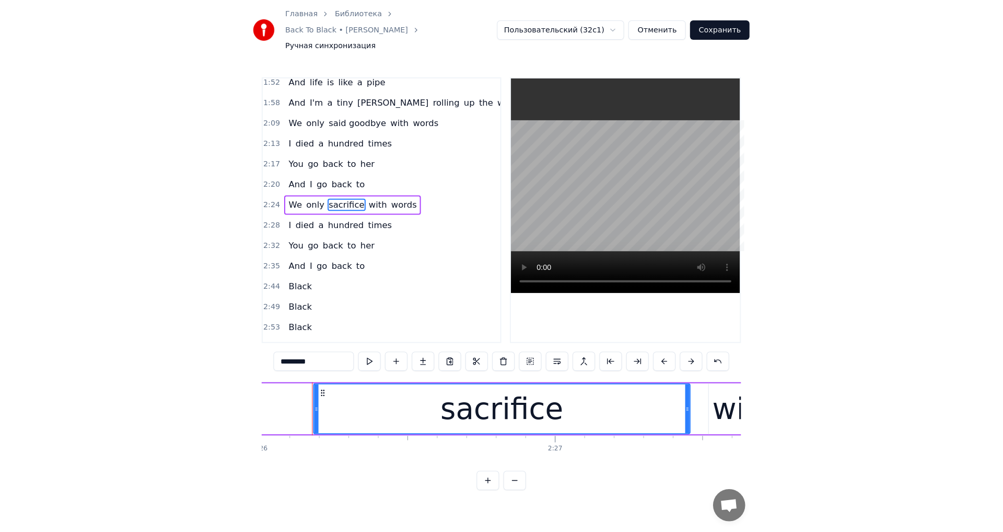
scroll to position [0, 41966]
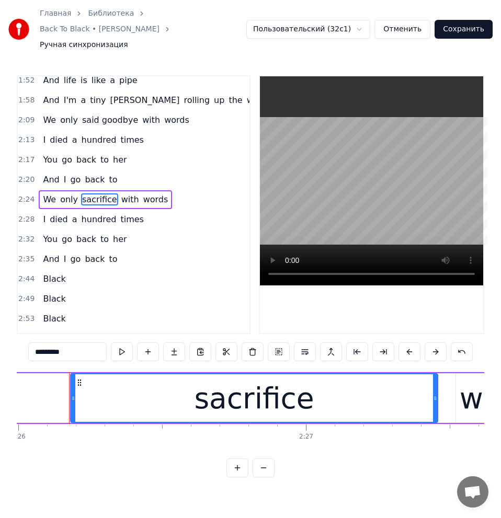
drag, startPoint x: 33, startPoint y: 342, endPoint x: -1, endPoint y: 342, distance: 33.4
click at [0, 342] on html "Главная Библиотека Back To Black • [PERSON_NAME] Ручная синхронизация Пользоват…" at bounding box center [250, 247] width 501 height 494
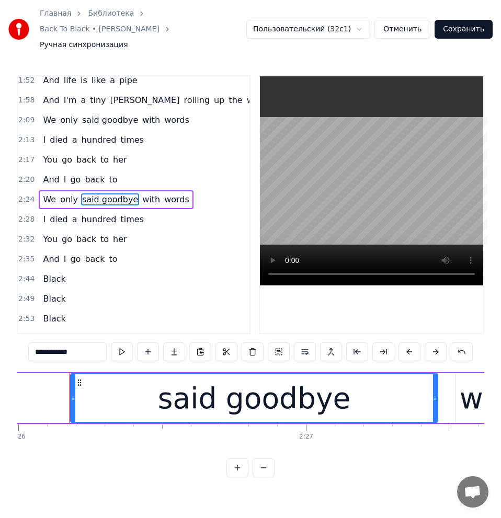
type input "**********"
click at [459, 30] on button "Сохранить" at bounding box center [463, 29] width 58 height 19
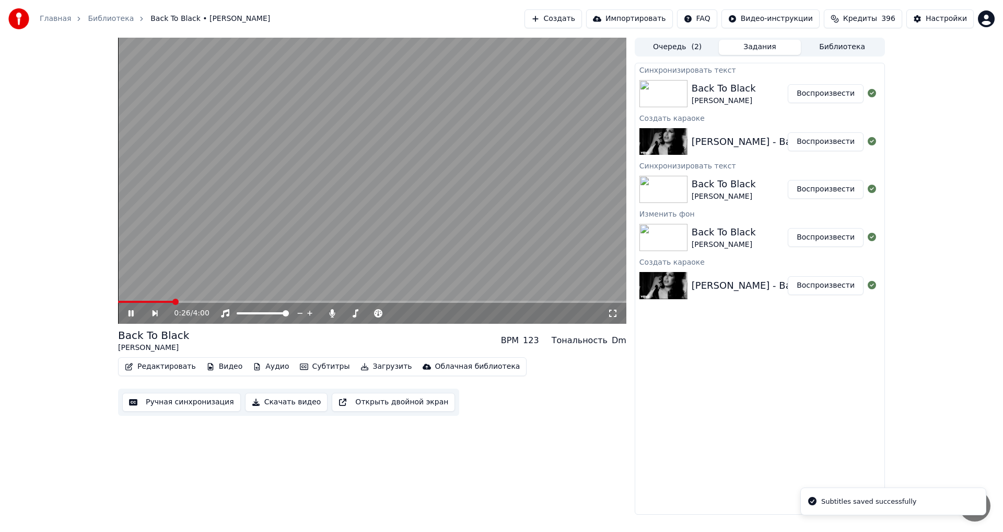
click at [174, 302] on span at bounding box center [372, 302] width 509 height 2
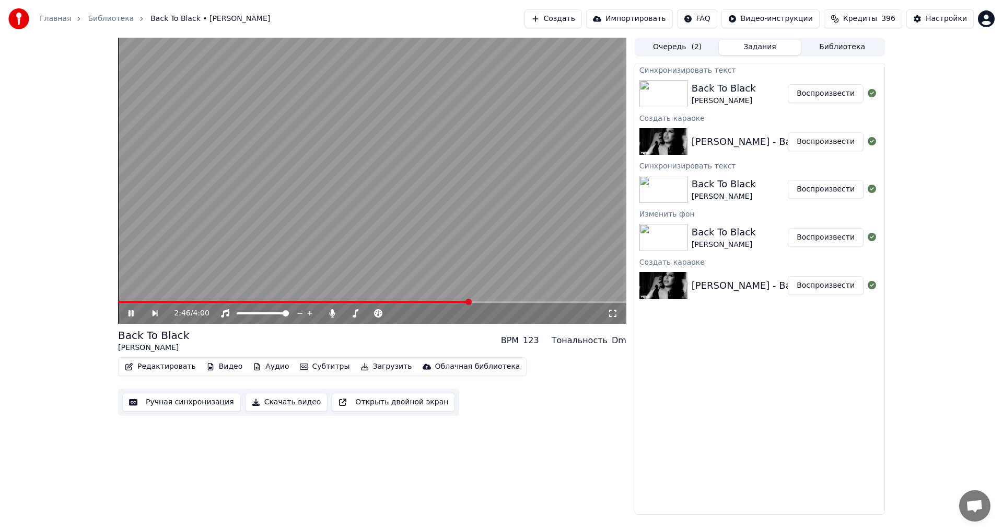
click at [327, 223] on video at bounding box center [372, 181] width 509 height 286
click at [120, 302] on span at bounding box center [294, 302] width 352 height 2
click at [229, 246] on video at bounding box center [372, 181] width 509 height 286
click at [345, 312] on span at bounding box center [370, 313] width 52 height 2
click at [379, 201] on video at bounding box center [372, 181] width 509 height 286
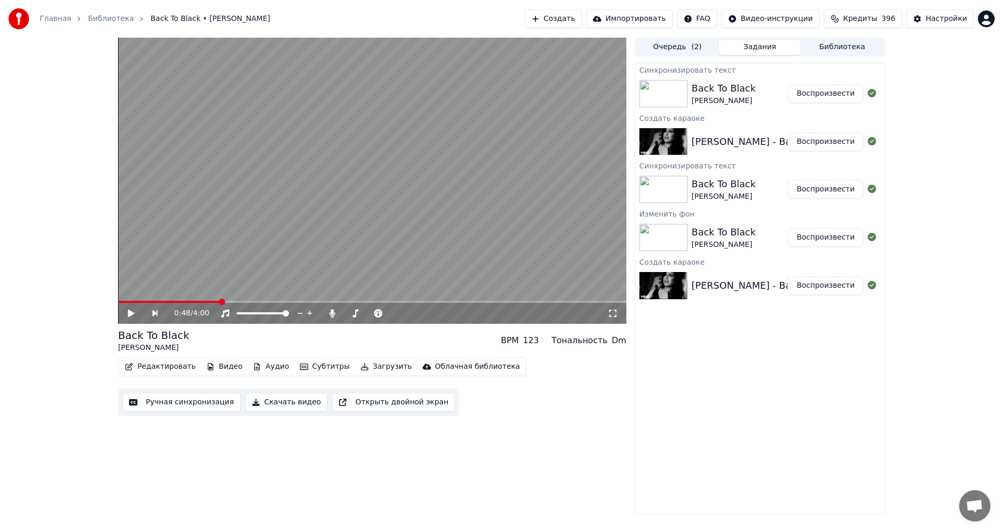
click at [365, 363] on button "Загрузить" at bounding box center [386, 366] width 60 height 15
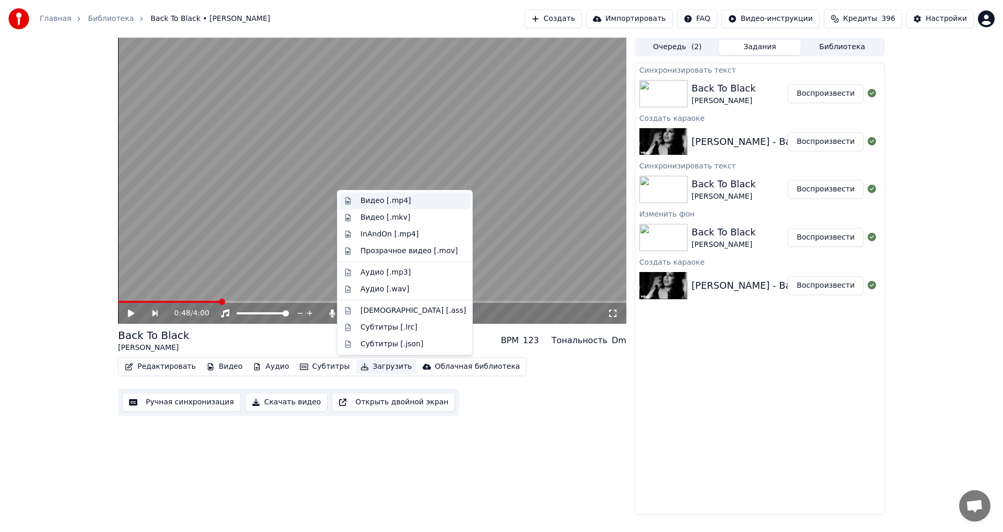
click at [383, 203] on div "Видео [.mp4]" at bounding box center [386, 200] width 51 height 10
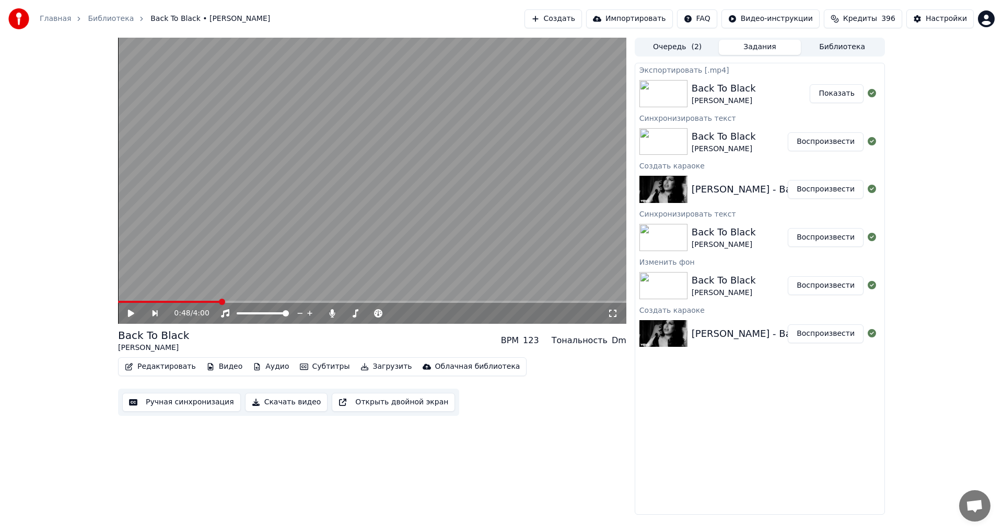
click at [570, 19] on button "Создать" at bounding box center [553, 18] width 57 height 19
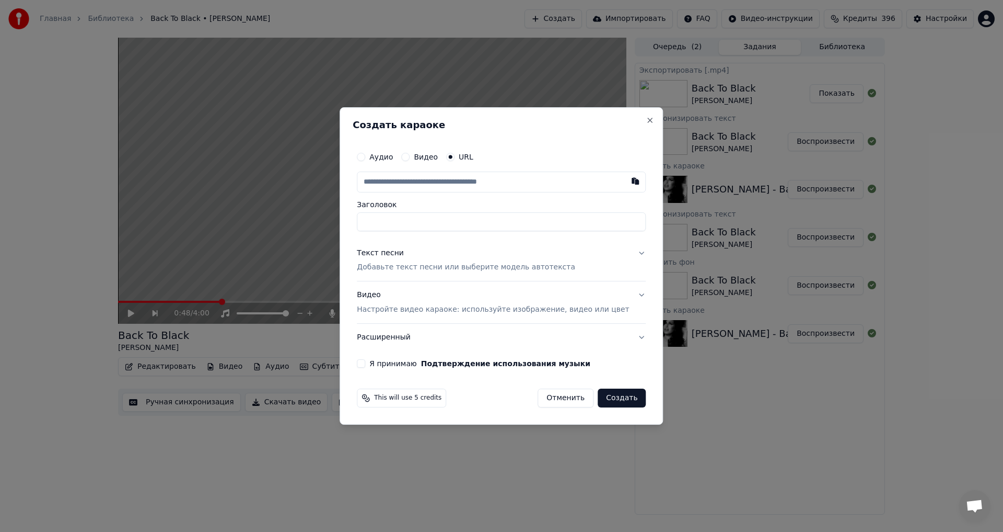
click at [452, 184] on input "text" at bounding box center [501, 181] width 289 height 21
type input "**********"
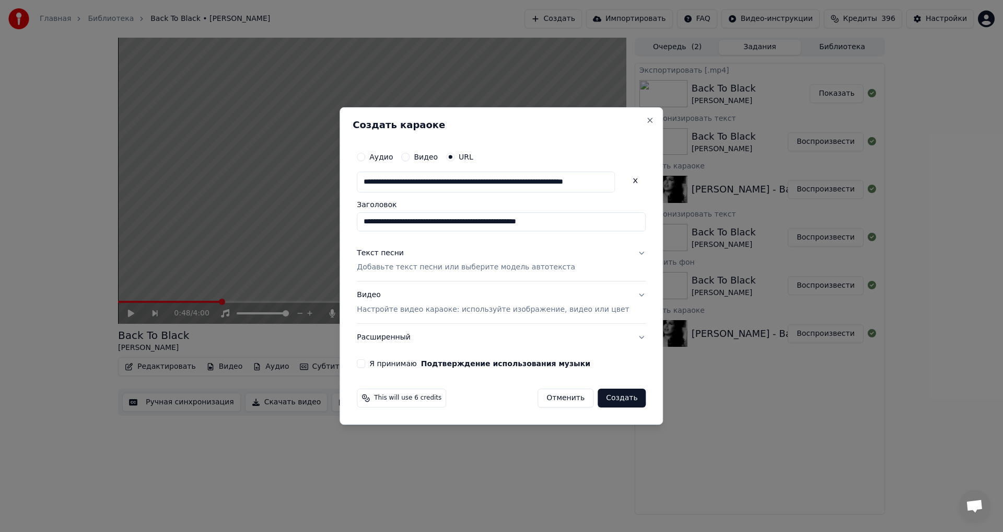
scroll to position [0, 0]
click at [419, 269] on p "Добавьте текст песни или выберите модель автотекста" at bounding box center [466, 267] width 218 height 10
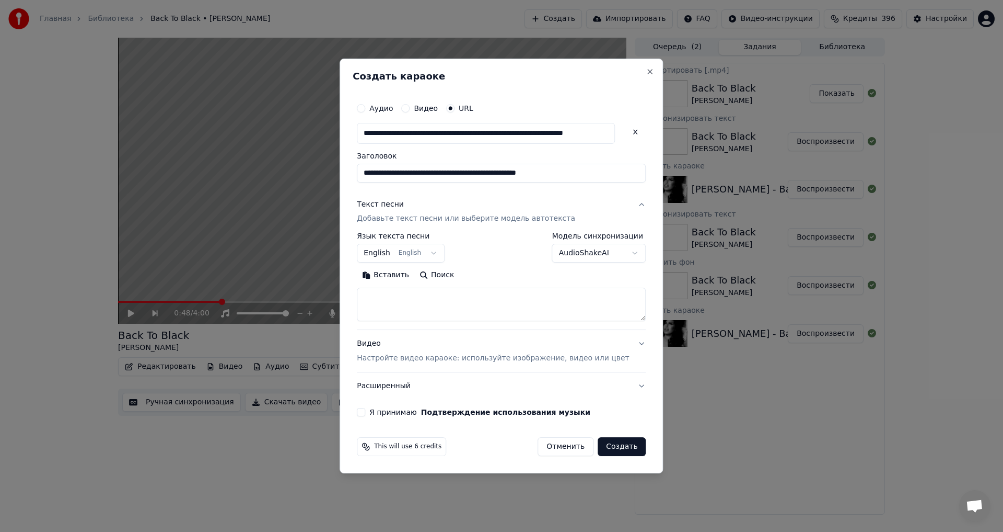
click at [418, 309] on textarea at bounding box center [501, 304] width 289 height 33
paste textarea "**********"
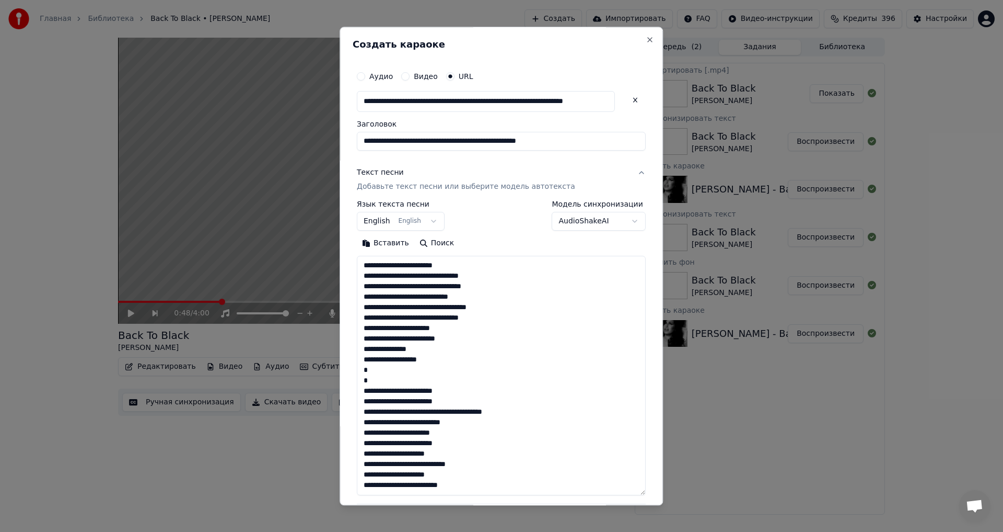
scroll to position [202, 0]
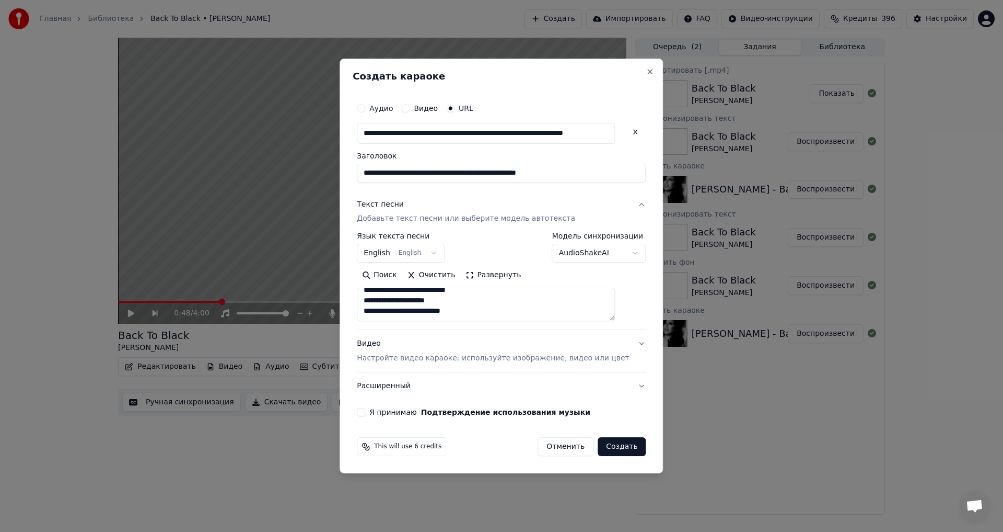
paste textarea "**********"
type textarea "**********"
click at [365, 415] on button "Я принимаю Подтверждение использования музыки" at bounding box center [361, 412] width 8 height 8
click at [614, 439] on button "Создать" at bounding box center [622, 446] width 48 height 19
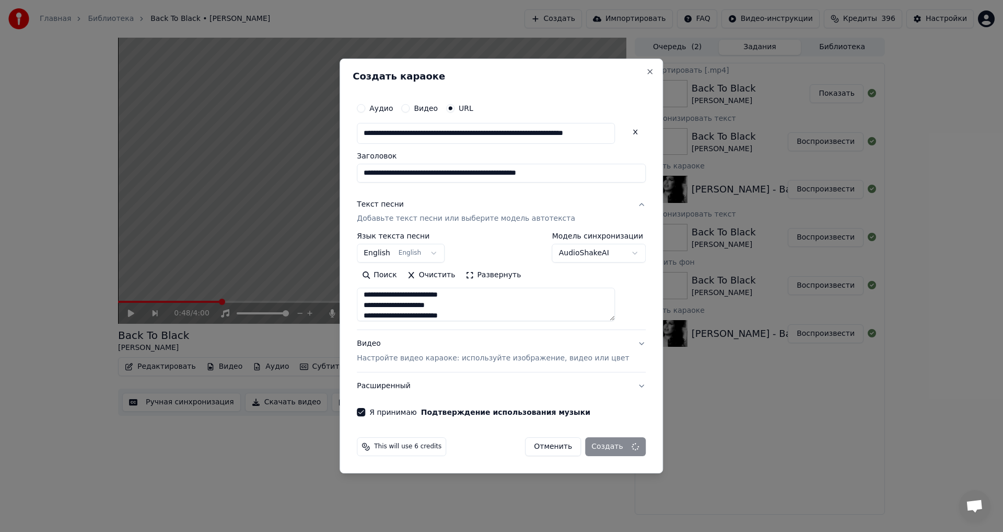
select select "**"
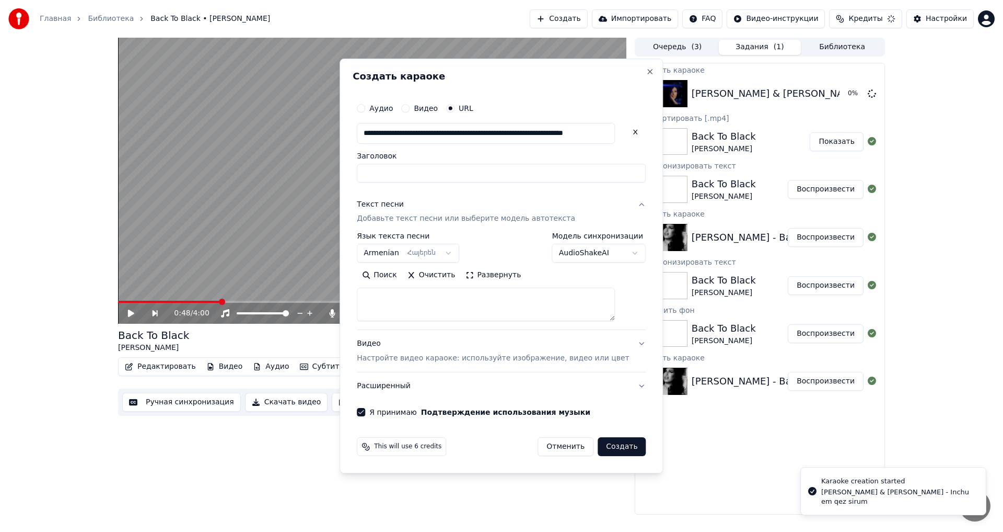
select select
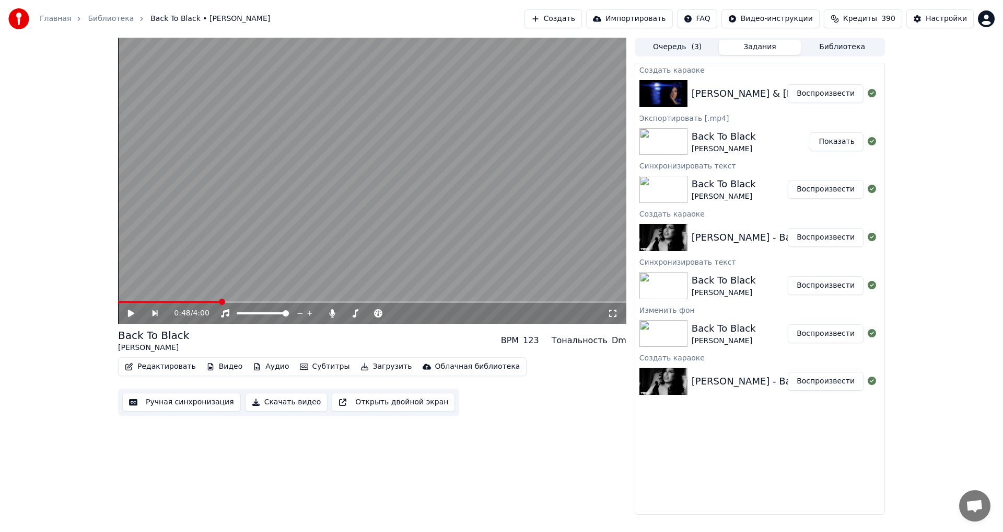
drag, startPoint x: 844, startPoint y: 91, endPoint x: 837, endPoint y: 70, distance: 23.0
click at [843, 90] on button "Воспроизвести" at bounding box center [826, 93] width 76 height 19
click at [294, 201] on video at bounding box center [372, 181] width 509 height 286
click at [217, 364] on button "Видео" at bounding box center [224, 366] width 45 height 15
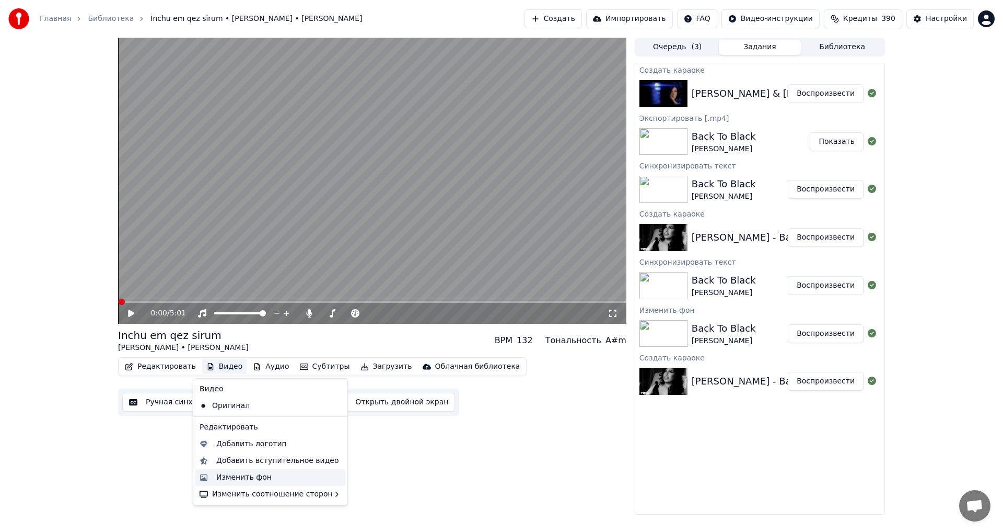
click at [254, 474] on div "Изменить фон" at bounding box center [243, 477] width 55 height 10
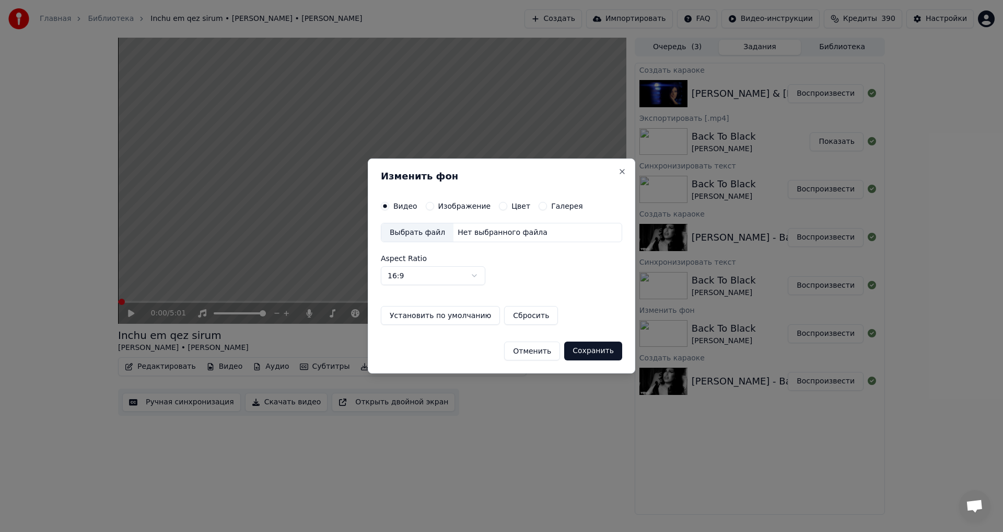
click at [438, 205] on label "Изображение" at bounding box center [464, 205] width 53 height 7
click at [434, 205] on button "Изображение" at bounding box center [430, 206] width 8 height 8
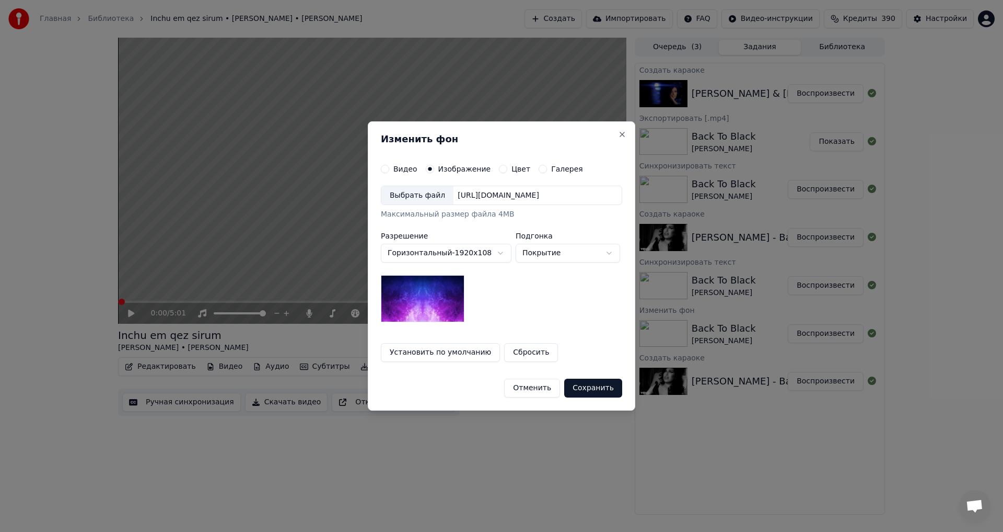
click at [413, 191] on div "Выбрать файл" at bounding box center [418, 195] width 72 height 19
click at [610, 393] on button "Сохранить" at bounding box center [593, 387] width 58 height 19
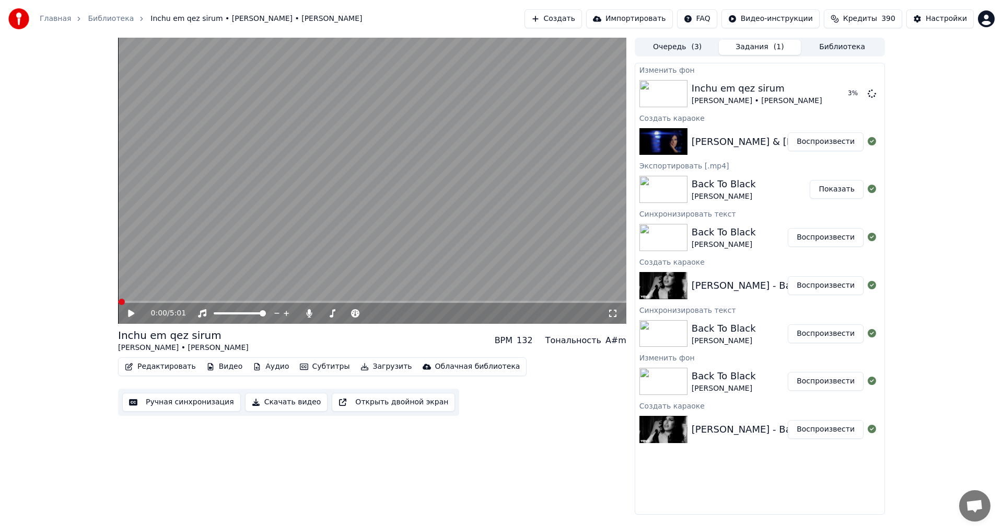
click at [563, 415] on div "Редактировать Видео Аудио Субтитры Загрузить Облачная библиотека Ручная синхрон…" at bounding box center [372, 386] width 509 height 59
drag, startPoint x: 119, startPoint y: 329, endPoint x: 257, endPoint y: 337, distance: 138.7
click at [257, 337] on div "Inchu em qez sirum [PERSON_NAME] • [PERSON_NAME] BPM 132 Тональность A#m" at bounding box center [372, 340] width 509 height 25
click at [255, 334] on div "Inchu em qez sirum [PERSON_NAME] • [PERSON_NAME] BPM 132 Тональность A#m" at bounding box center [372, 340] width 509 height 25
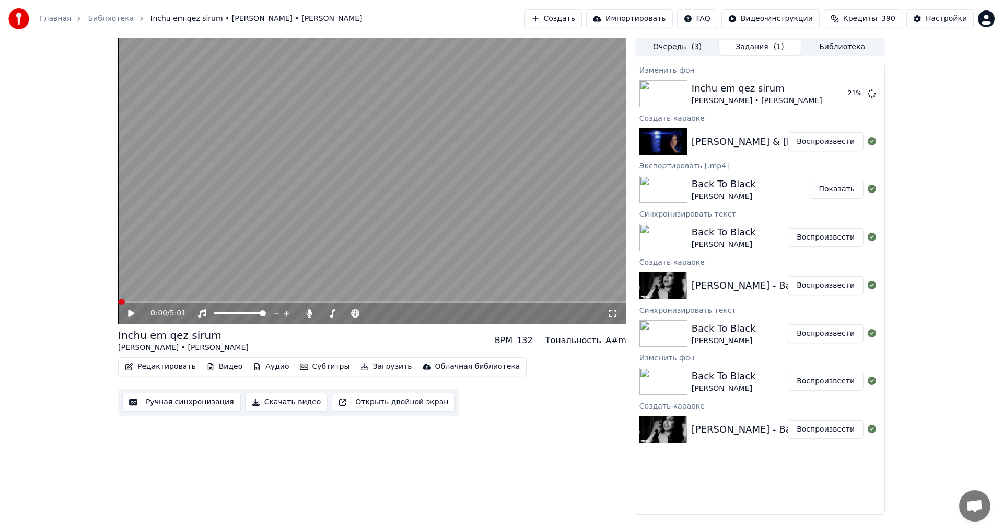
click at [550, 405] on div "Редактировать Видео Аудио Субтитры Загрузить Облачная библиотека Ручная синхрон…" at bounding box center [372, 386] width 509 height 59
click at [813, 83] on div "Inchu em qez sirum [PERSON_NAME] • [PERSON_NAME] Воспроизвести" at bounding box center [760, 94] width 249 height 36
click at [816, 88] on button "Воспроизвести" at bounding box center [826, 93] width 76 height 19
click at [373, 316] on span at bounding box center [370, 313] width 6 height 6
click at [280, 218] on video at bounding box center [372, 181] width 509 height 286
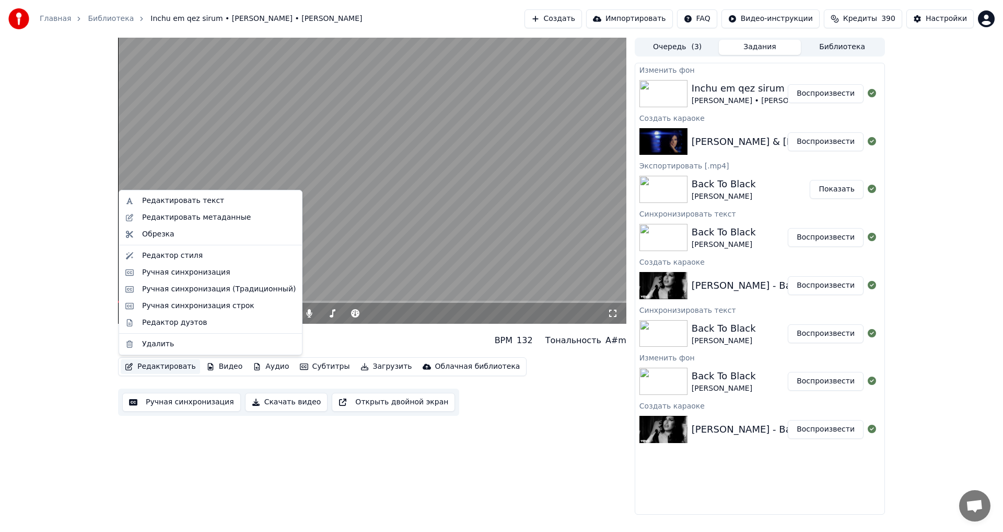
click at [153, 365] on button "Редактировать" at bounding box center [160, 366] width 79 height 15
click at [188, 212] on div "Редактировать метаданные" at bounding box center [196, 217] width 109 height 10
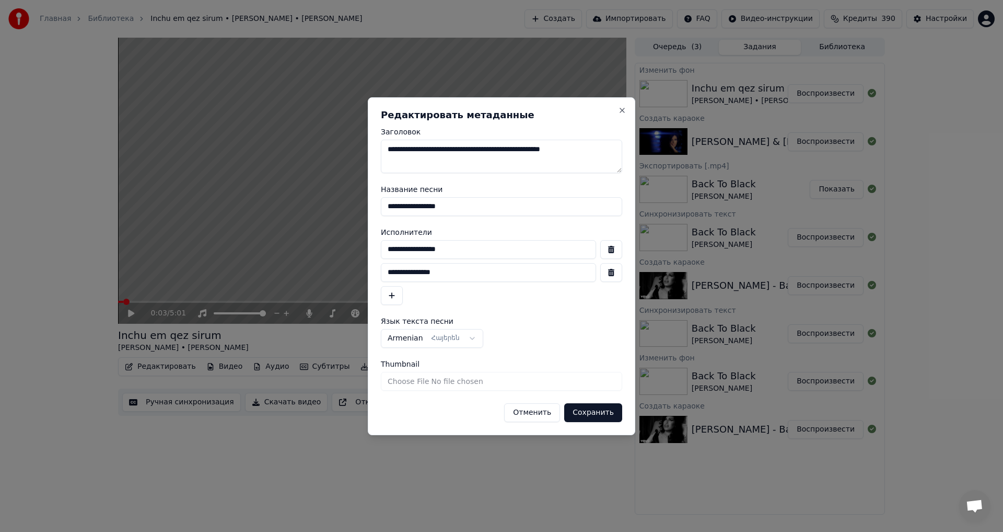
drag, startPoint x: 458, startPoint y: 208, endPoint x: 324, endPoint y: 206, distance: 134.3
click at [324, 206] on body "Главная Библиотека Inchu em qez sirum • [PERSON_NAME] • [PERSON_NAME] Создать И…" at bounding box center [501, 266] width 1003 height 532
type input "**********"
drag, startPoint x: 465, startPoint y: 255, endPoint x: 334, endPoint y: 242, distance: 130.7
click at [334, 242] on body "Главная Библиотека Inchu em qez sirum • [PERSON_NAME] • [PERSON_NAME] Создать И…" at bounding box center [501, 266] width 1003 height 532
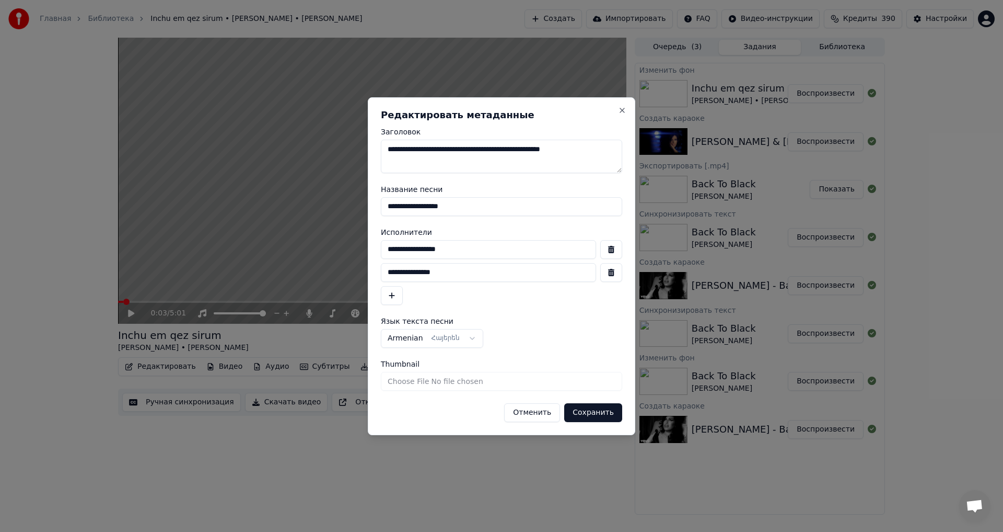
type input "**********"
drag, startPoint x: 417, startPoint y: 271, endPoint x: 329, endPoint y: 271, distance: 88.3
click at [329, 271] on body "Главная Библиотека Inchu em qez sirum • [PERSON_NAME] • [PERSON_NAME] Создать И…" at bounding box center [501, 266] width 1003 height 532
type input "**********"
click at [595, 404] on button "Сохранить" at bounding box center [593, 412] width 58 height 19
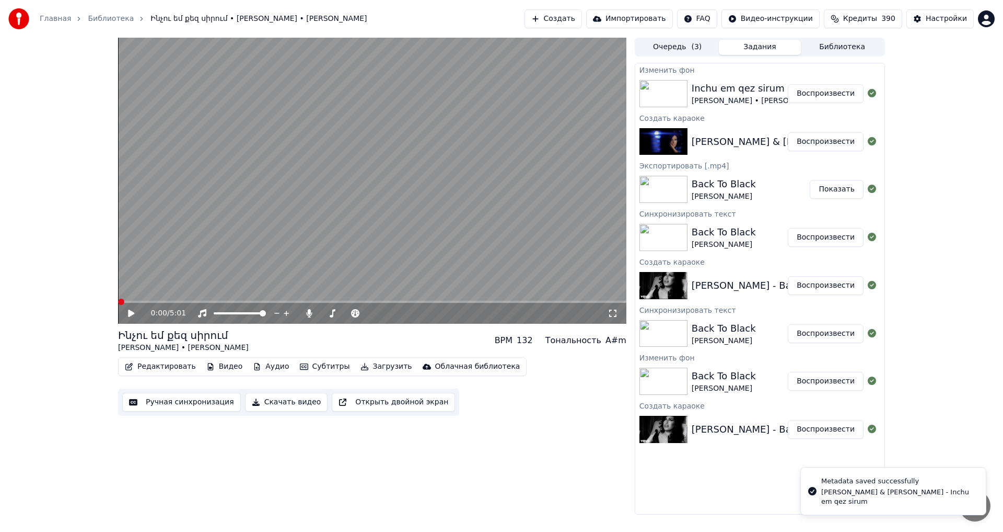
click at [135, 311] on icon at bounding box center [138, 313] width 25 height 8
click at [150, 367] on button "Редактировать" at bounding box center [160, 366] width 79 height 15
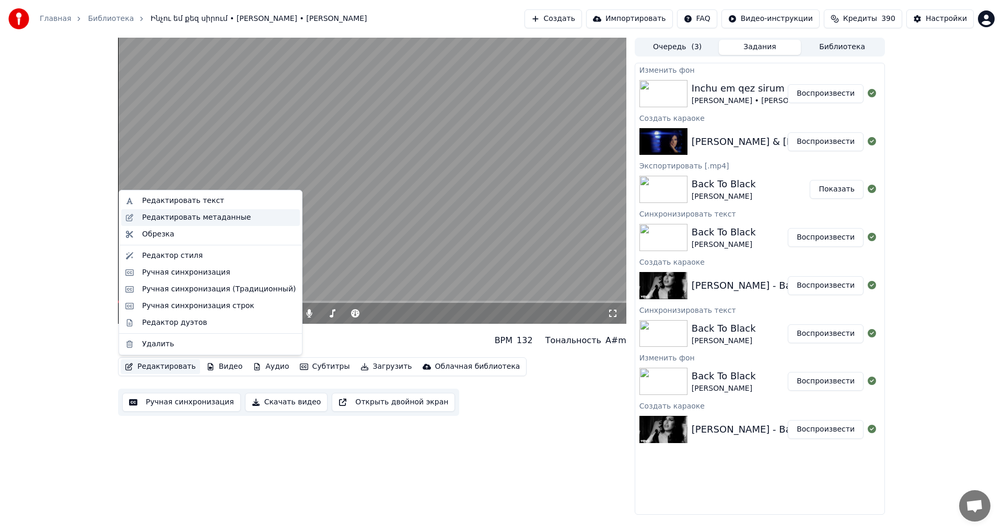
click at [187, 218] on div "Редактировать метаданные" at bounding box center [196, 217] width 109 height 10
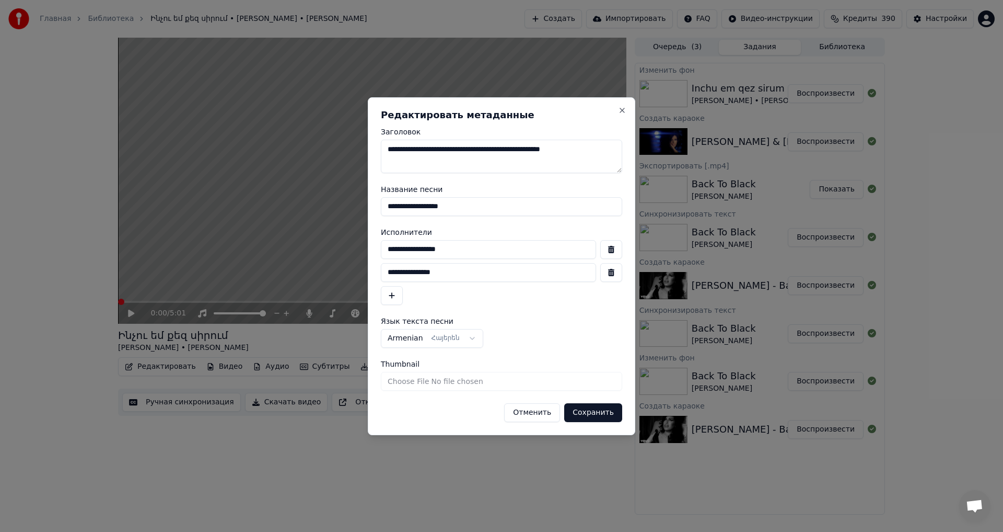
drag, startPoint x: 471, startPoint y: 273, endPoint x: 335, endPoint y: 269, distance: 136.5
click at [335, 269] on body "Главная Библиотека Ինչու եմ քեզ սիրում • [PERSON_NAME] • Միհրան Ծառուկյան Созда…" at bounding box center [501, 266] width 1003 height 532
click at [476, 252] on input "**********" at bounding box center [488, 249] width 215 height 19
paste input "**********"
type input "**********"
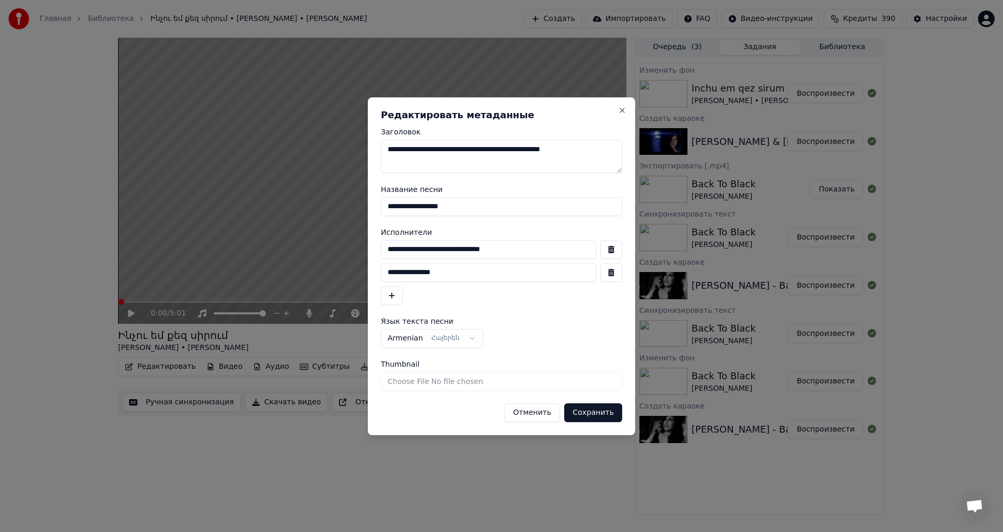
drag, startPoint x: 489, startPoint y: 270, endPoint x: 588, endPoint y: 286, distance: 100.7
click at [489, 271] on input "**********" at bounding box center [488, 272] width 215 height 19
drag, startPoint x: 609, startPoint y: 270, endPoint x: 592, endPoint y: 333, distance: 65.5
click at [608, 270] on button "button" at bounding box center [612, 272] width 22 height 19
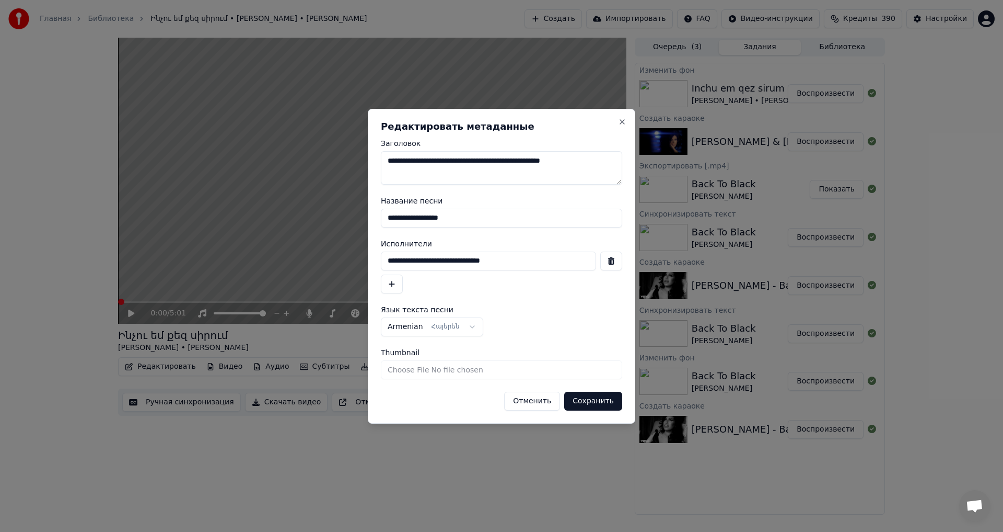
click at [592, 403] on button "Сохранить" at bounding box center [593, 400] width 58 height 19
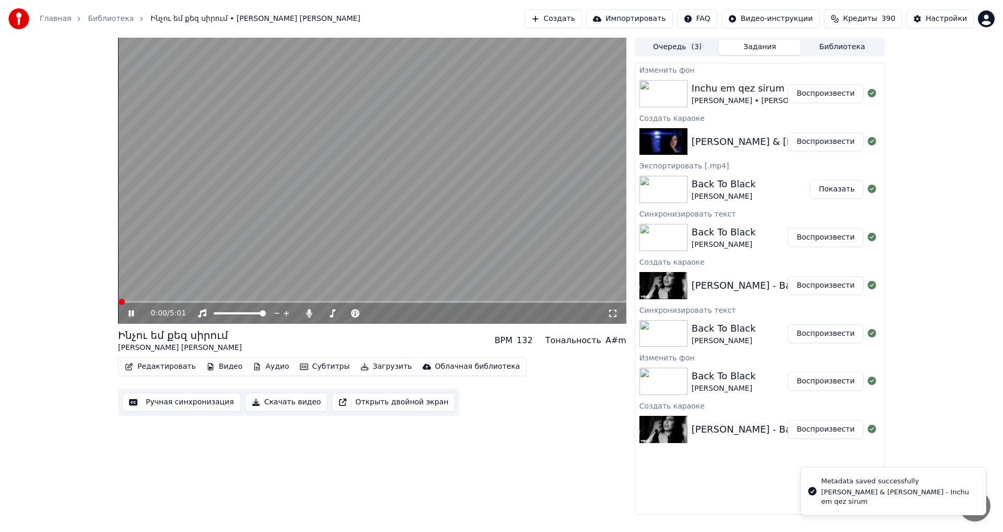
click at [325, 205] on video at bounding box center [372, 181] width 509 height 286
click at [129, 310] on icon at bounding box center [131, 312] width 6 height 7
click at [169, 301] on span at bounding box center [143, 302] width 51 height 2
click at [446, 262] on video at bounding box center [372, 181] width 509 height 286
click at [145, 370] on button "Редактировать" at bounding box center [160, 366] width 79 height 15
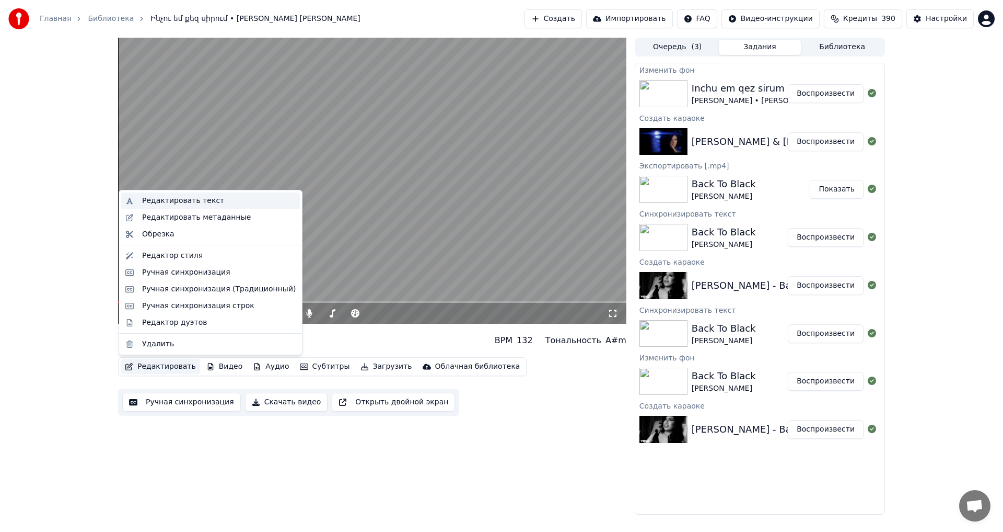
click at [195, 199] on div "Редактировать текст" at bounding box center [183, 200] width 82 height 10
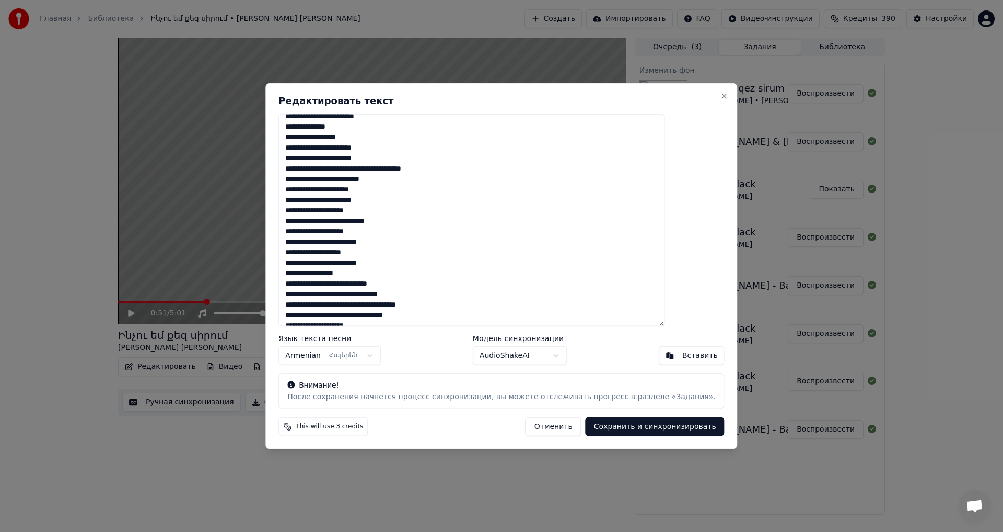
scroll to position [52, 0]
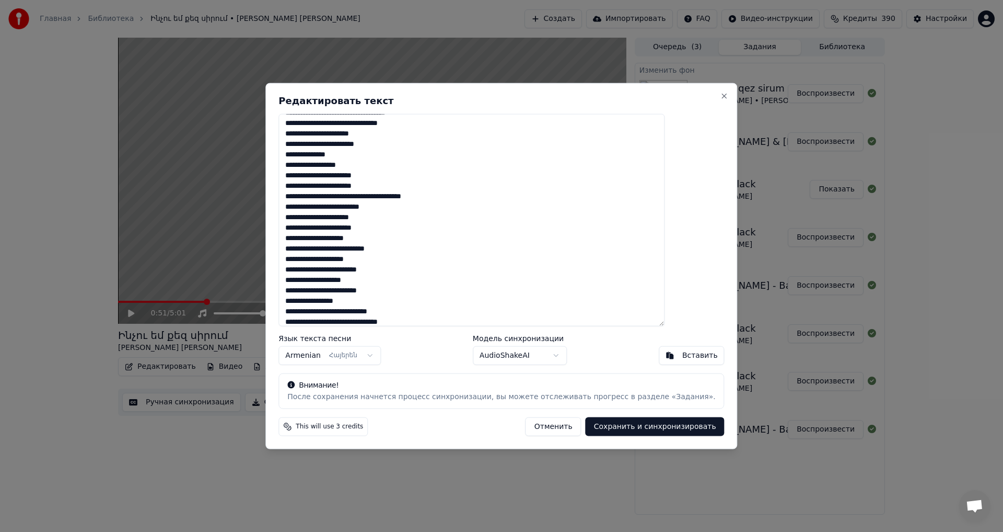
click at [543, 426] on button "Отменить" at bounding box center [554, 426] width 56 height 19
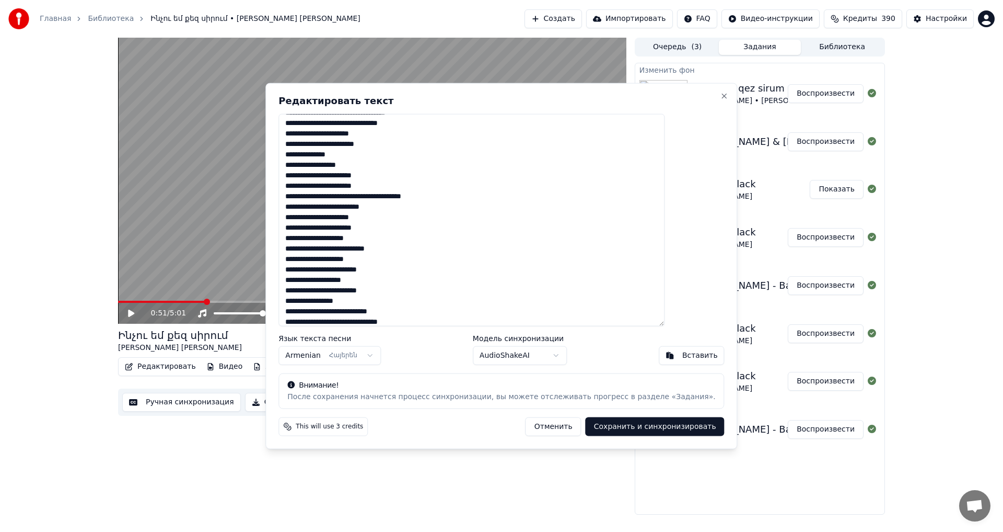
click at [429, 199] on video at bounding box center [372, 181] width 509 height 286
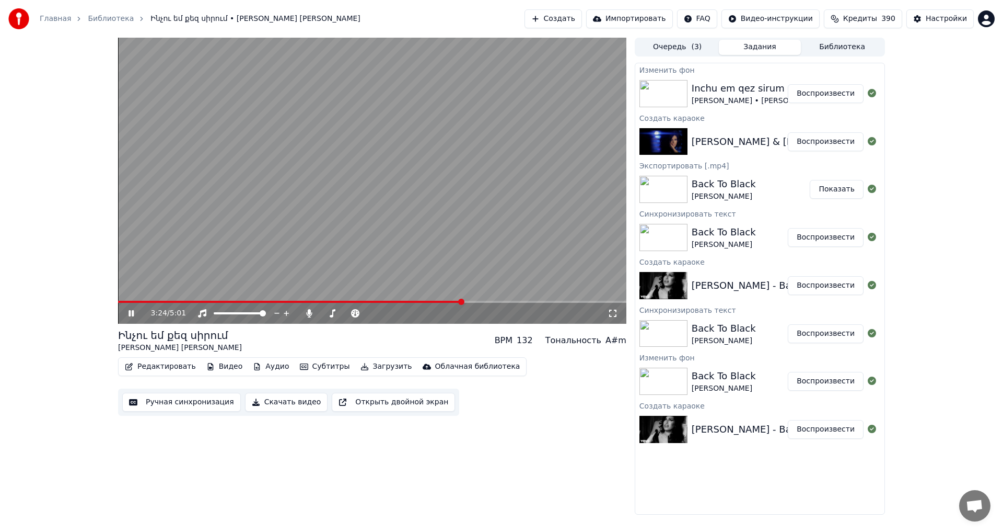
click at [460, 203] on video at bounding box center [372, 181] width 509 height 286
click at [155, 405] on button "Ручная синхронизация" at bounding box center [181, 402] width 119 height 19
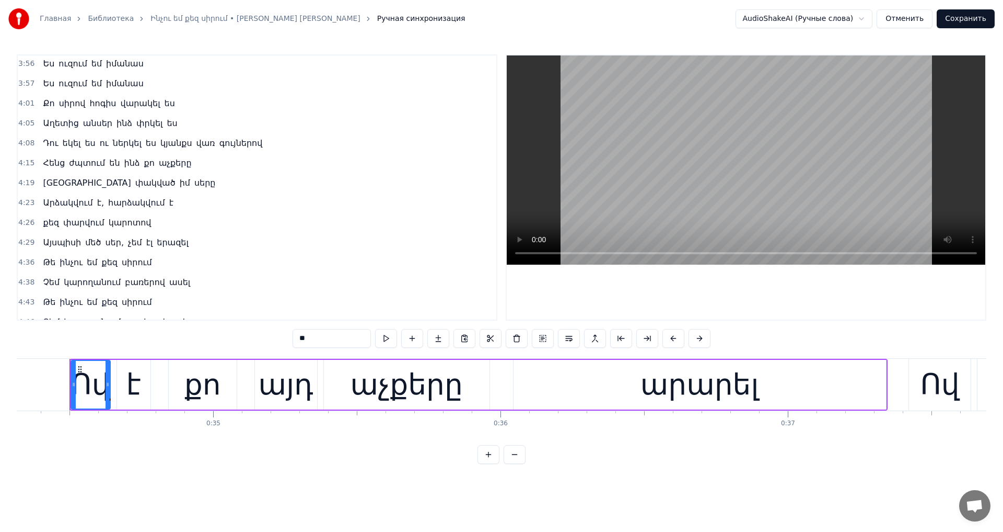
scroll to position [836, 0]
click at [129, 227] on span "կարոտով" at bounding box center [130, 222] width 45 height 12
type input "*******"
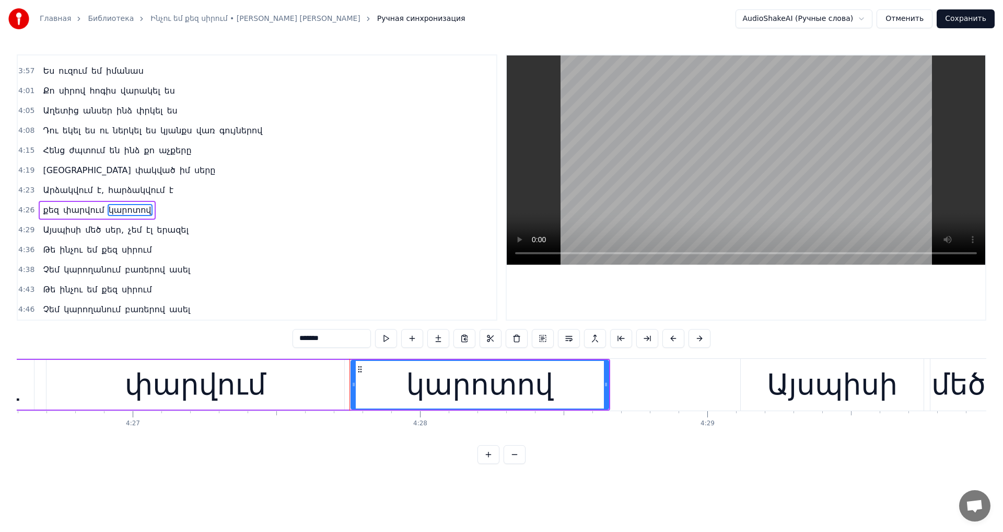
scroll to position [0, 76914]
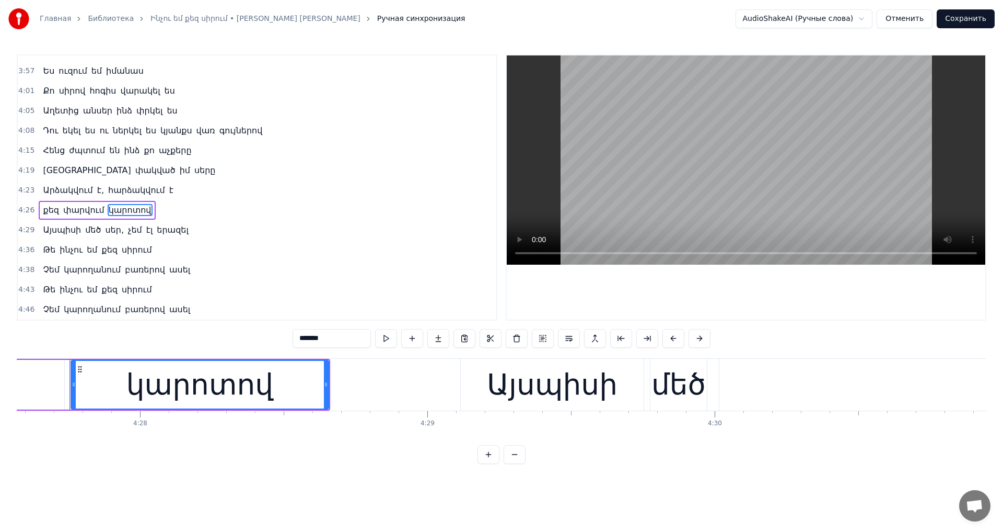
click at [693, 146] on video at bounding box center [746, 159] width 479 height 209
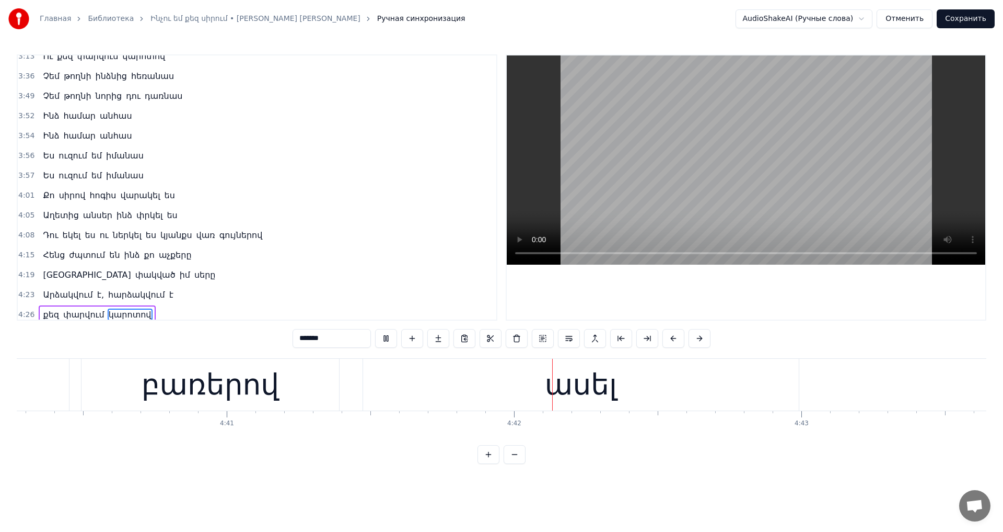
scroll to position [691, 0]
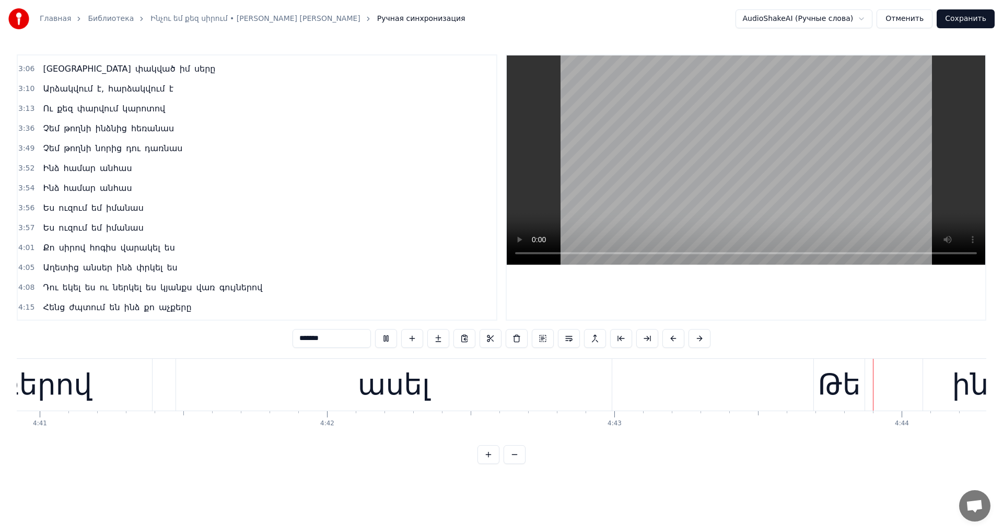
click at [133, 107] on span "կարոտով" at bounding box center [143, 108] width 45 height 12
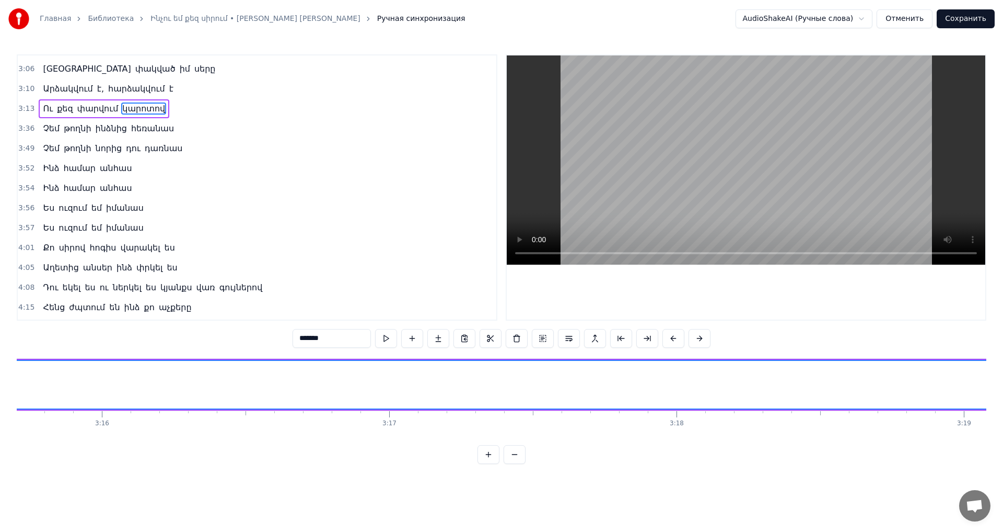
click at [703, 142] on video at bounding box center [746, 159] width 479 height 209
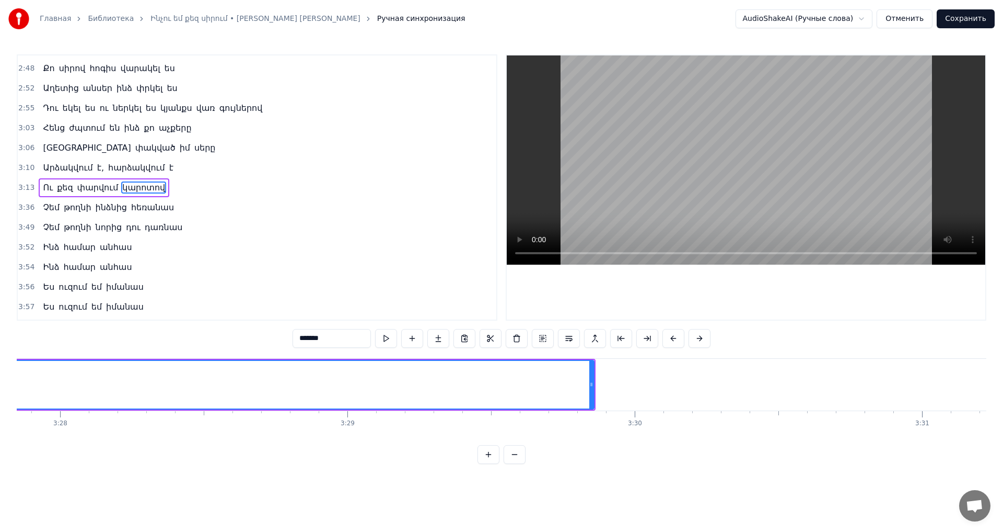
scroll to position [0, 59984]
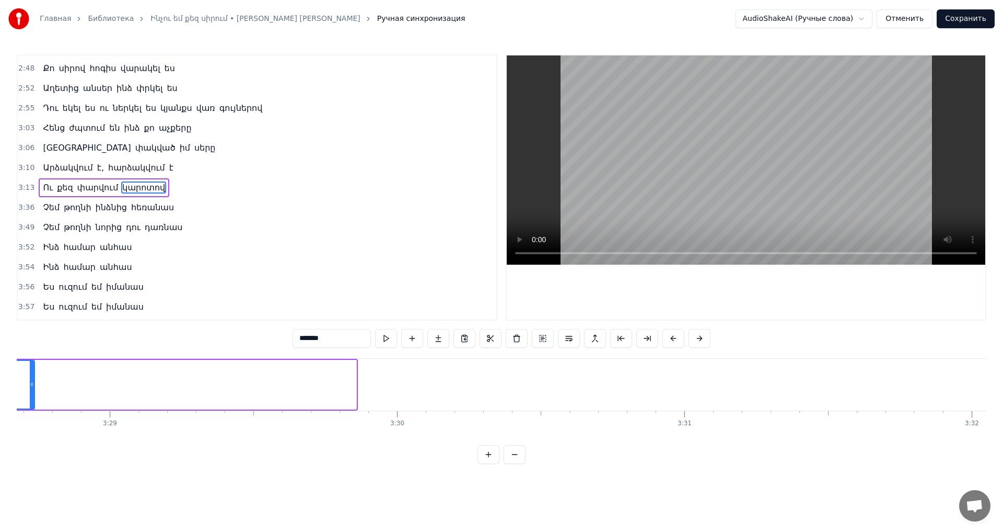
drag, startPoint x: 355, startPoint y: 387, endPoint x: 33, endPoint y: 393, distance: 321.5
click at [33, 393] on div at bounding box center [32, 385] width 4 height 48
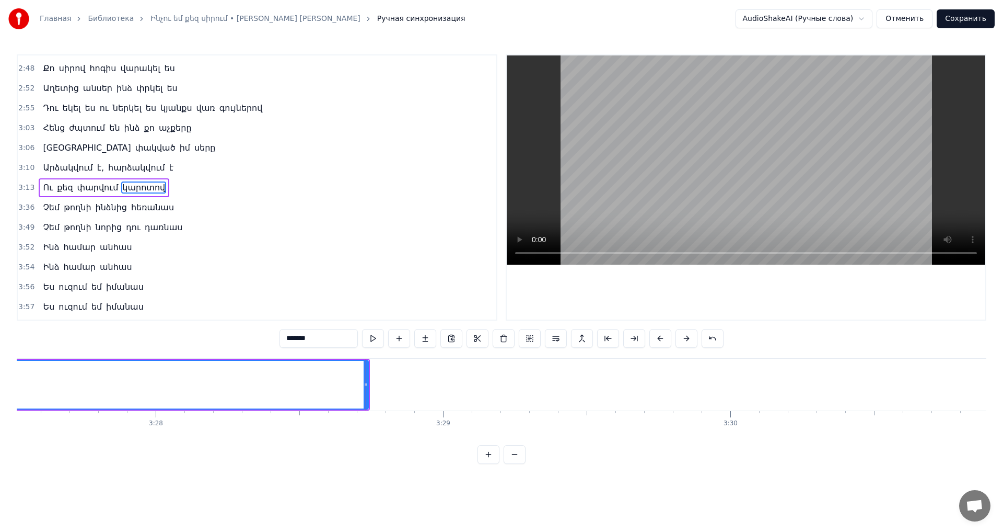
scroll to position [0, 59366]
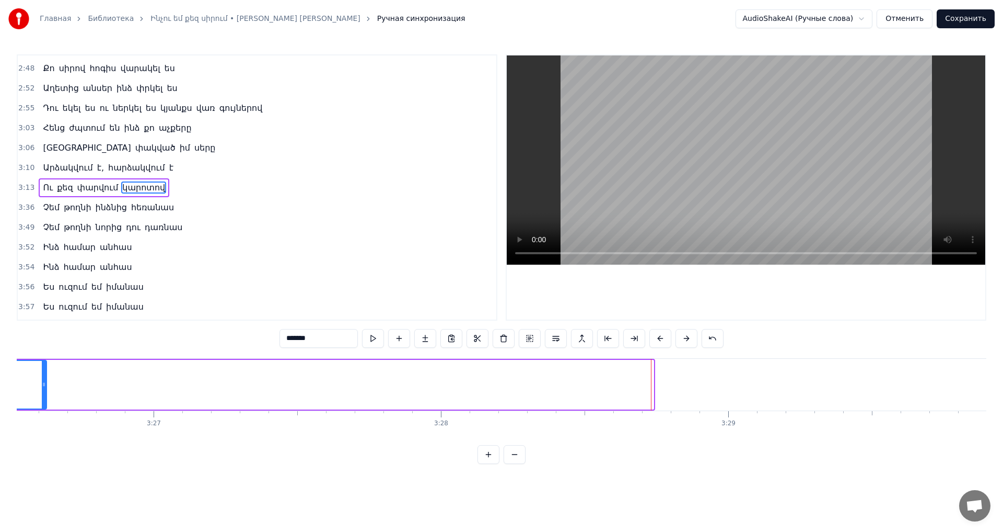
drag, startPoint x: 652, startPoint y: 391, endPoint x: 44, endPoint y: 395, distance: 607.3
click at [44, 395] on div at bounding box center [44, 385] width 4 height 48
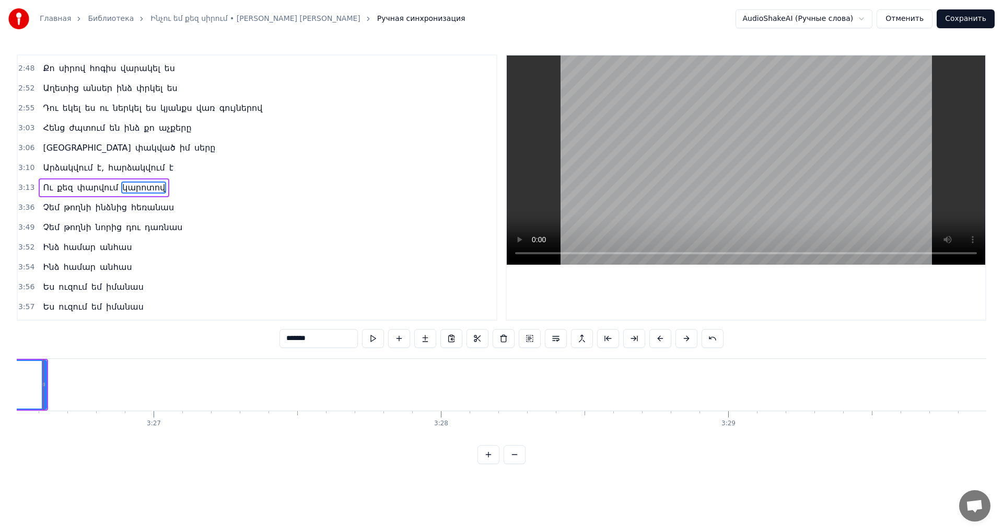
scroll to position [0, 59340]
click at [676, 445] on div "0:34 Ով է քո այդ աչքերը արարել 0:37 Ով է իմ սրտում սերը _______ սիրելիս 0:43 Ով…" at bounding box center [502, 258] width 970 height 409
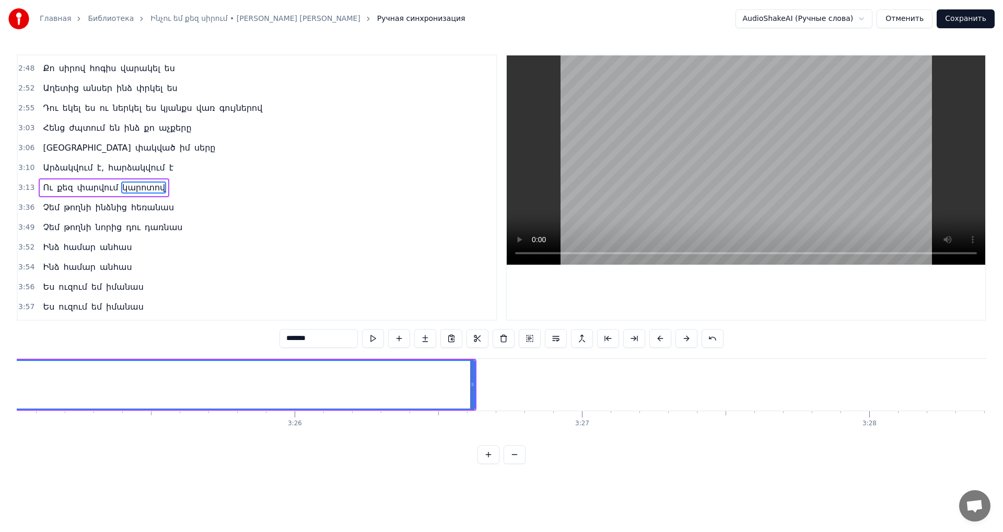
scroll to position [0, 58652]
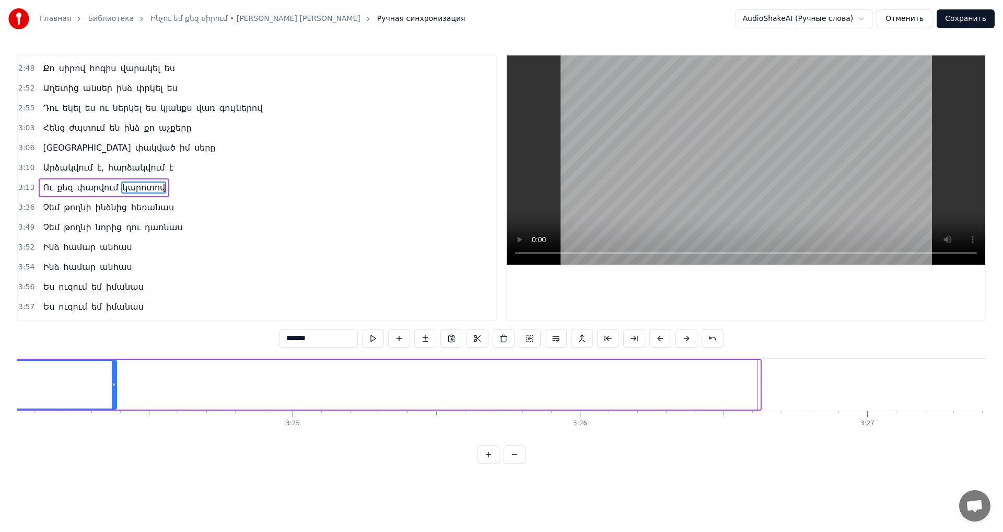
drag, startPoint x: 757, startPoint y: 377, endPoint x: 112, endPoint y: 389, distance: 644.5
click at [112, 389] on div at bounding box center [114, 385] width 4 height 48
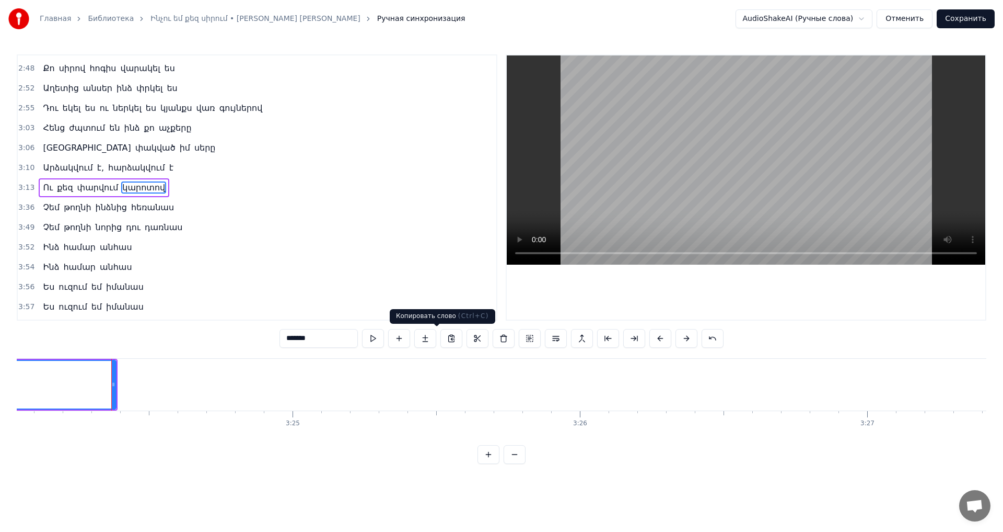
click at [650, 124] on video at bounding box center [746, 159] width 479 height 209
click at [657, 133] on video at bounding box center [746, 159] width 479 height 209
click at [960, 18] on button "Сохранить" at bounding box center [966, 18] width 58 height 19
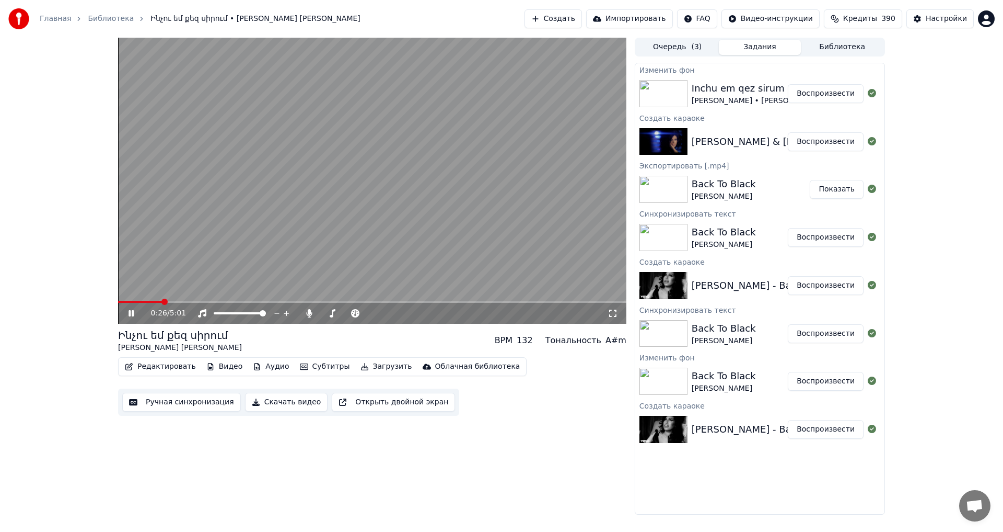
click at [162, 302] on span at bounding box center [140, 302] width 44 height 2
click at [302, 155] on video at bounding box center [372, 181] width 509 height 286
click at [467, 220] on video at bounding box center [372, 181] width 509 height 286
click at [466, 218] on video at bounding box center [372, 181] width 509 height 286
click at [455, 202] on video at bounding box center [372, 181] width 509 height 286
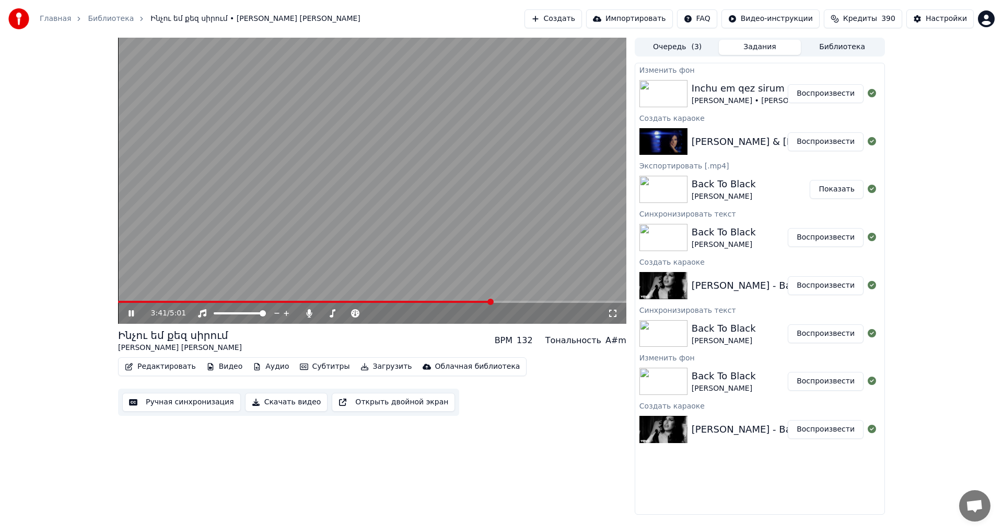
click at [174, 395] on button "Ручная синхронизация" at bounding box center [181, 402] width 119 height 19
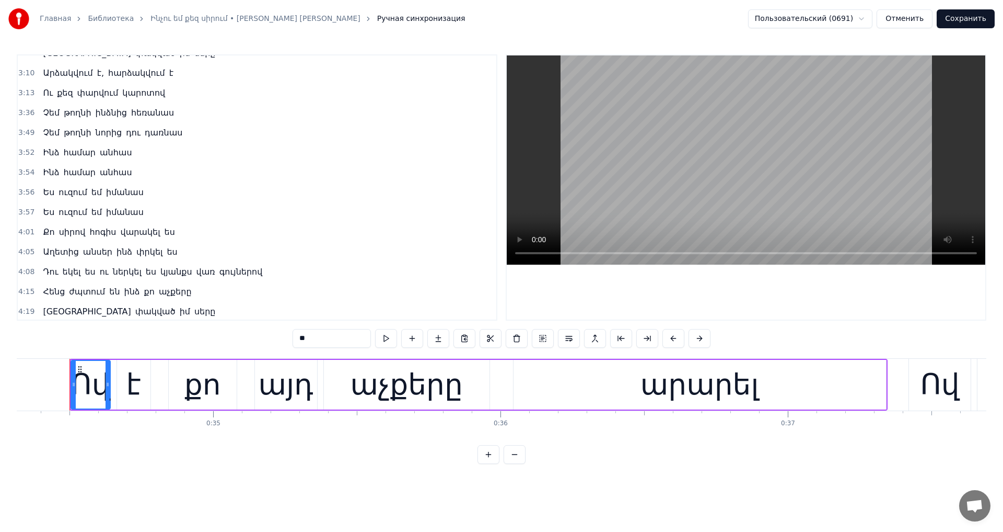
scroll to position [691, 0]
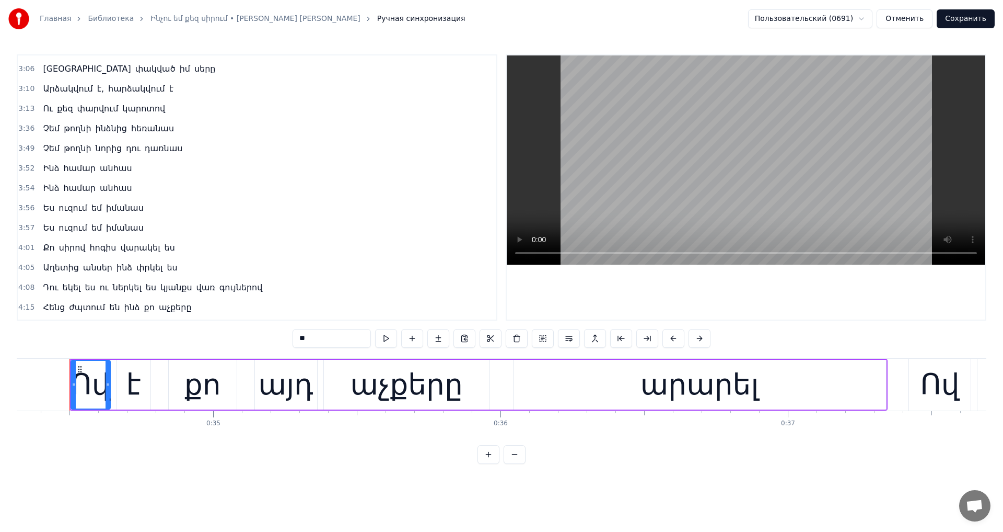
click at [42, 124] on span "Չեմ" at bounding box center [51, 128] width 19 height 12
type input "***"
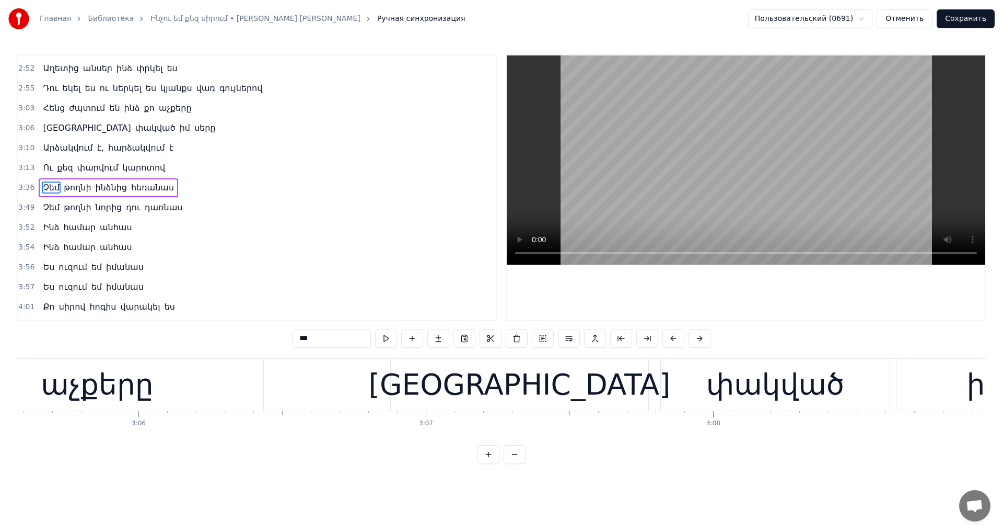
scroll to position [0, 62174]
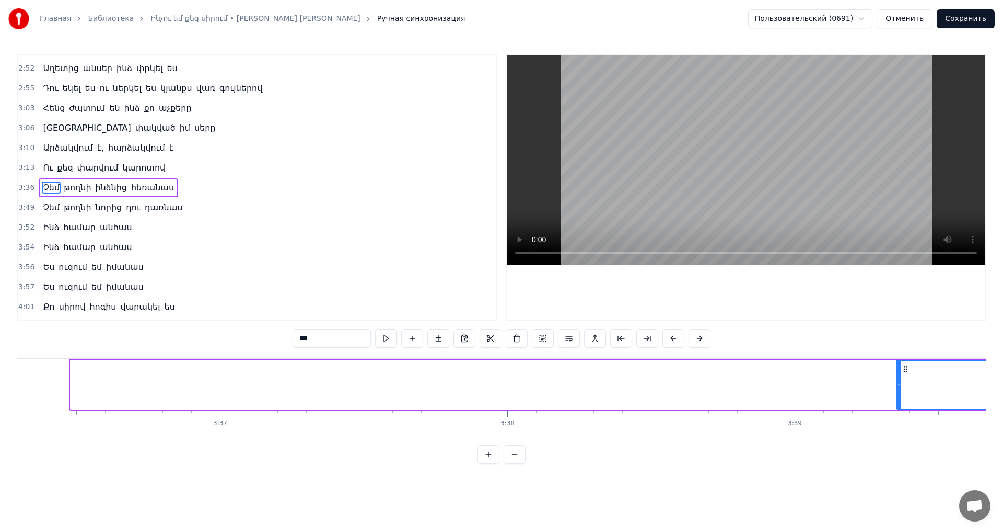
drag, startPoint x: 71, startPoint y: 387, endPoint x: 897, endPoint y: 384, distance: 826.3
click at [897, 384] on icon at bounding box center [899, 384] width 4 height 8
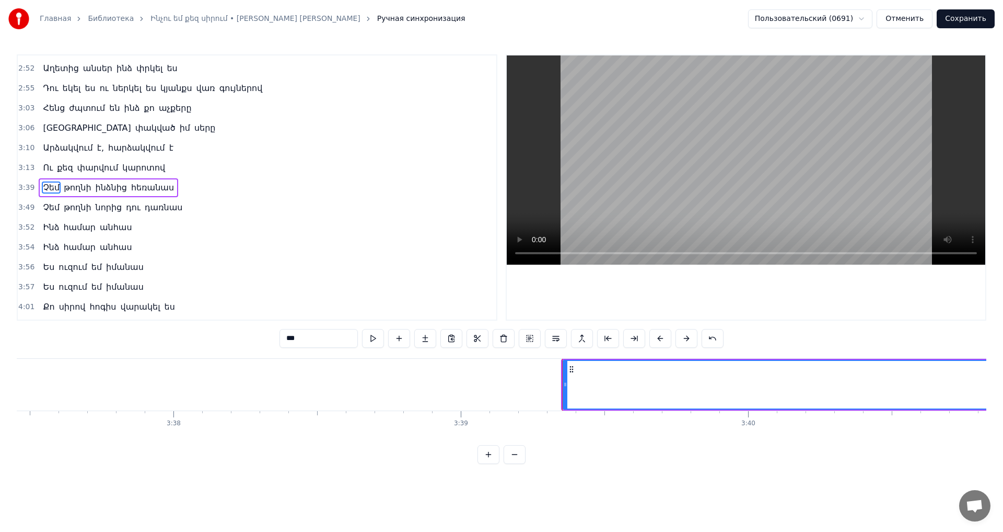
scroll to position [0, 62650]
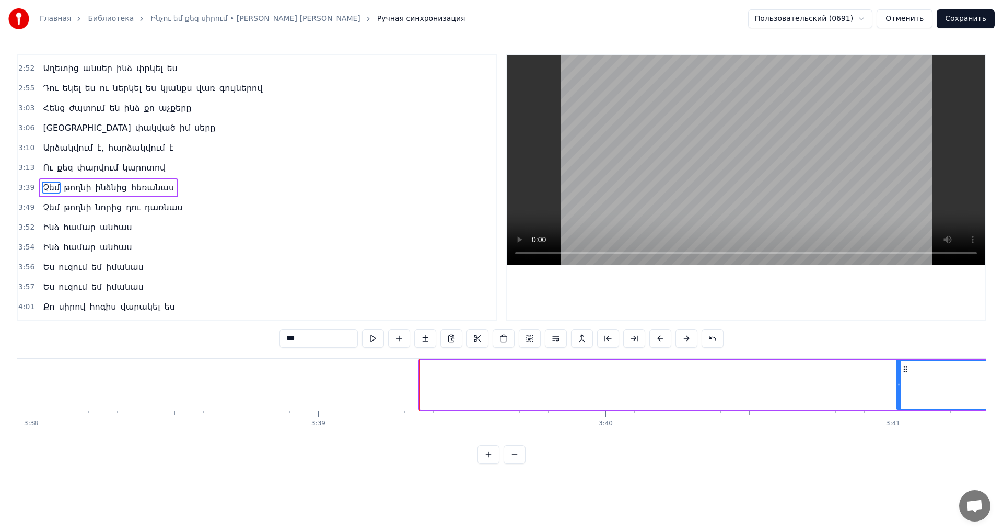
drag, startPoint x: 424, startPoint y: 389, endPoint x: 901, endPoint y: 386, distance: 476.7
click at [901, 386] on div at bounding box center [899, 385] width 4 height 48
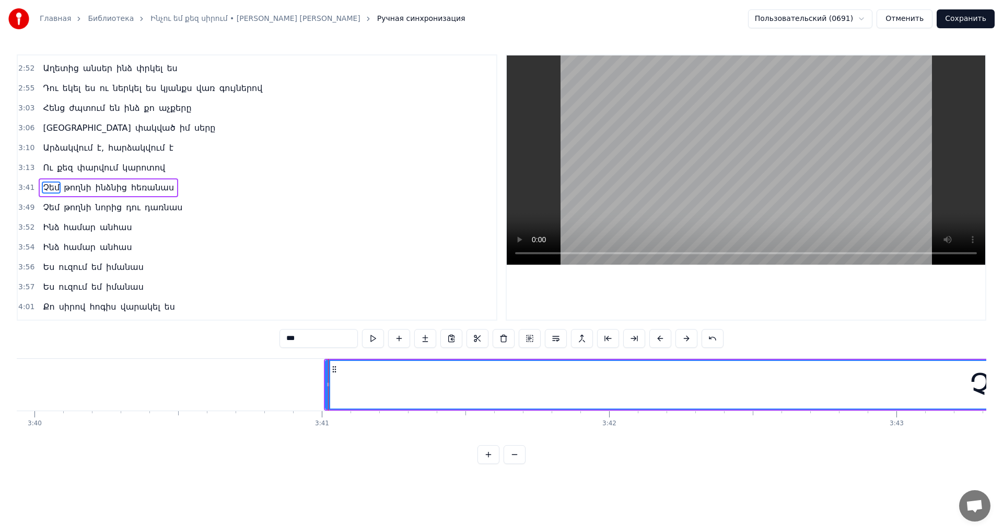
scroll to position [0, 63364]
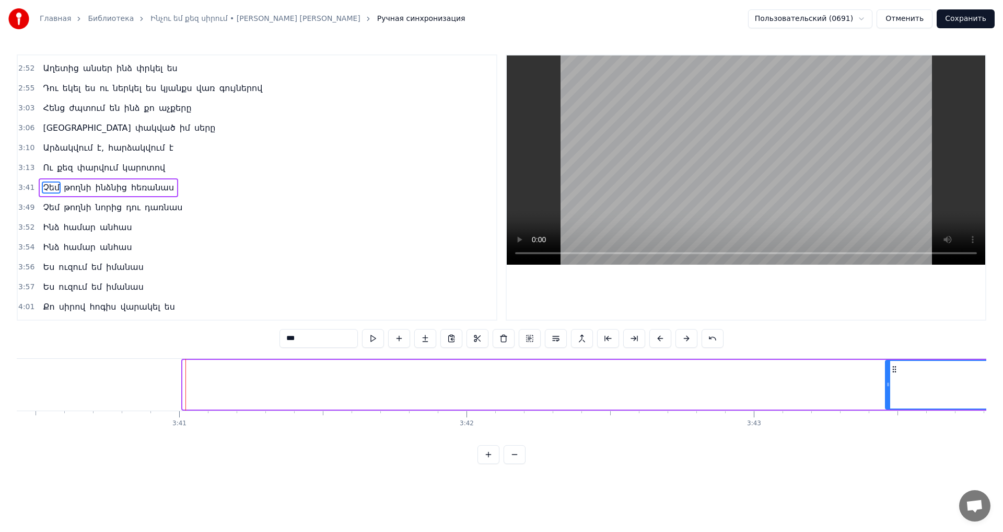
drag, startPoint x: 184, startPoint y: 382, endPoint x: 887, endPoint y: 383, distance: 703.0
click at [887, 383] on icon at bounding box center [888, 384] width 4 height 8
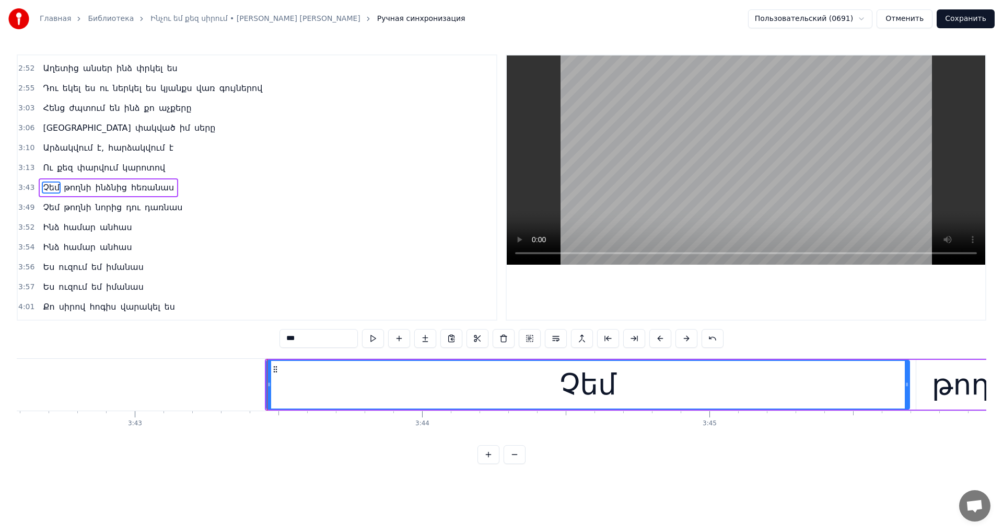
scroll to position [0, 64031]
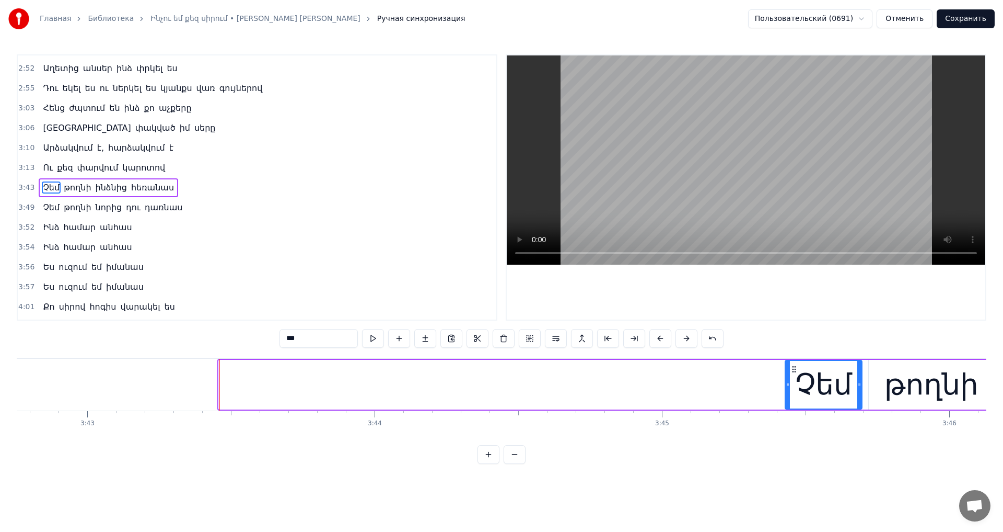
drag, startPoint x: 221, startPoint y: 377, endPoint x: 766, endPoint y: 180, distance: 579.9
click at [789, 407] on div at bounding box center [788, 385] width 4 height 48
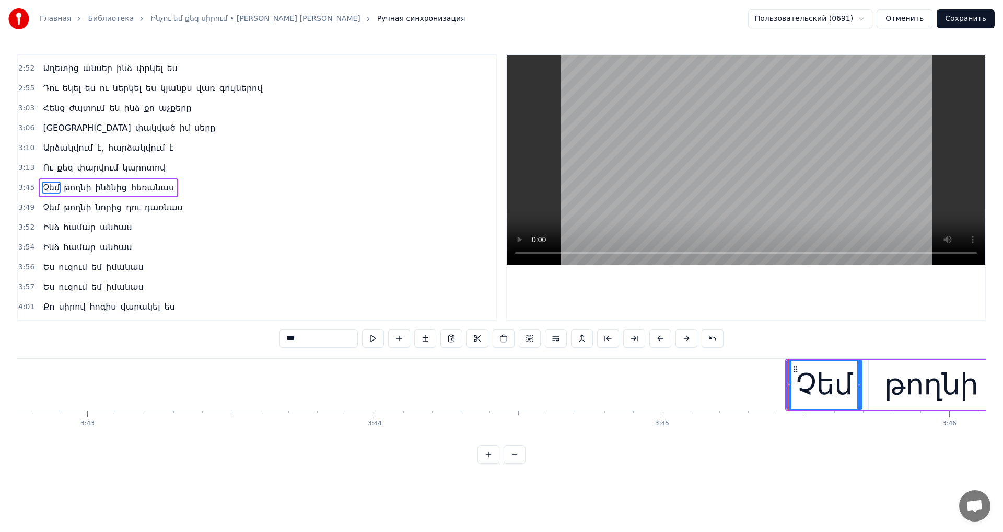
click at [758, 93] on video at bounding box center [746, 159] width 479 height 209
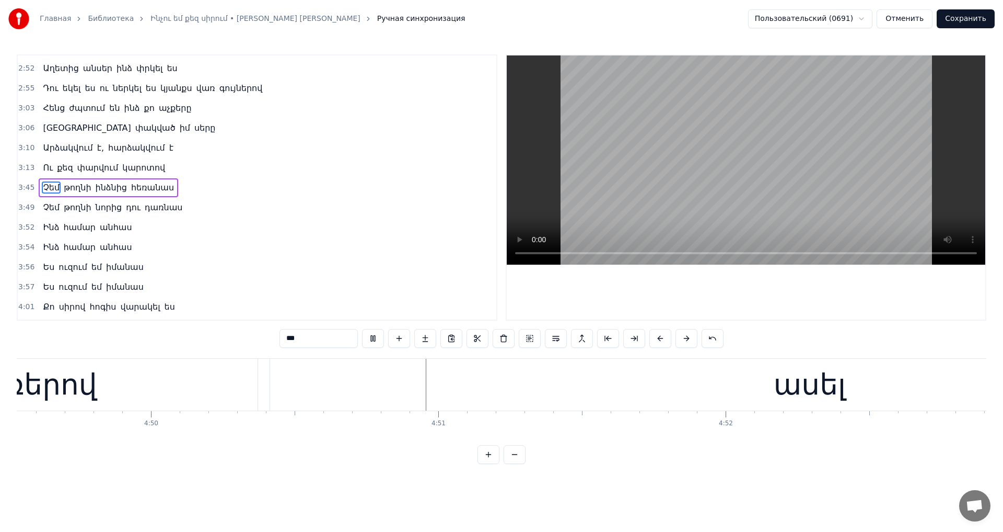
scroll to position [0, 83411]
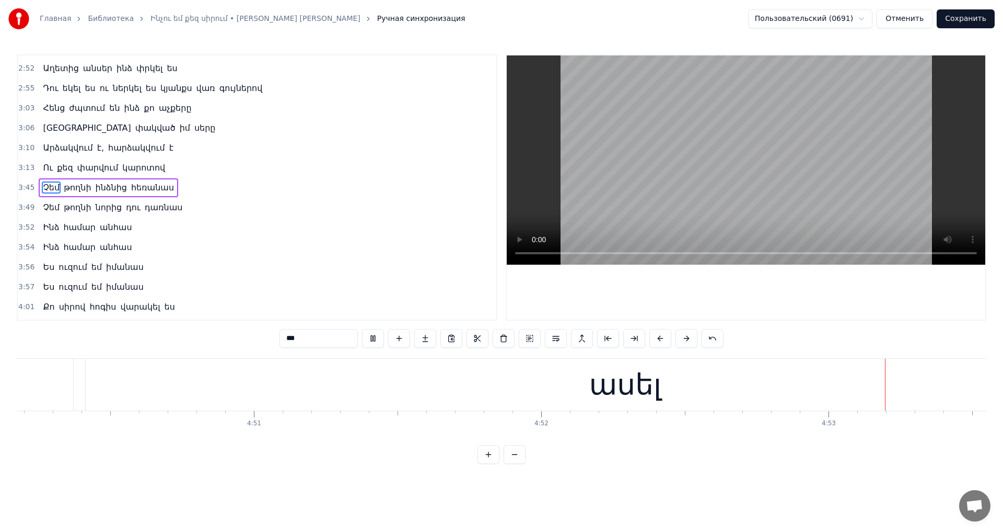
click at [789, 161] on video at bounding box center [746, 159] width 479 height 209
click at [985, 15] on button "Сохранить" at bounding box center [966, 18] width 58 height 19
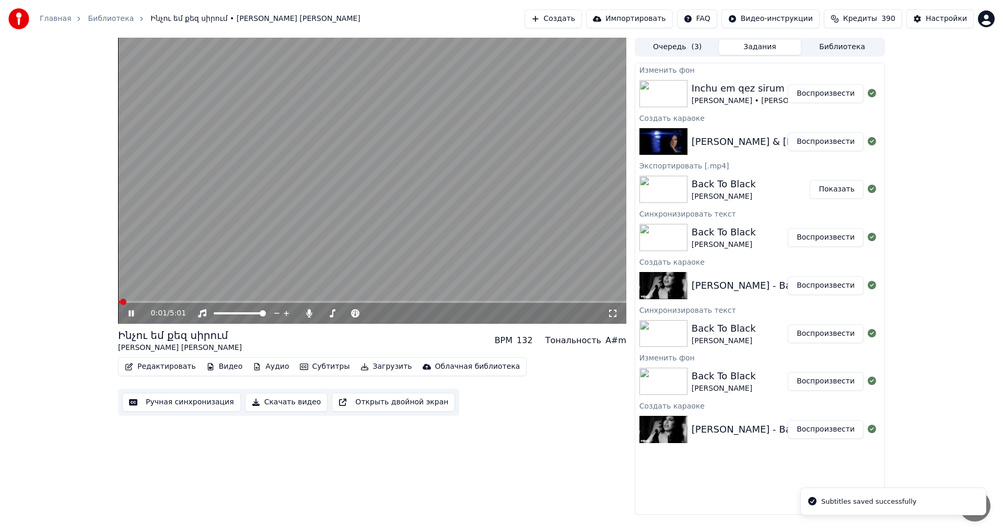
click at [130, 315] on icon at bounding box center [131, 313] width 5 height 6
click at [324, 311] on div at bounding box center [357, 313] width 84 height 10
click at [324, 312] on span at bounding box center [322, 313] width 3 height 2
click at [322, 316] on span at bounding box center [325, 313] width 6 height 6
click at [313, 251] on video at bounding box center [372, 181] width 509 height 286
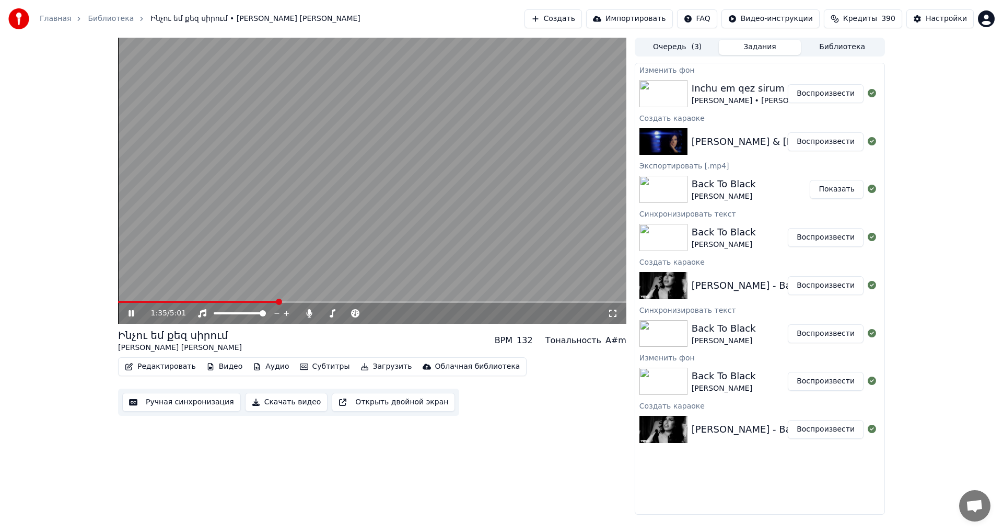
click at [278, 302] on span at bounding box center [372, 302] width 509 height 2
click at [348, 260] on video at bounding box center [372, 181] width 509 height 286
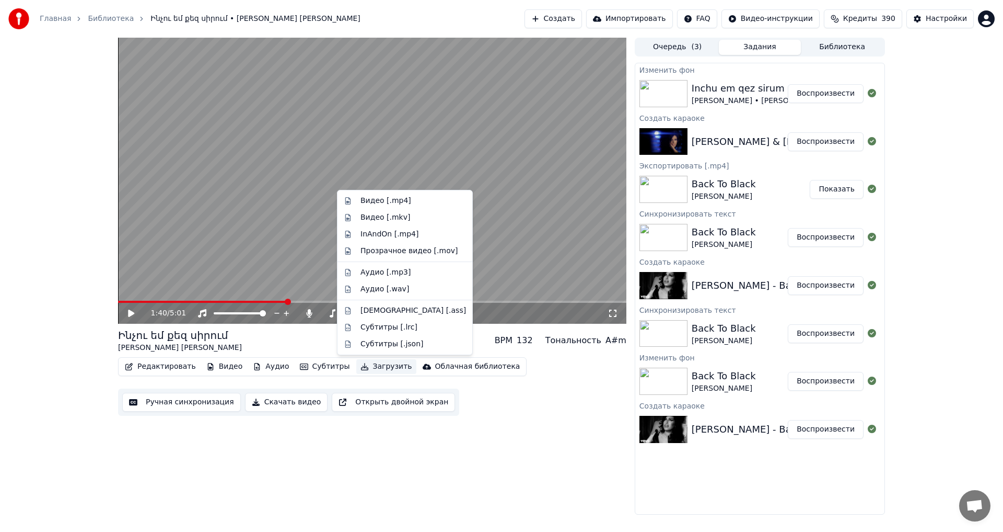
click at [361, 367] on button "Загрузить" at bounding box center [386, 366] width 60 height 15
click at [386, 200] on div "Видео [.mp4]" at bounding box center [386, 200] width 51 height 10
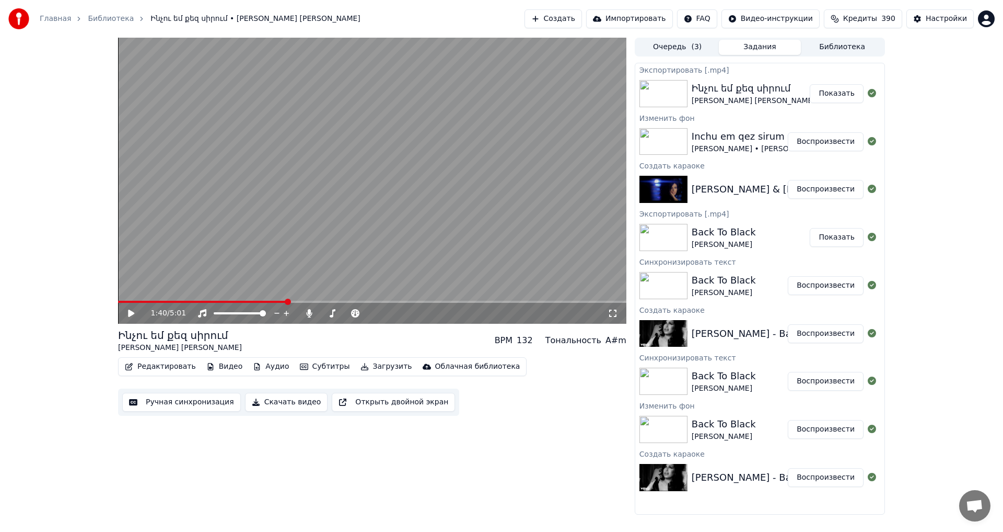
click at [853, 88] on button "Показать" at bounding box center [837, 93] width 54 height 19
click at [570, 29] on div "Главная Библиотека Ինչու եմ քեզ սիրում • [PERSON_NAME] [PERSON_NAME] Создать Им…" at bounding box center [501, 19] width 1003 height 38
click at [562, 19] on button "Создать" at bounding box center [553, 18] width 57 height 19
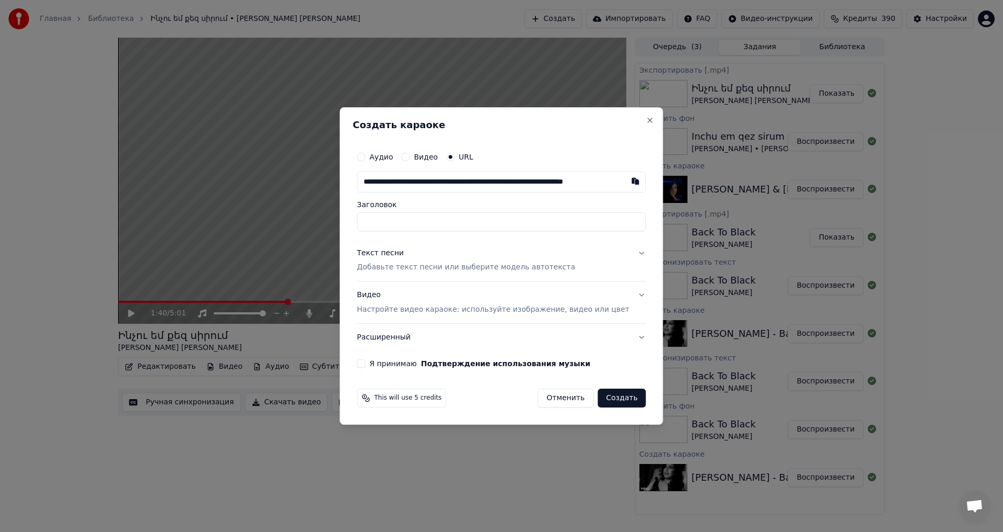
scroll to position [0, 25]
type input "**********"
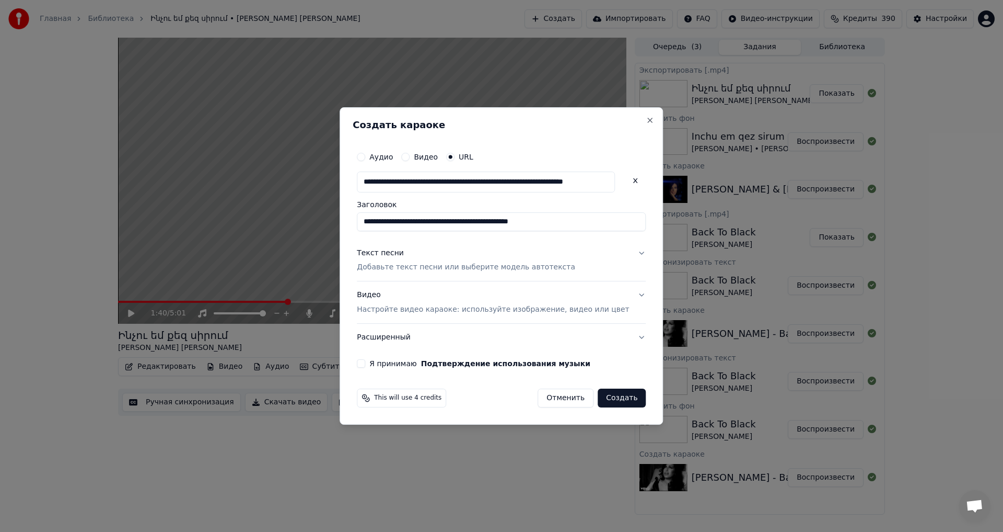
click at [412, 264] on p "Добавьте текст песни или выберите модель автотекста" at bounding box center [466, 267] width 218 height 10
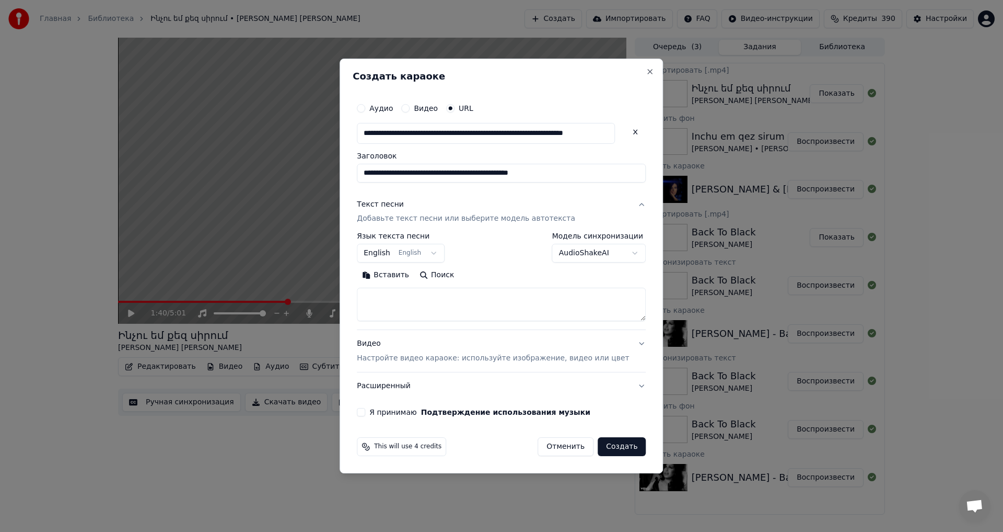
click at [414, 295] on textarea at bounding box center [501, 304] width 289 height 33
paste textarea "**********"
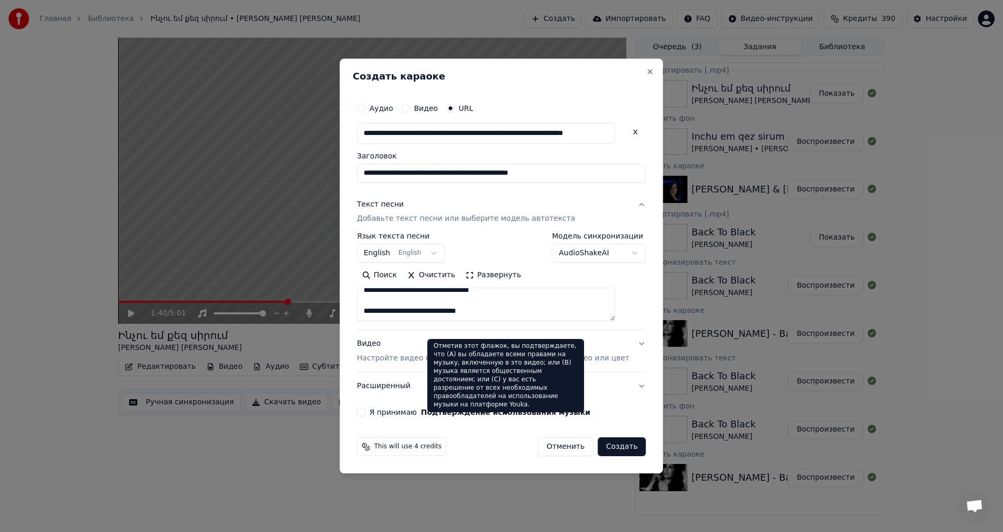
paste textarea "**********"
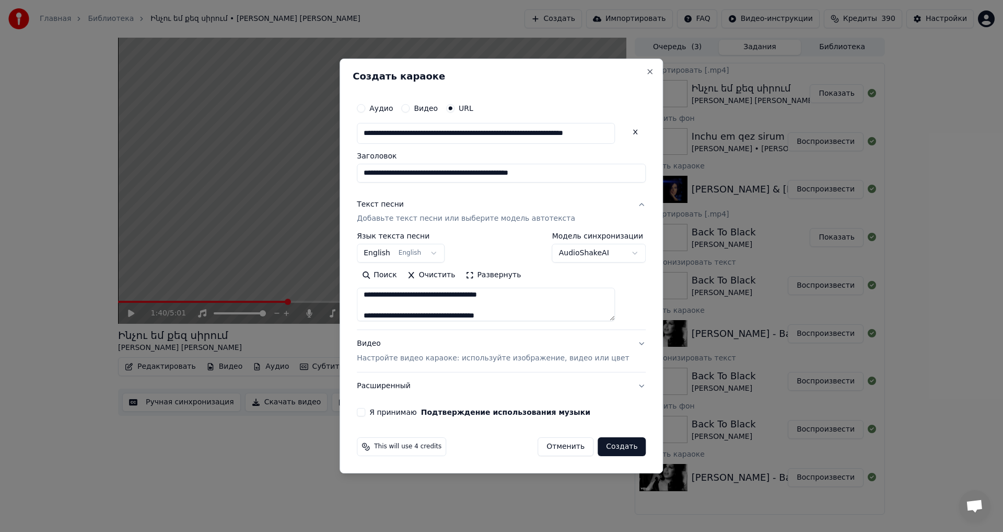
type textarea "**********"
click at [365, 412] on button "Я принимаю Подтверждение использования музыки" at bounding box center [361, 412] width 8 height 8
click at [614, 446] on button "Создать" at bounding box center [622, 446] width 48 height 19
select select "**"
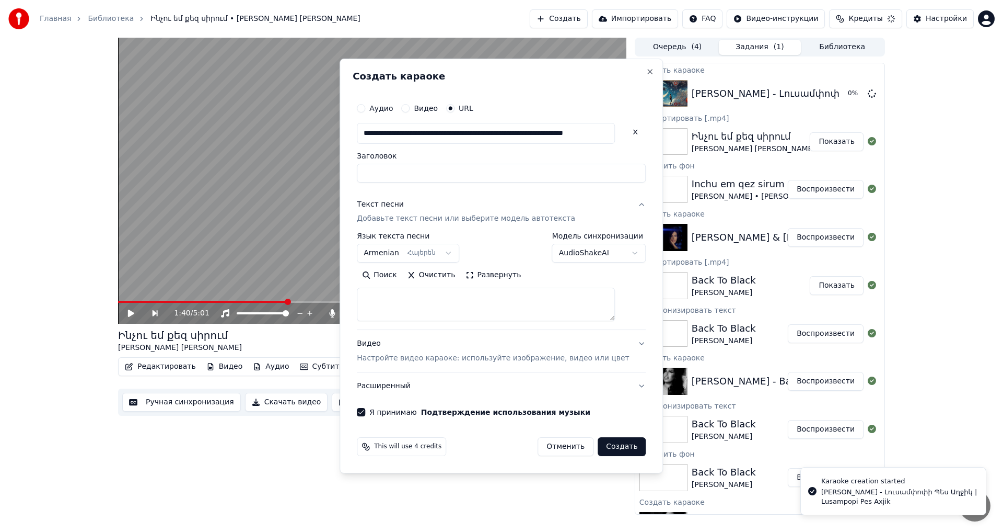
select select
